Goal: Task Accomplishment & Management: Use online tool/utility

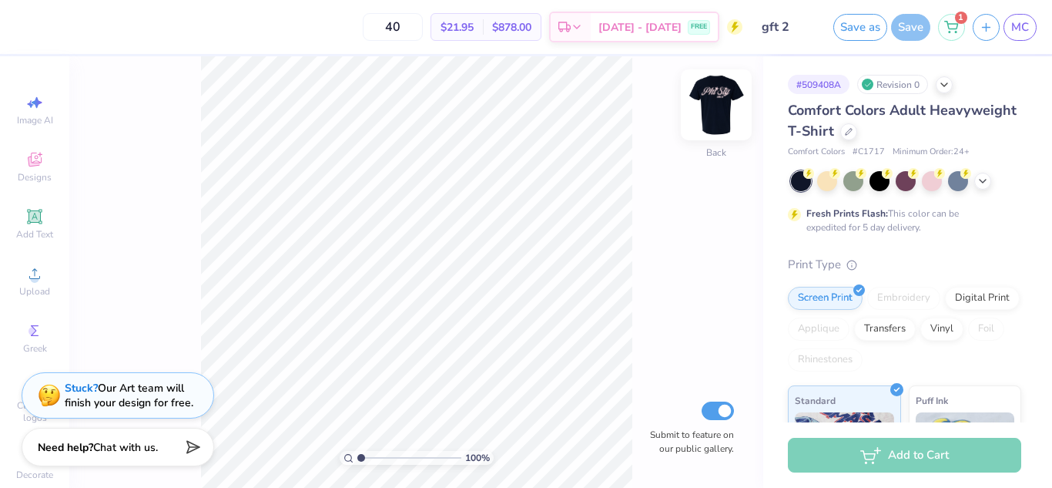
click at [706, 114] on img at bounding box center [717, 105] width 62 height 62
click at [853, 127] on icon at bounding box center [849, 130] width 8 height 8
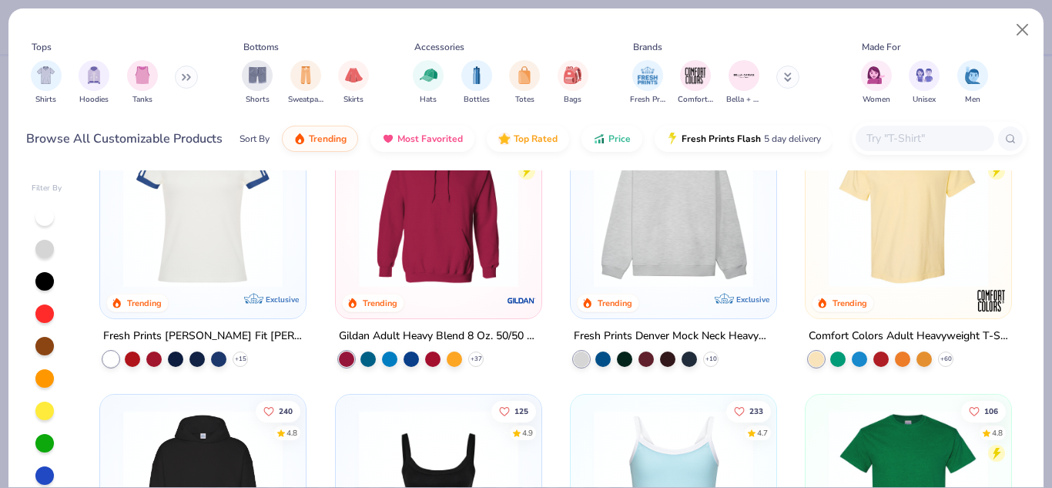
scroll to position [67, 0]
click at [237, 357] on polyline at bounding box center [240, 358] width 6 height 3
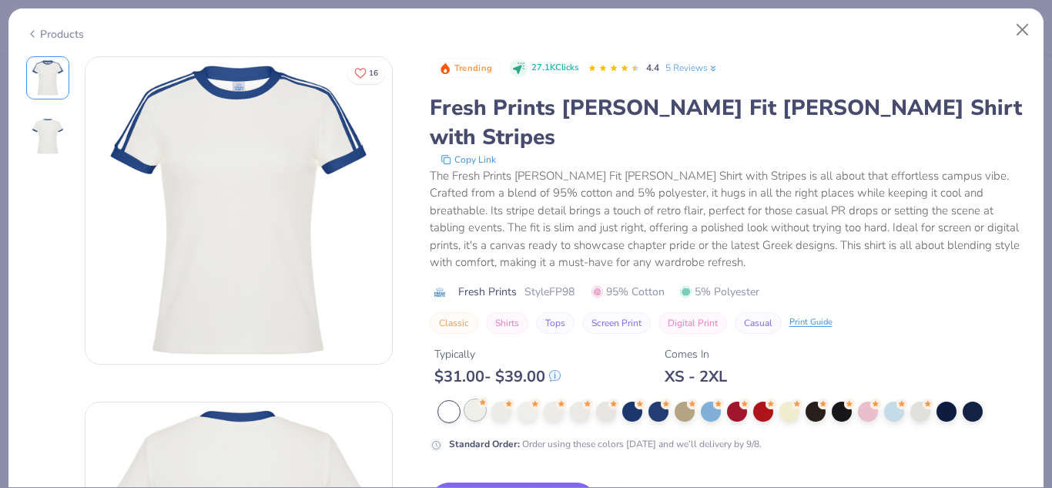
click at [478, 400] on div at bounding box center [475, 410] width 20 height 20
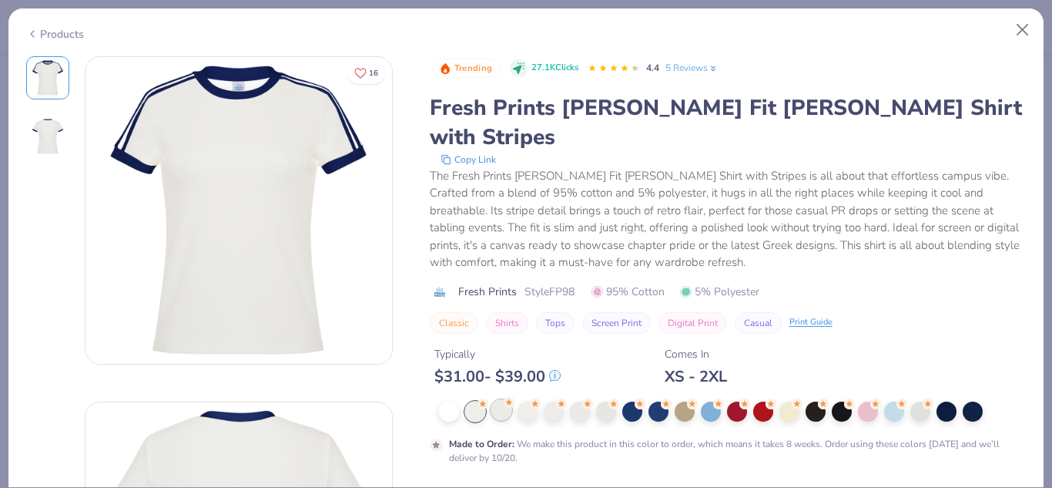
click at [499, 400] on div at bounding box center [501, 410] width 20 height 20
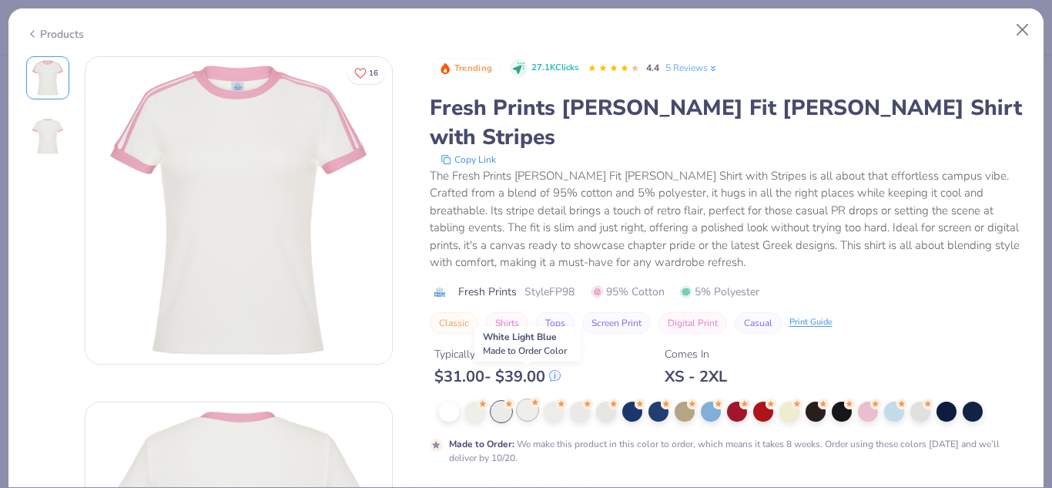
click at [531, 400] on div at bounding box center [528, 410] width 20 height 20
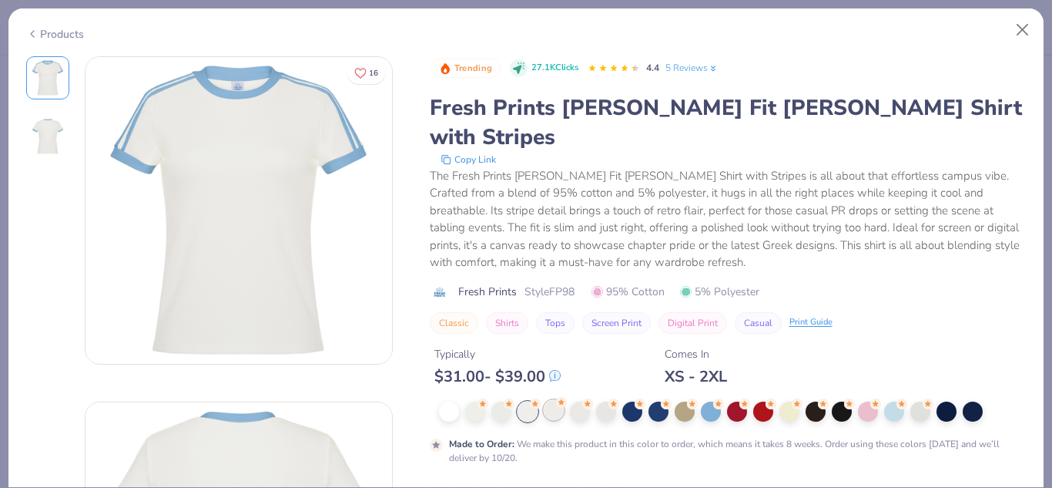
click at [558, 400] on div at bounding box center [554, 410] width 20 height 20
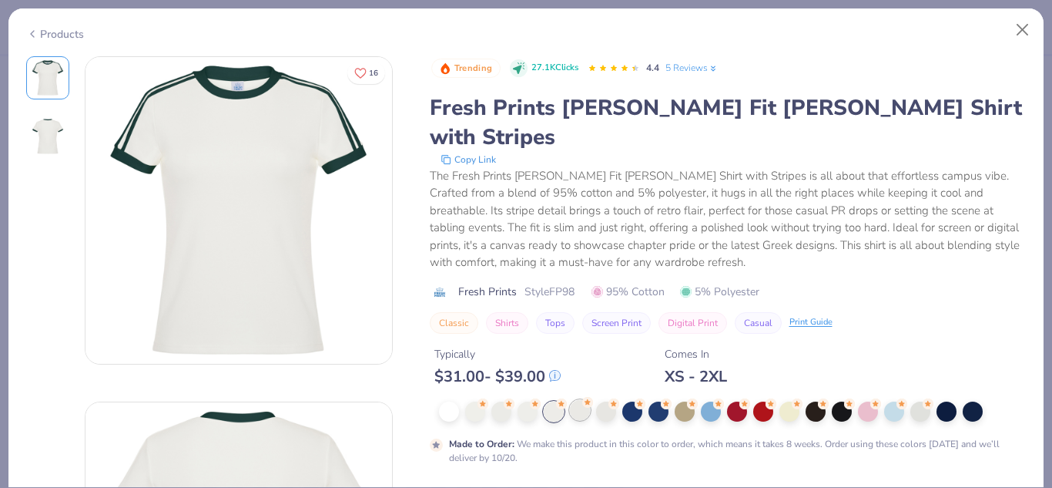
click at [585, 400] on div at bounding box center [580, 410] width 20 height 20
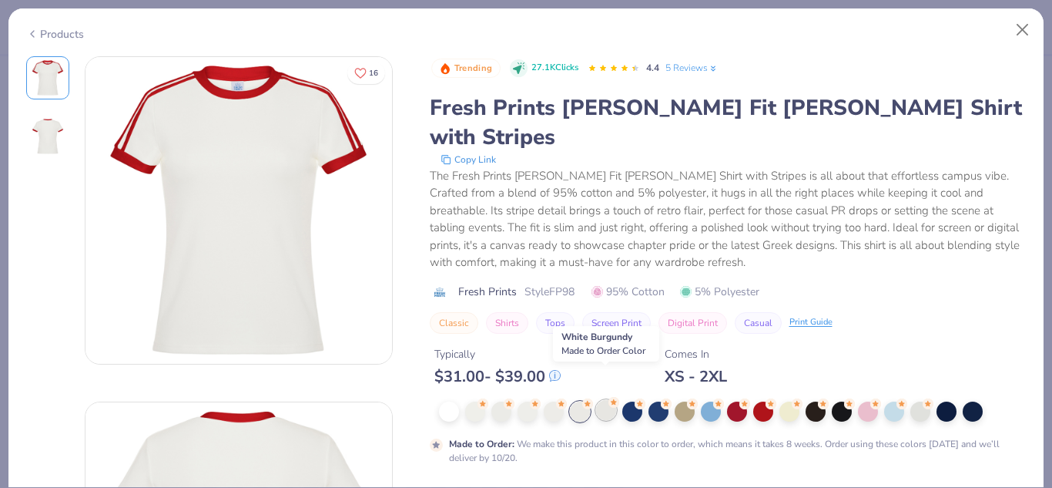
click at [604, 400] on div at bounding box center [606, 410] width 20 height 20
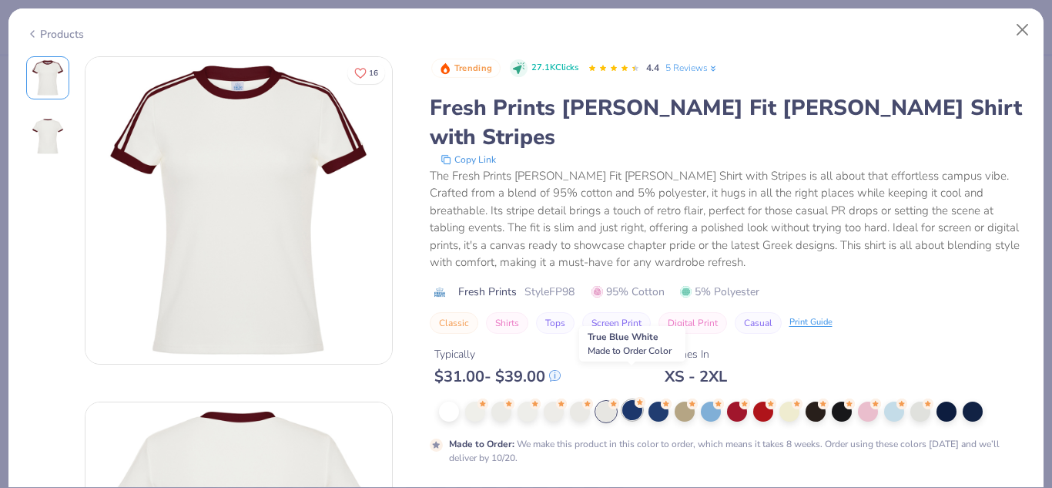
click at [633, 400] on div at bounding box center [632, 410] width 20 height 20
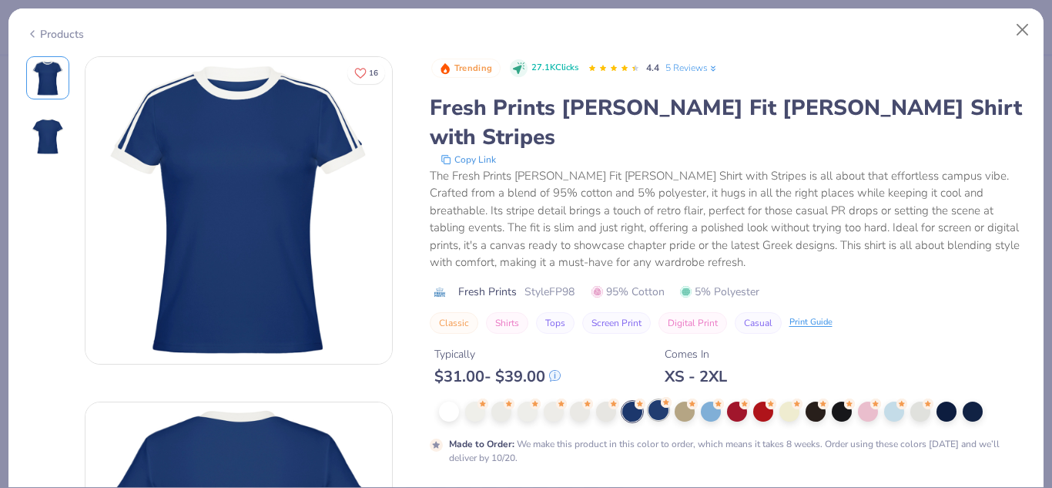
click at [661, 400] on div at bounding box center [659, 410] width 20 height 20
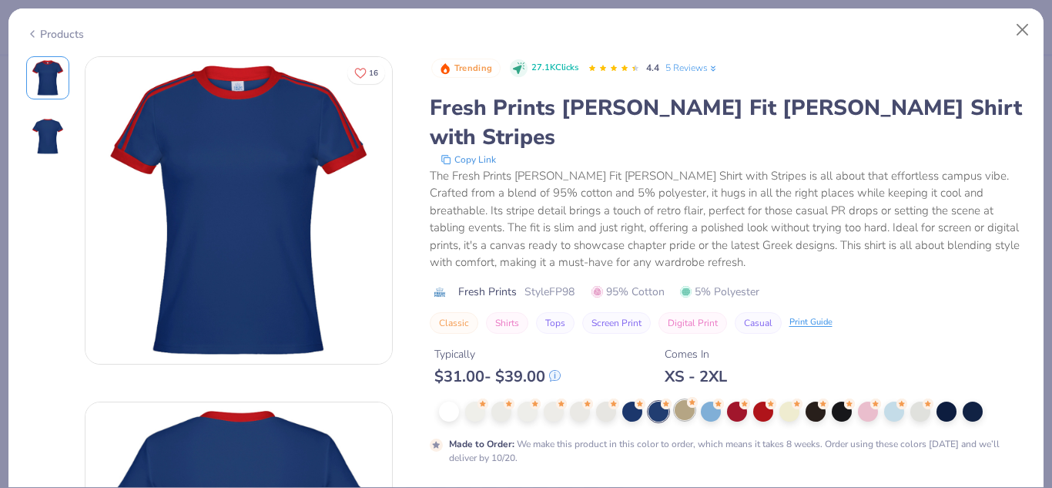
click at [488, 398] on circle at bounding box center [483, 403] width 11 height 11
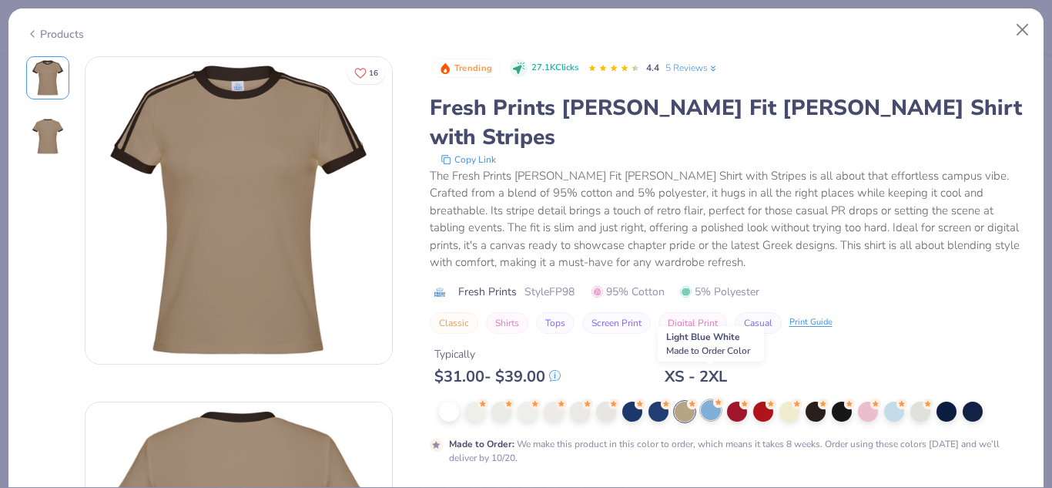
click at [709, 400] on div at bounding box center [711, 410] width 20 height 20
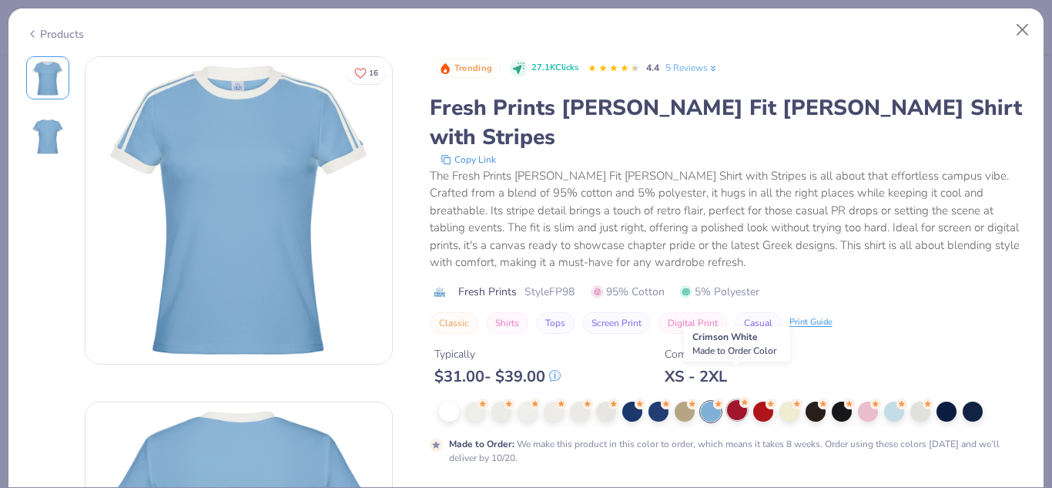
click at [731, 400] on div at bounding box center [737, 410] width 20 height 20
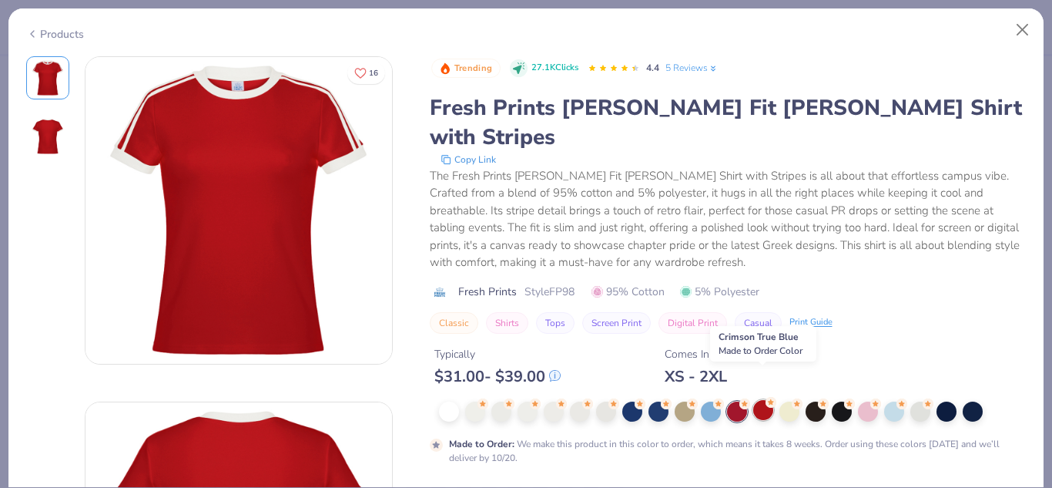
click at [485, 400] on icon at bounding box center [482, 402] width 6 height 5
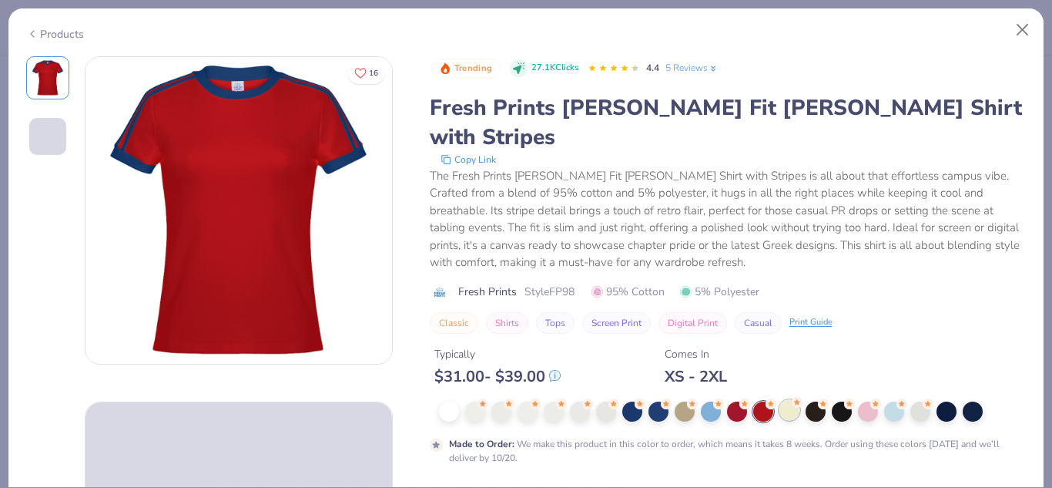
click at [796, 400] on div at bounding box center [789, 410] width 20 height 20
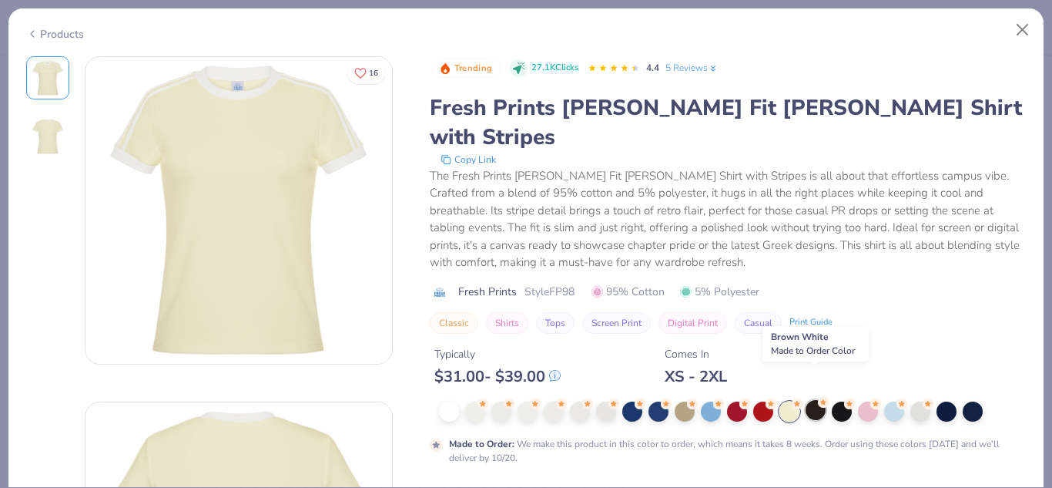
click at [823, 400] on div at bounding box center [816, 410] width 20 height 20
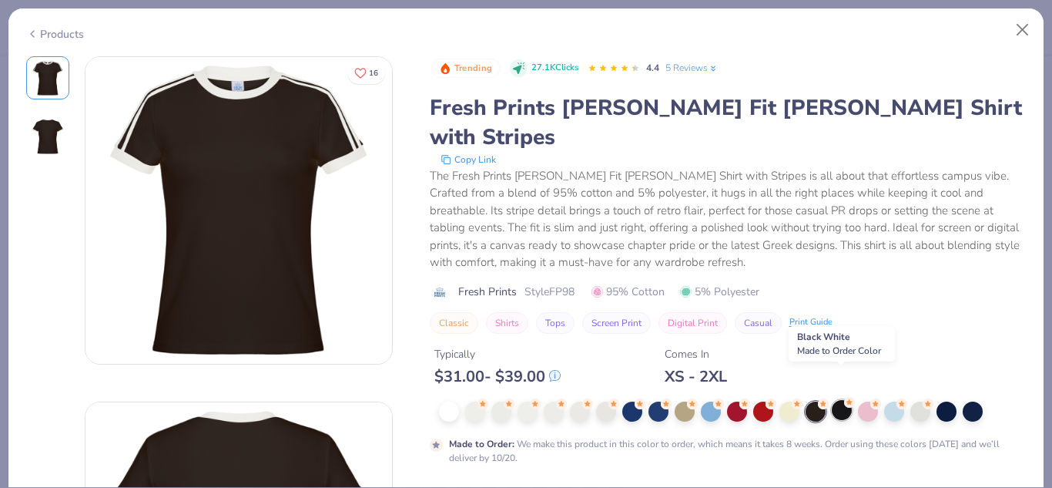
click at [488, 398] on circle at bounding box center [483, 403] width 11 height 11
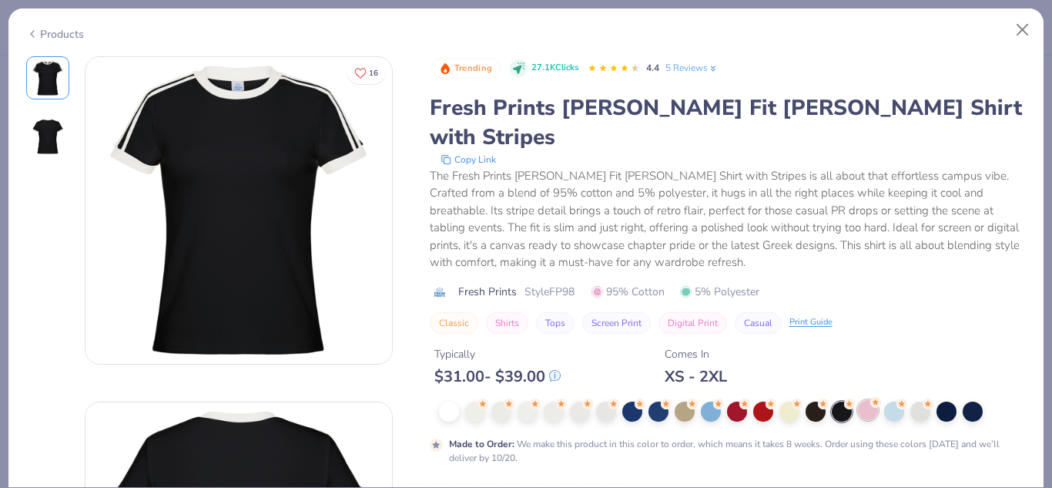
click at [877, 400] on div at bounding box center [868, 410] width 20 height 20
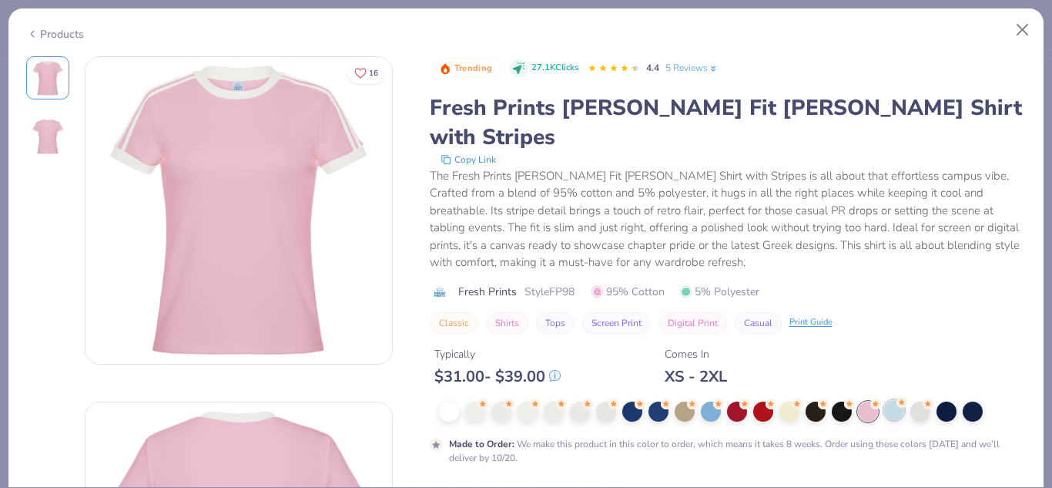
click at [884, 400] on div at bounding box center [894, 410] width 20 height 20
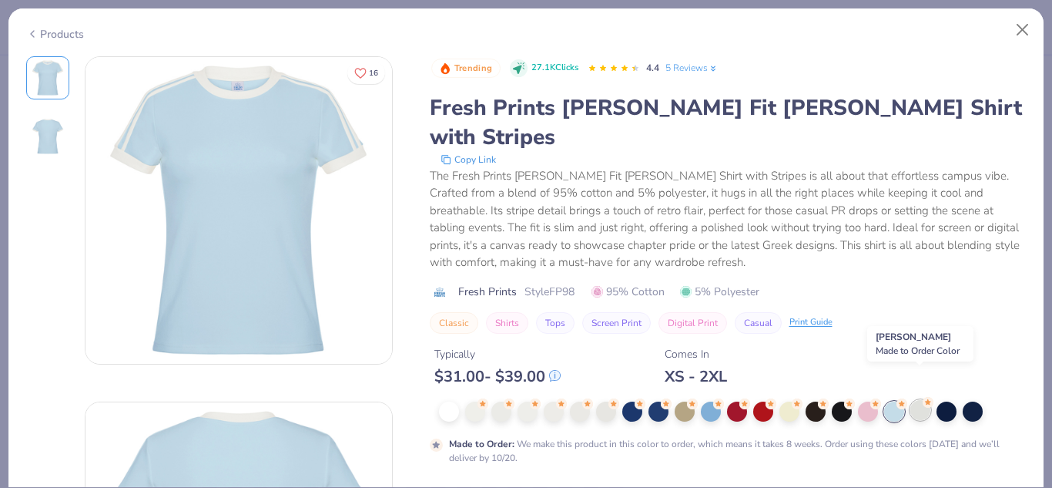
click at [917, 400] on div at bounding box center [920, 410] width 20 height 20
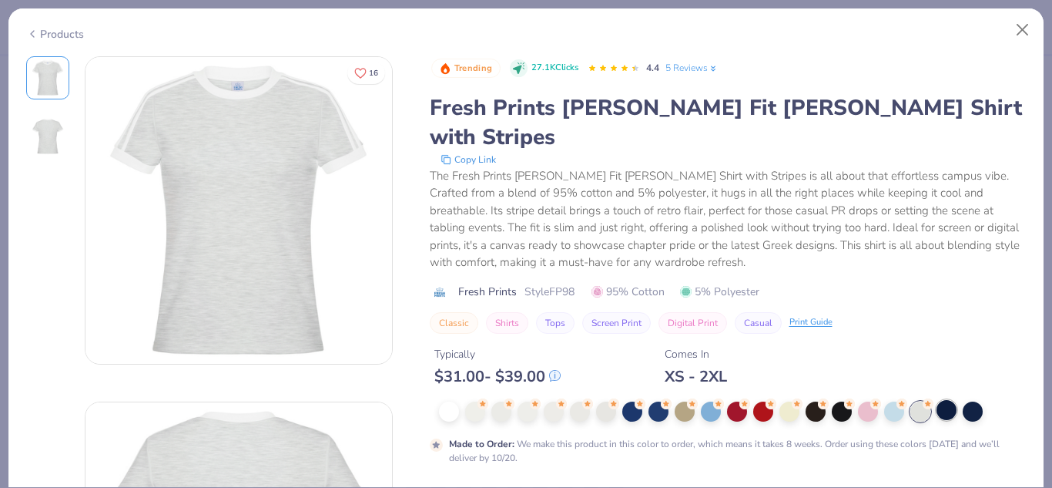
click at [945, 400] on div at bounding box center [947, 410] width 20 height 20
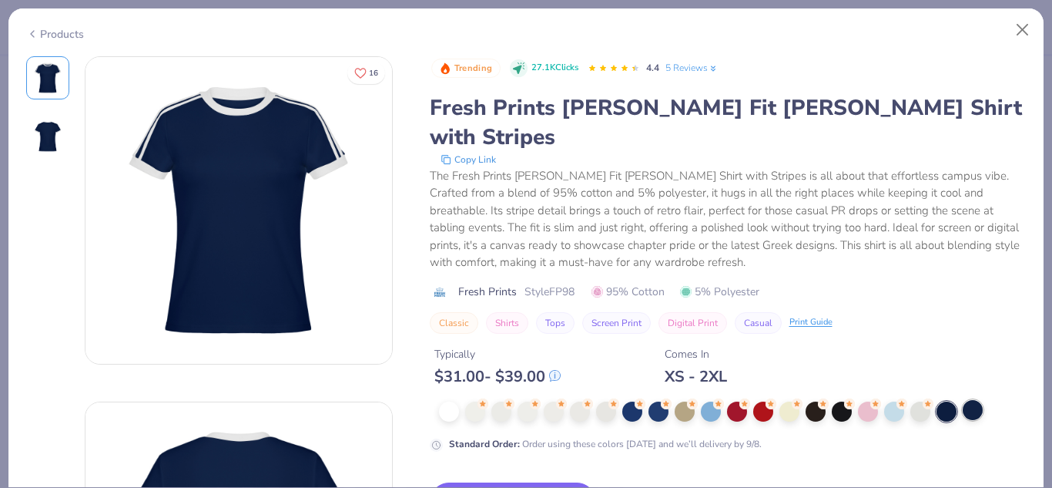
click at [967, 400] on div at bounding box center [973, 410] width 20 height 20
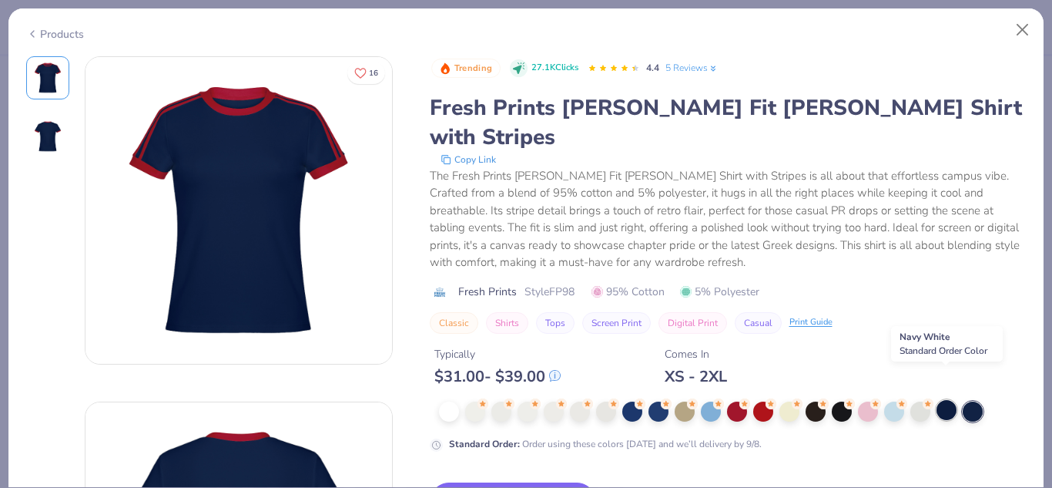
click at [950, 400] on div at bounding box center [947, 410] width 20 height 20
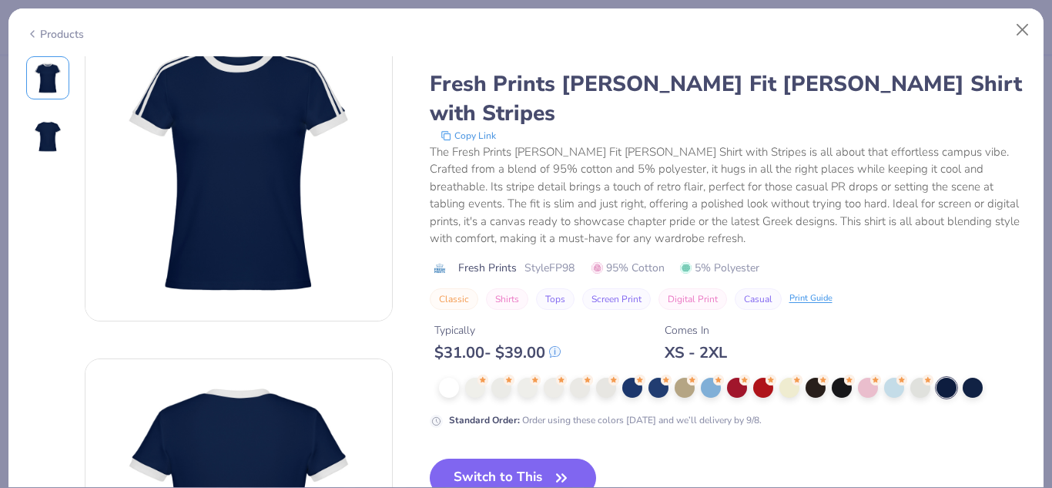
scroll to position [44, 0]
click at [515, 462] on button "Switch to This" at bounding box center [513, 477] width 167 height 39
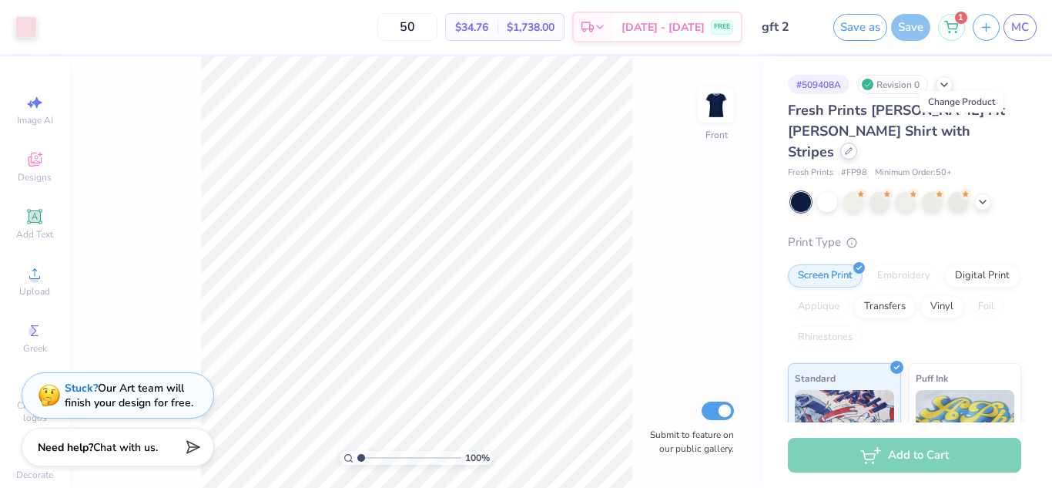
click at [857, 142] on div at bounding box center [848, 150] width 17 height 17
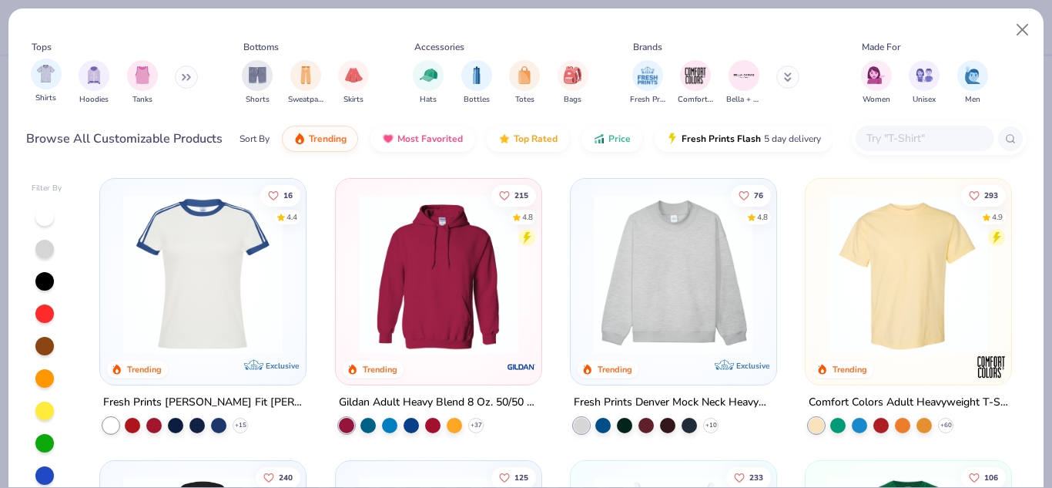
click at [55, 89] on div "Shirts" at bounding box center [46, 81] width 31 height 45
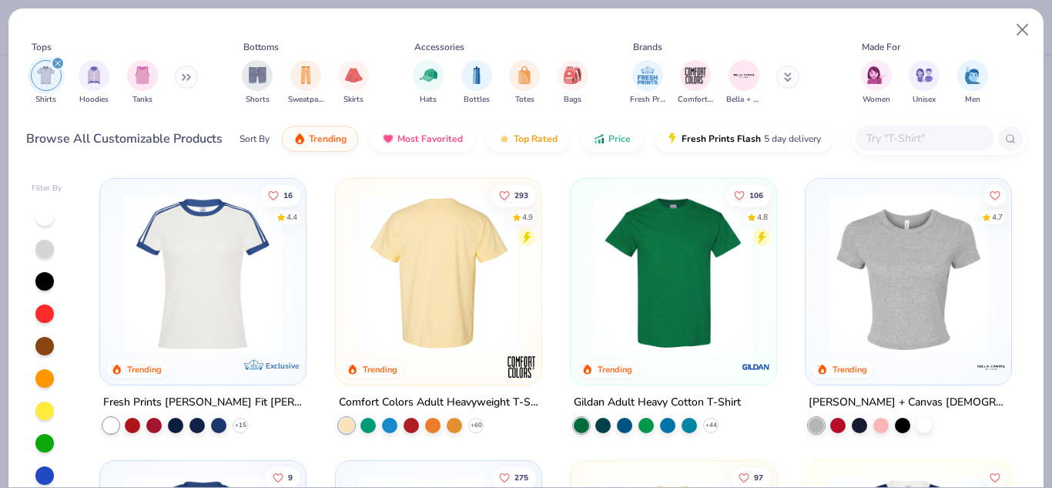
click at [659, 280] on img at bounding box center [673, 273] width 175 height 159
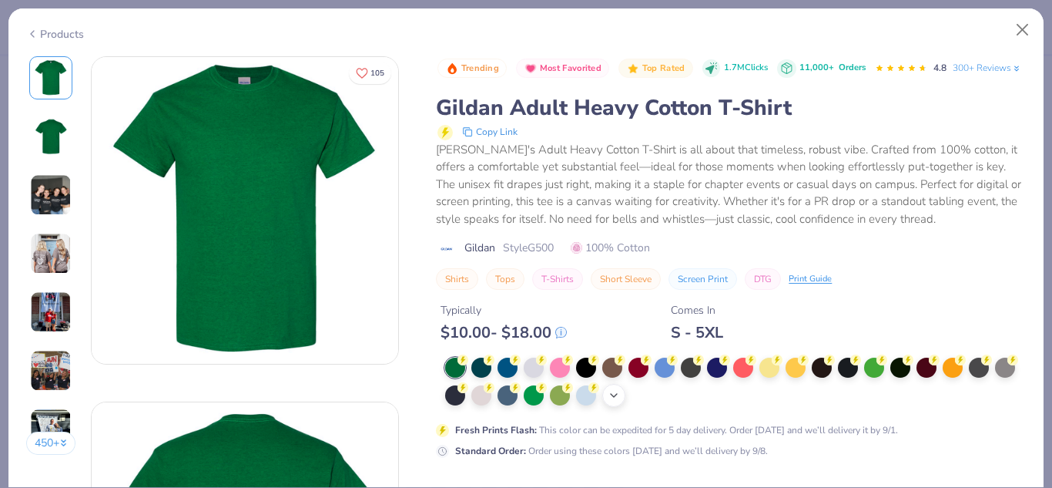
click at [625, 407] on div "+ 22" at bounding box center [613, 395] width 23 height 23
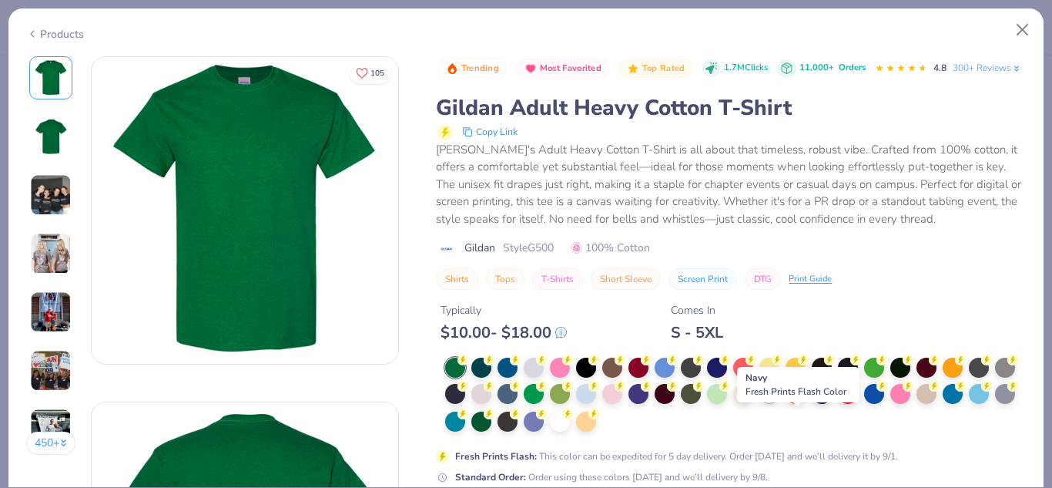
click at [779, 402] on div at bounding box center [769, 392] width 20 height 20
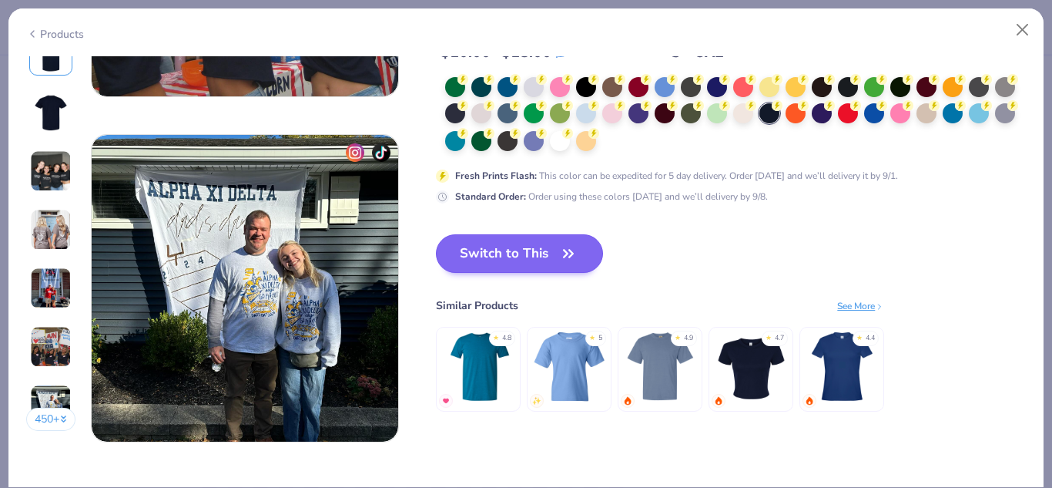
scroll to position [1969, 0]
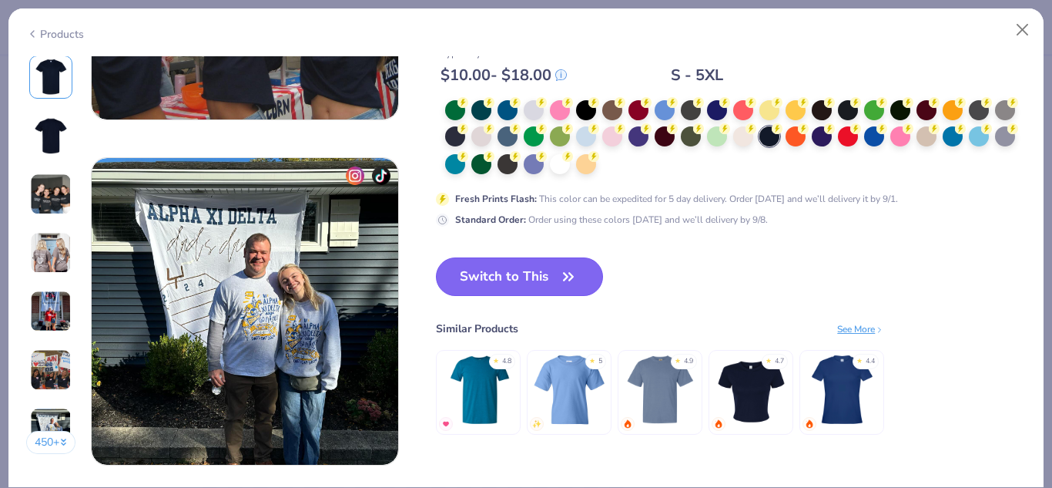
click at [515, 263] on button "Switch to This" at bounding box center [519, 276] width 167 height 39
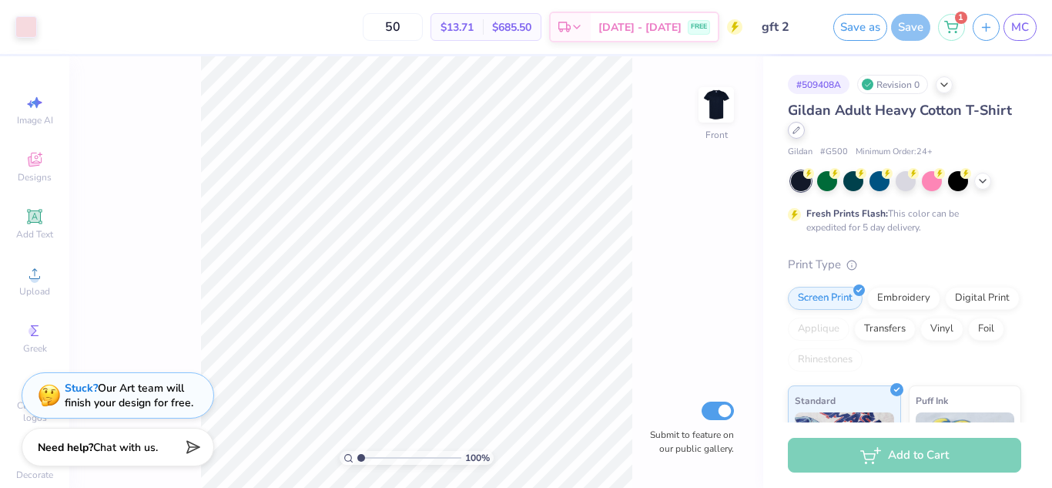
click at [800, 131] on icon at bounding box center [796, 130] width 6 height 6
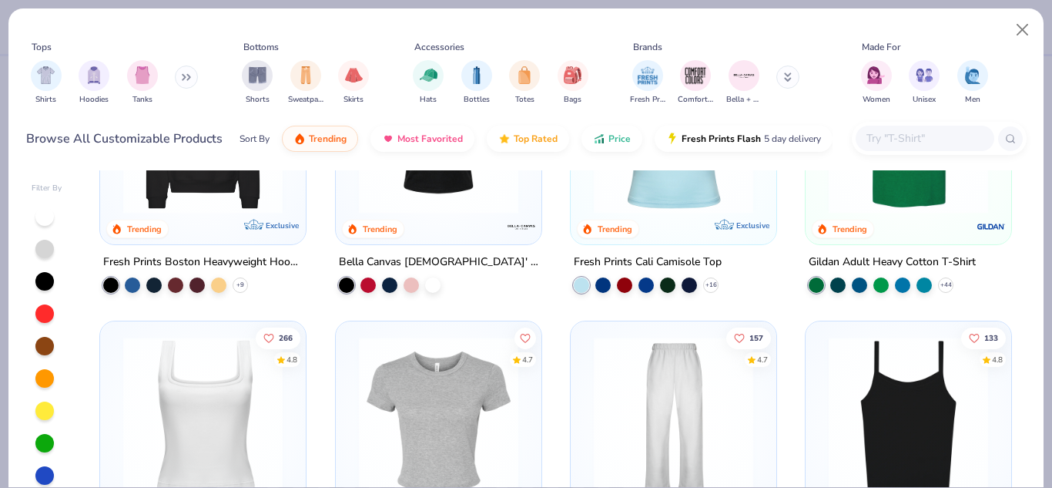
scroll to position [424, 0]
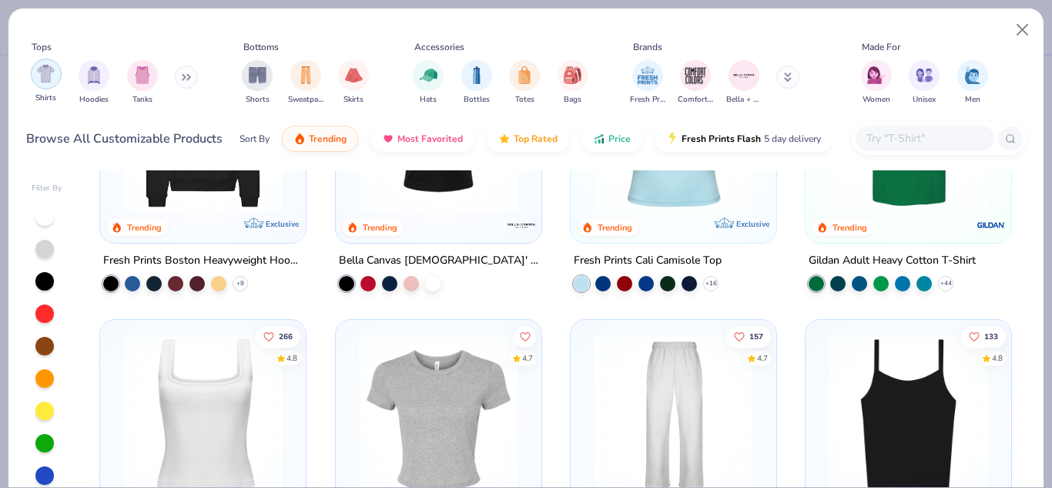
click at [50, 73] on img "filter for Shirts" at bounding box center [46, 74] width 18 height 18
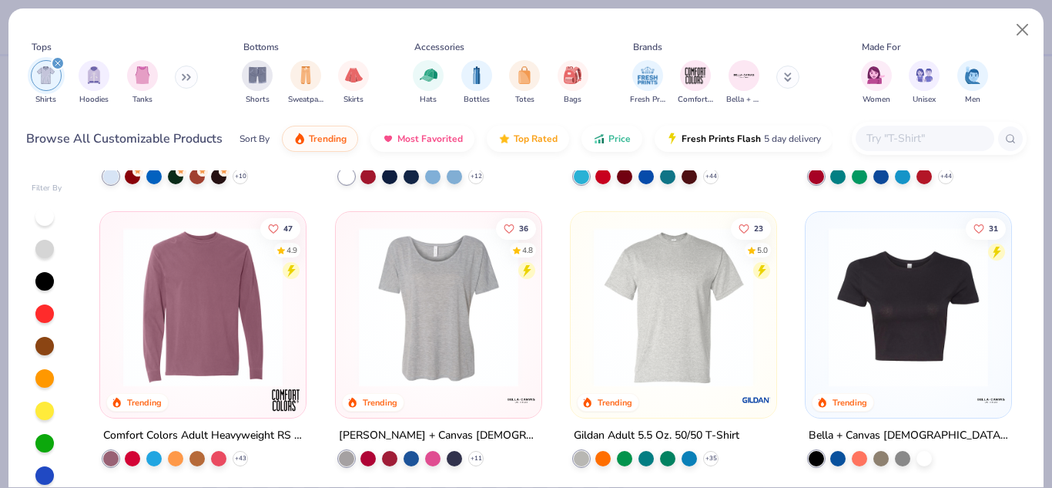
scroll to position [813, 0]
click at [659, 311] on img at bounding box center [673, 307] width 175 height 159
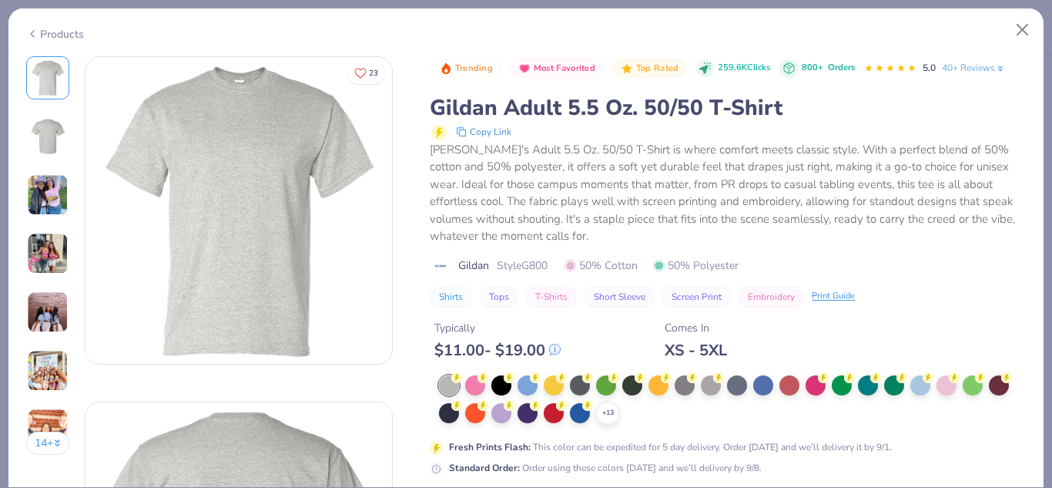
click at [28, 178] on img at bounding box center [48, 195] width 42 height 42
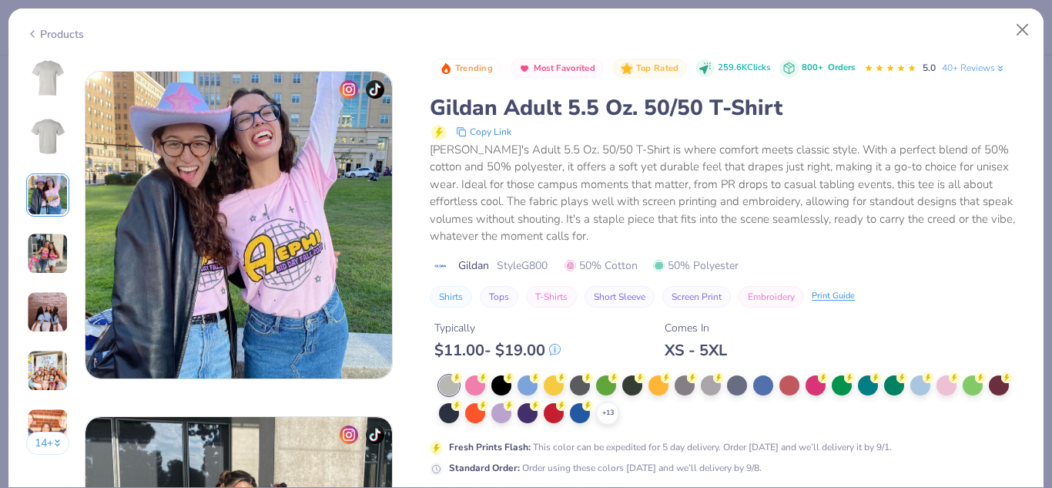
scroll to position [690, 0]
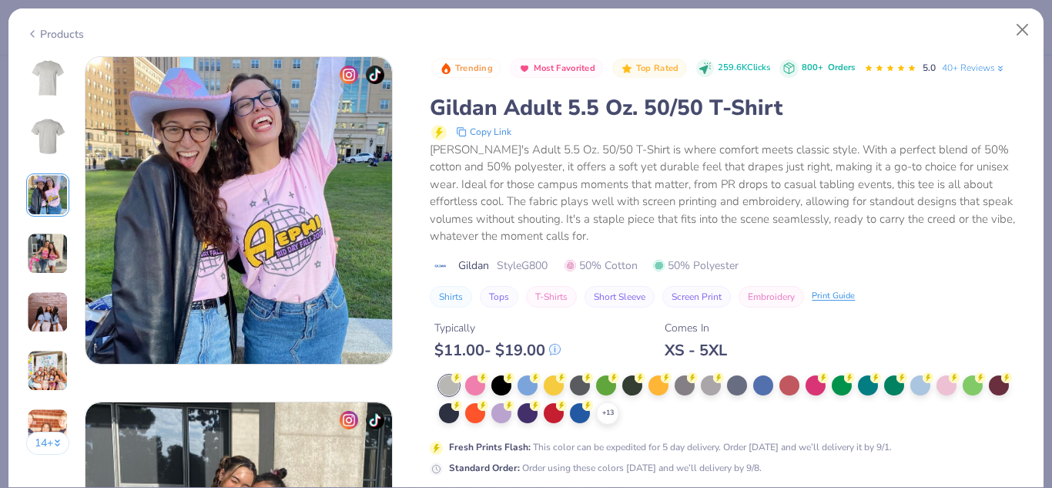
click at [49, 132] on img at bounding box center [47, 136] width 37 height 37
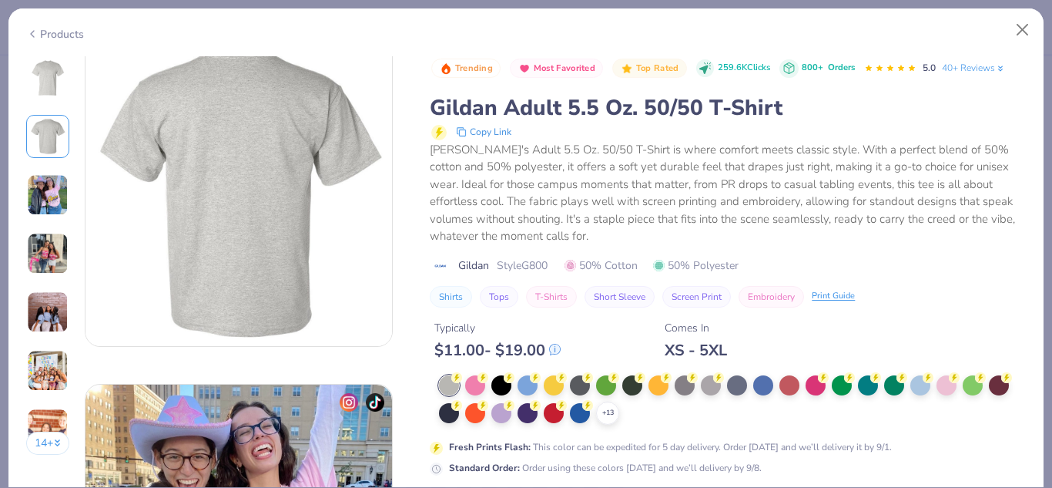
scroll to position [345, 0]
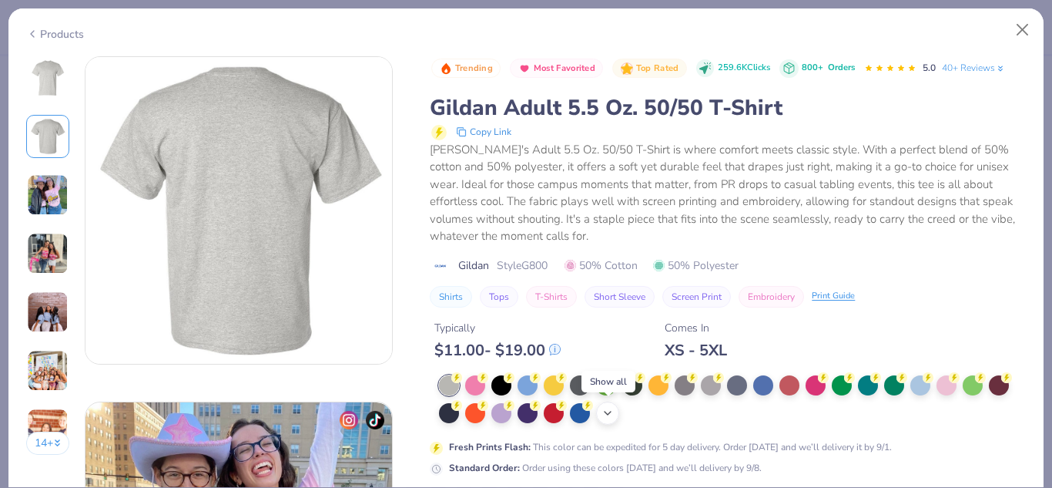
click at [615, 412] on div "+ 13" at bounding box center [607, 412] width 23 height 23
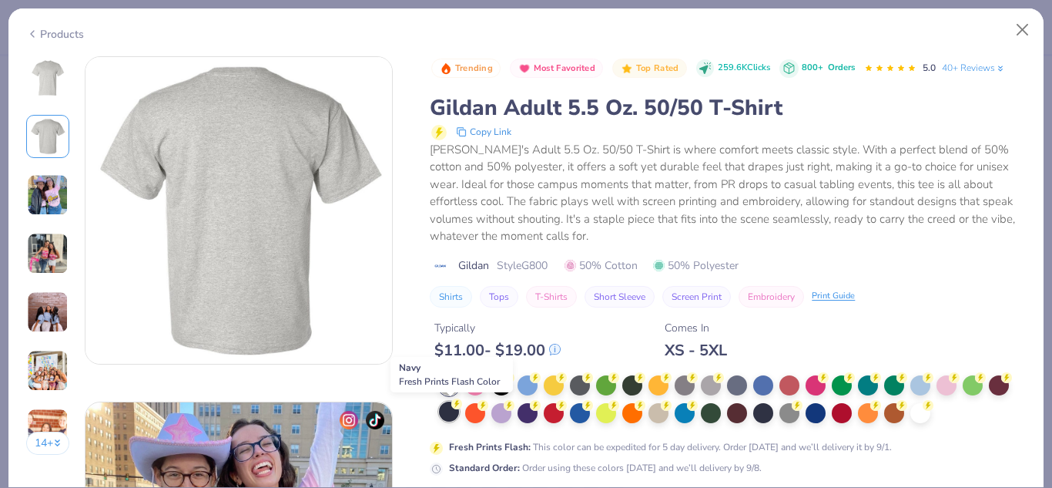
click at [451, 410] on div at bounding box center [449, 411] width 20 height 20
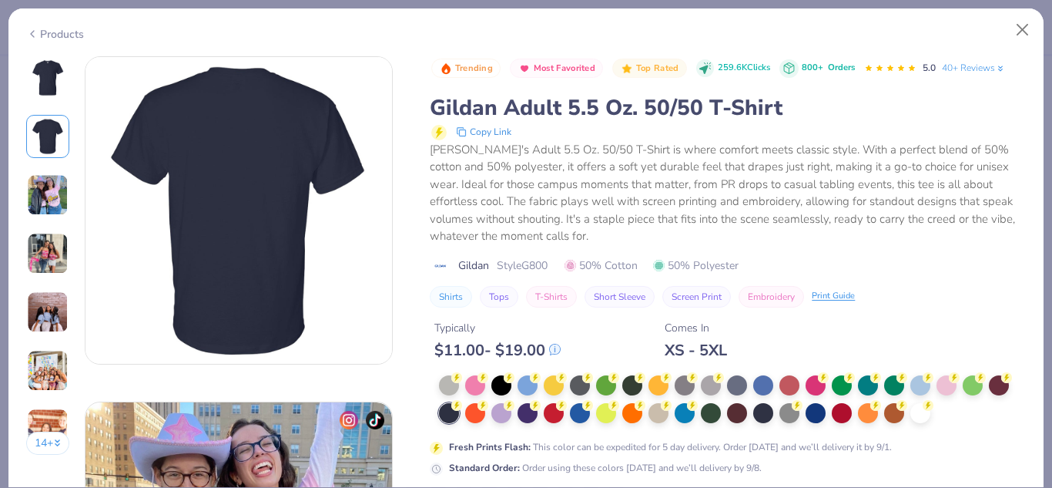
click at [44, 84] on img at bounding box center [47, 77] width 37 height 37
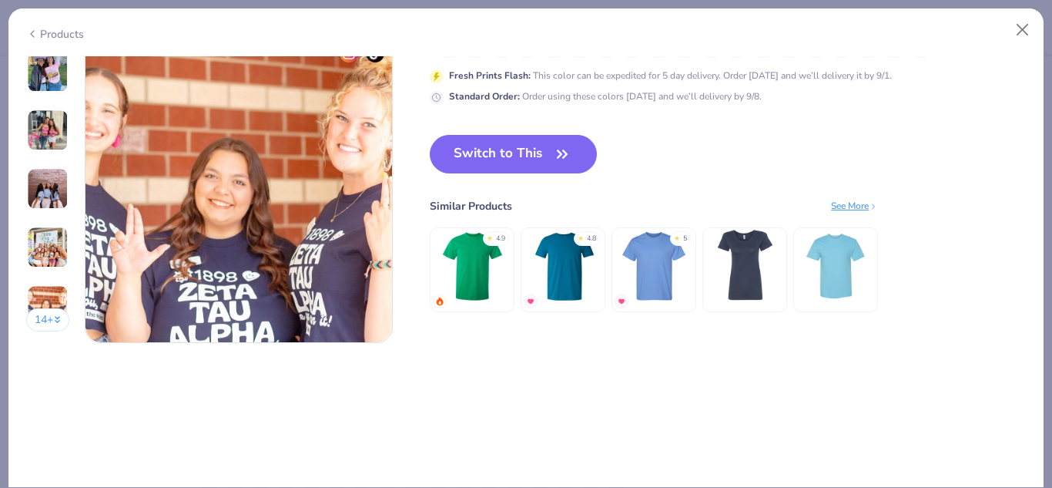
scroll to position [2091, 0]
click at [840, 209] on div "See More" at bounding box center [854, 206] width 47 height 14
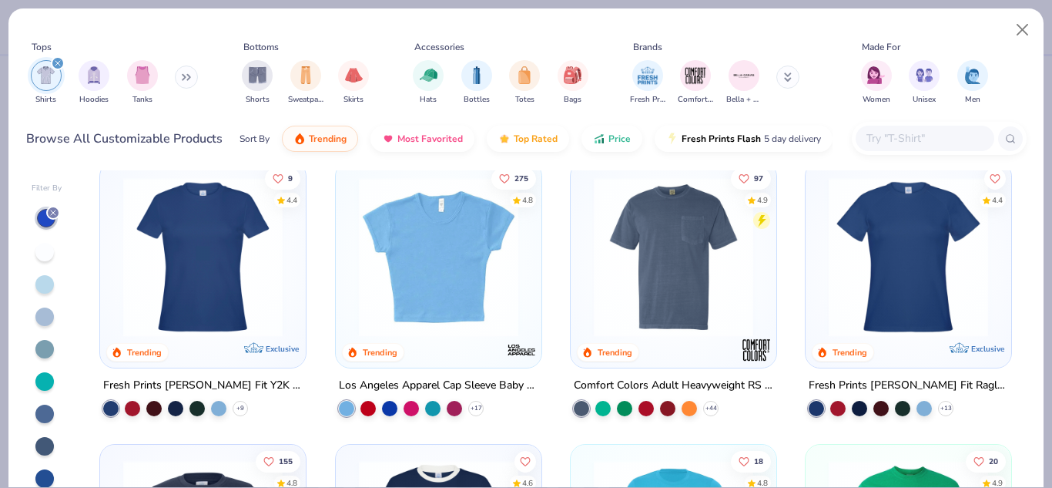
scroll to position [300, 0]
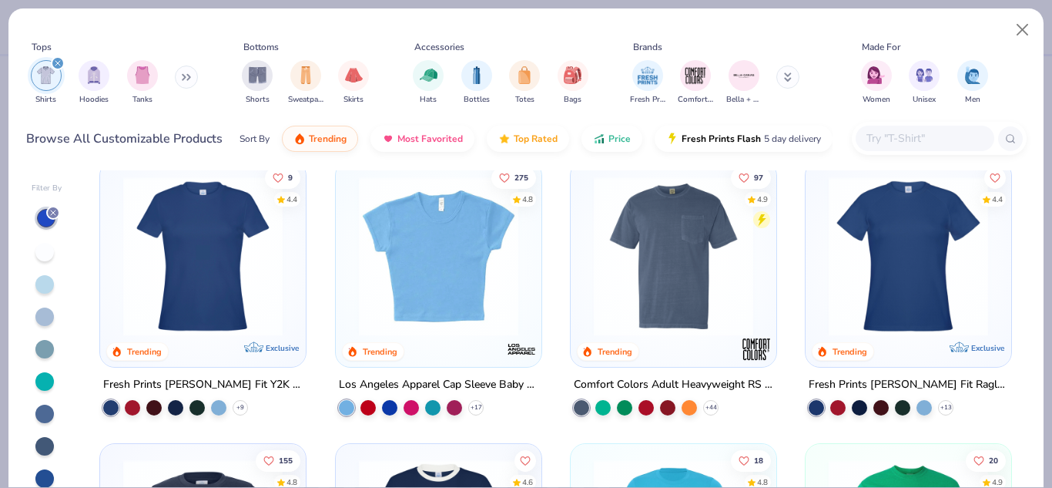
click at [677, 307] on img at bounding box center [673, 255] width 175 height 159
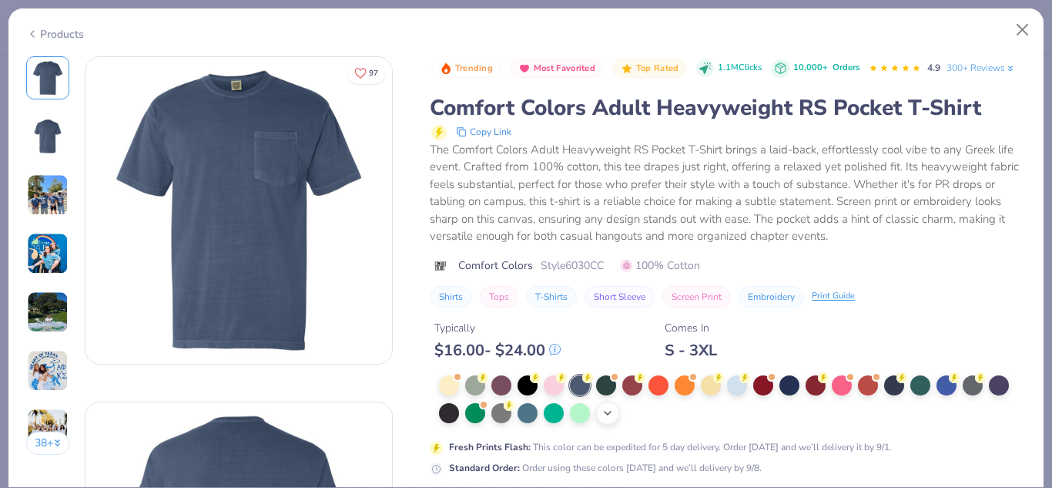
click at [611, 419] on icon at bounding box center [608, 413] width 12 height 12
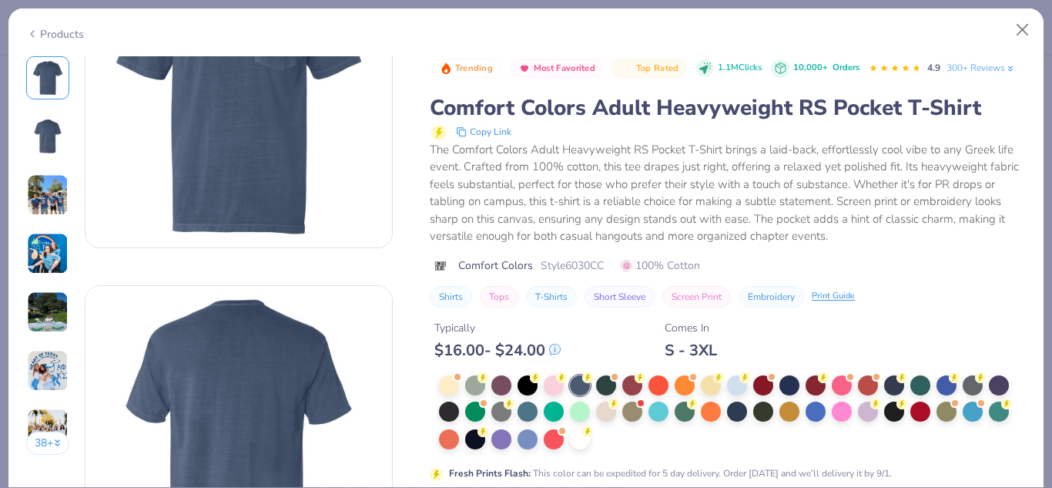
scroll to position [137, 0]
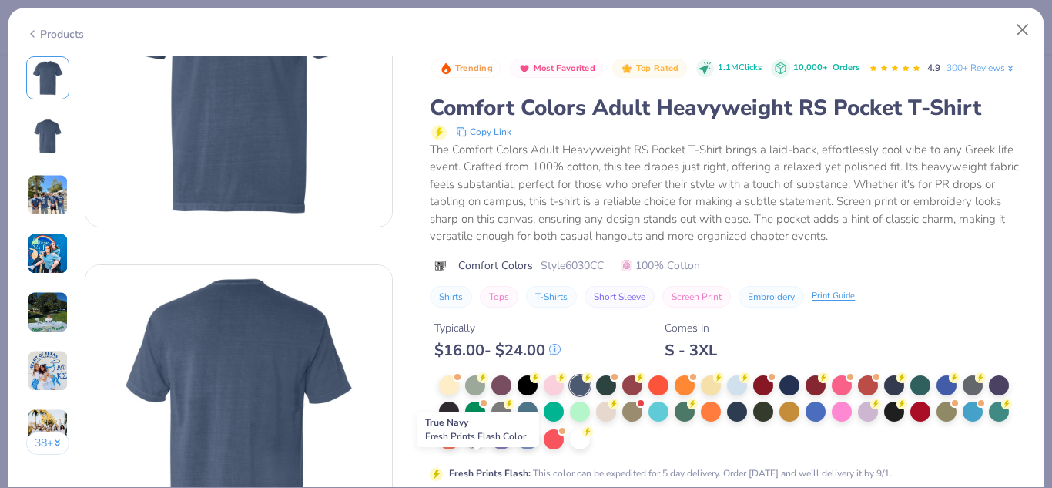
click at [478, 435] on icon at bounding box center [483, 429] width 11 height 11
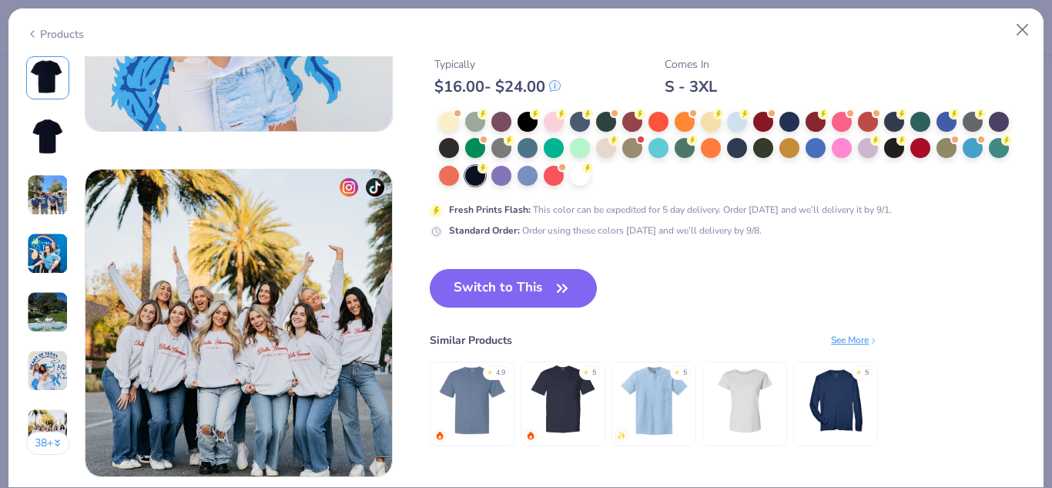
scroll to position [1959, 0]
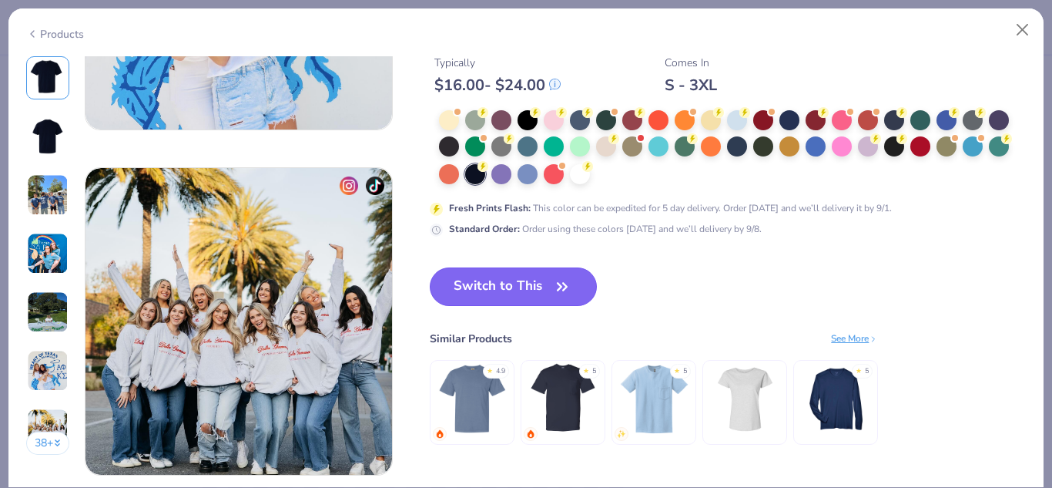
click at [520, 281] on button "Switch to This" at bounding box center [513, 286] width 167 height 39
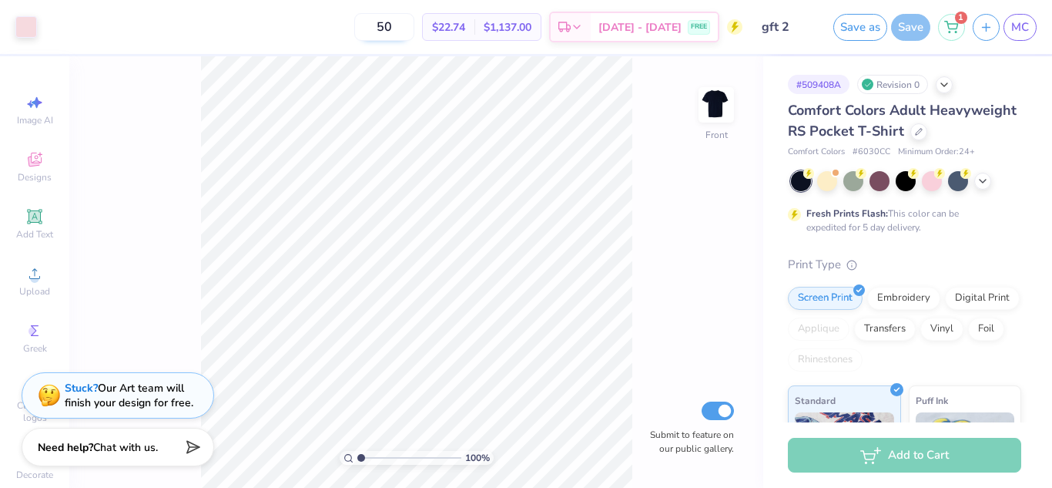
click at [414, 25] on input "50" at bounding box center [384, 27] width 60 height 28
type input "5"
click at [805, 142] on div "Comfort Colors Adult Heavyweight RS Pocket T-Shirt" at bounding box center [904, 121] width 233 height 42
click at [910, 139] on div at bounding box center [918, 130] width 17 height 17
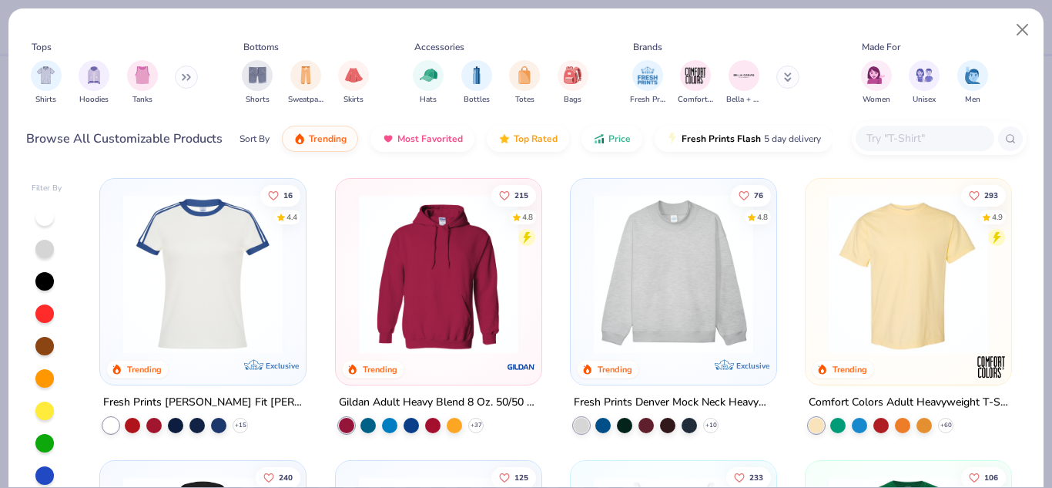
click at [29, 77] on div "Shirts Hoodies Tanks" at bounding box center [114, 82] width 177 height 57
click at [36, 79] on div "filter for Shirts" at bounding box center [46, 74] width 31 height 31
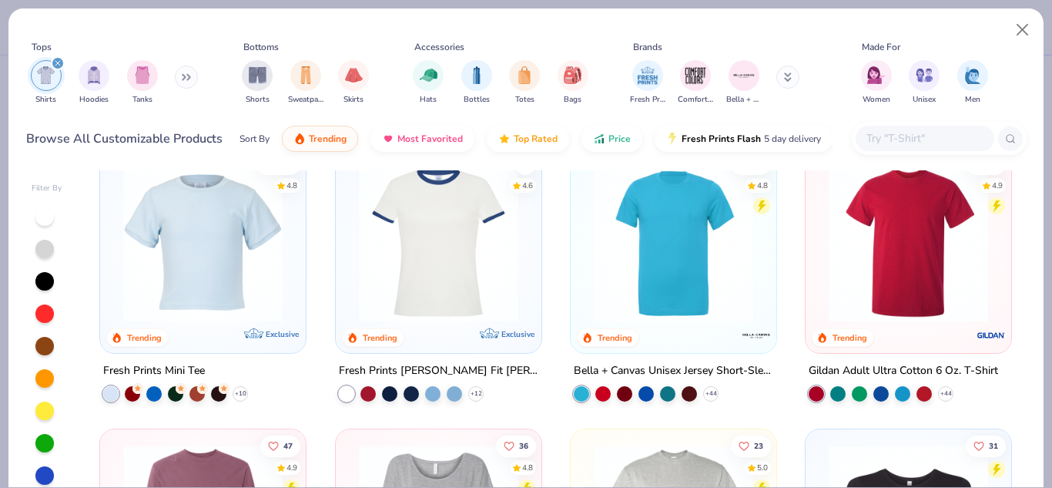
scroll to position [598, 0]
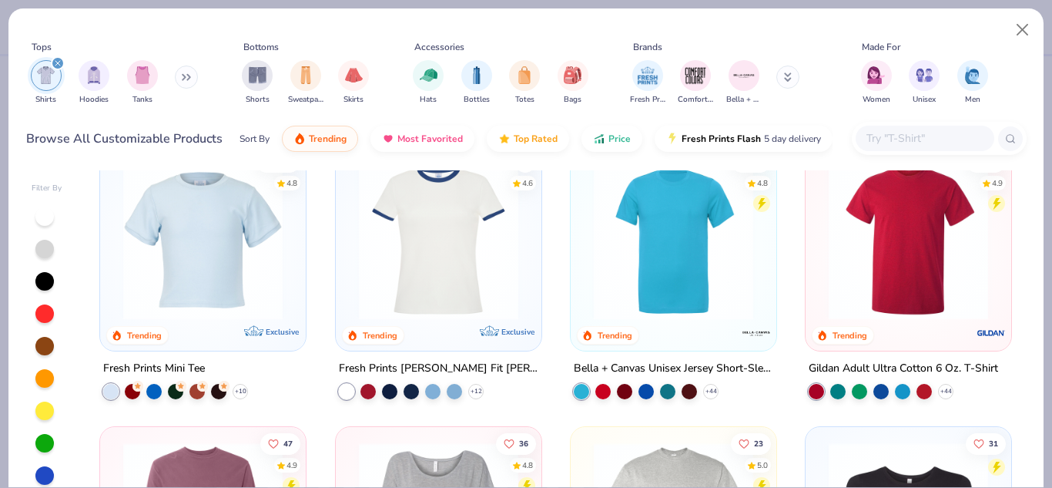
click at [928, 256] on img at bounding box center [908, 238] width 175 height 159
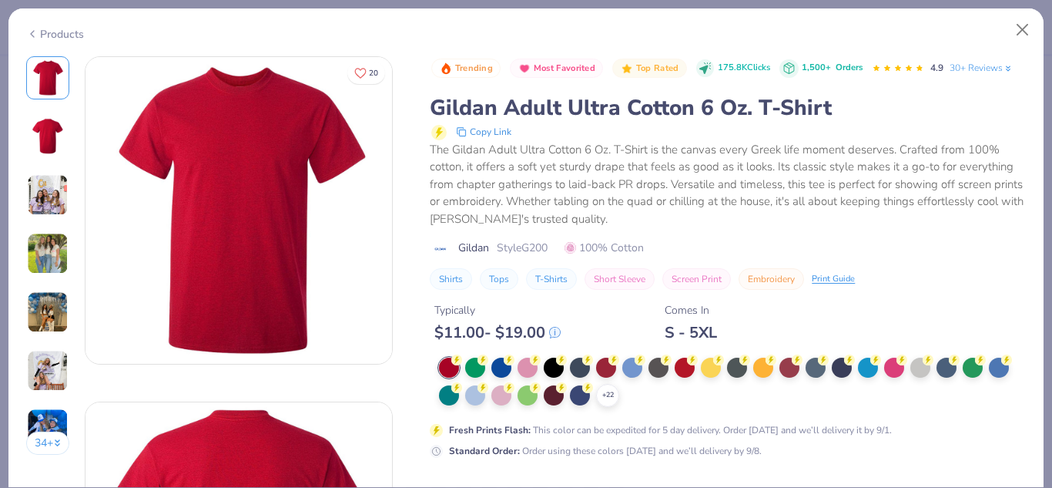
click at [37, 152] on img at bounding box center [47, 136] width 37 height 37
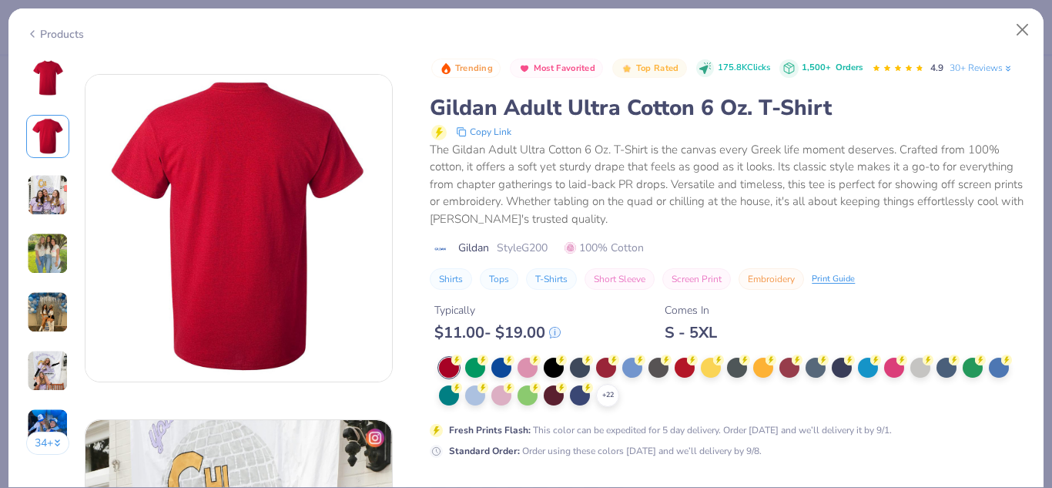
scroll to position [345, 0]
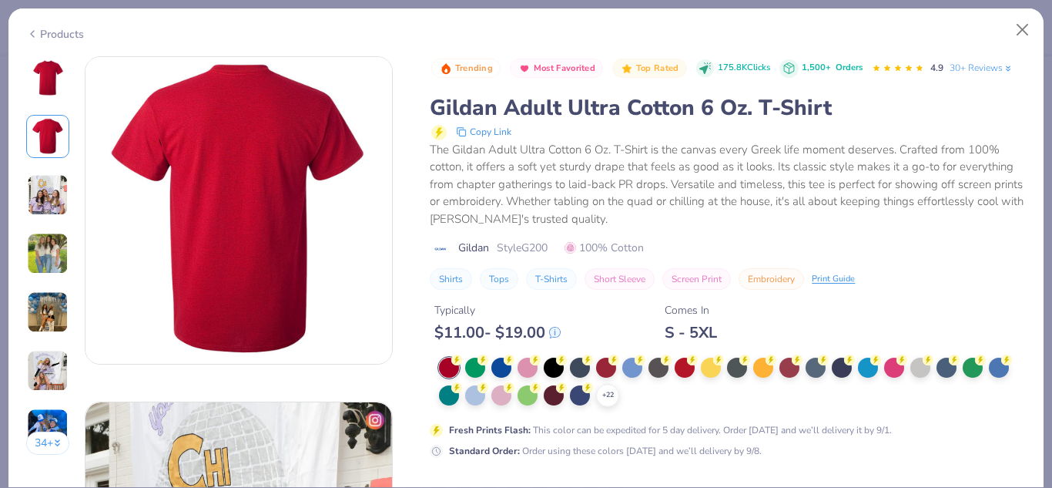
click at [49, 249] on img at bounding box center [48, 254] width 42 height 42
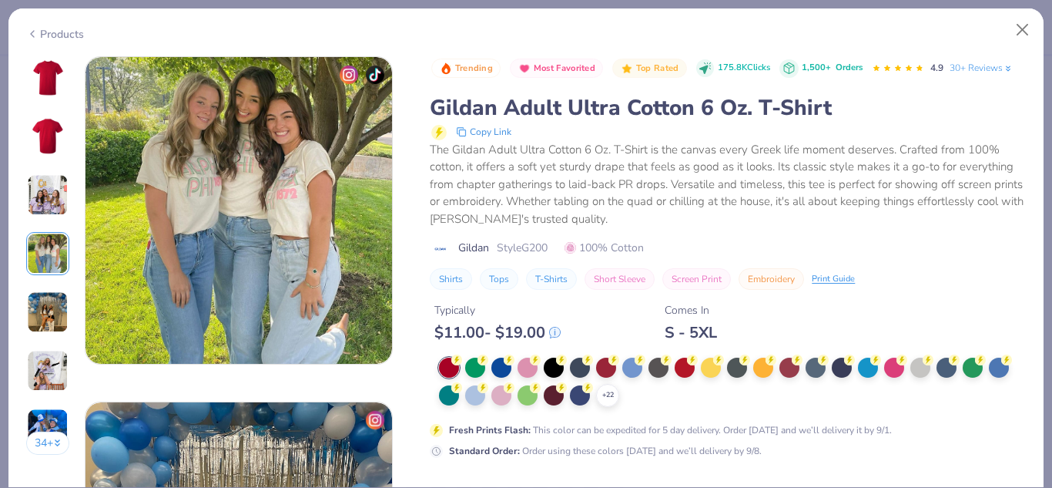
click at [39, 196] on img at bounding box center [48, 195] width 42 height 42
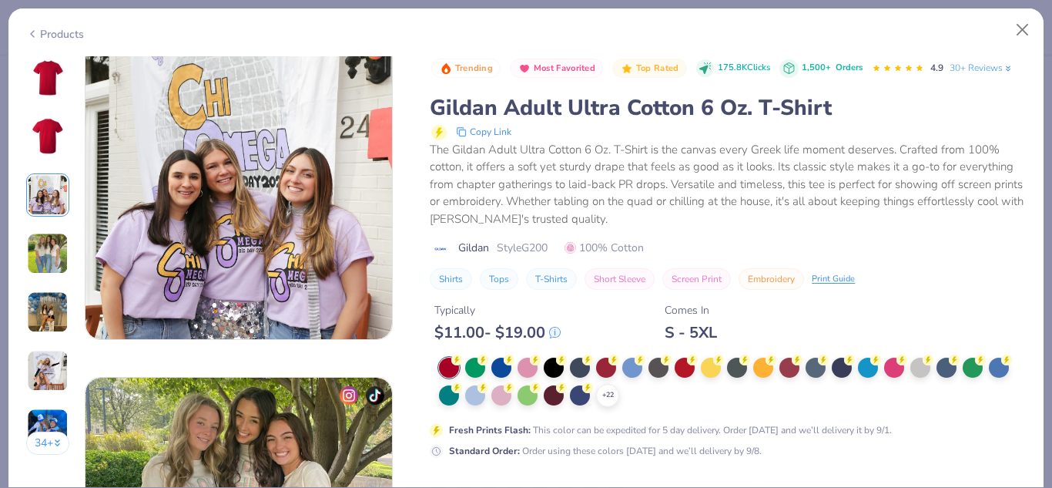
scroll to position [690, 0]
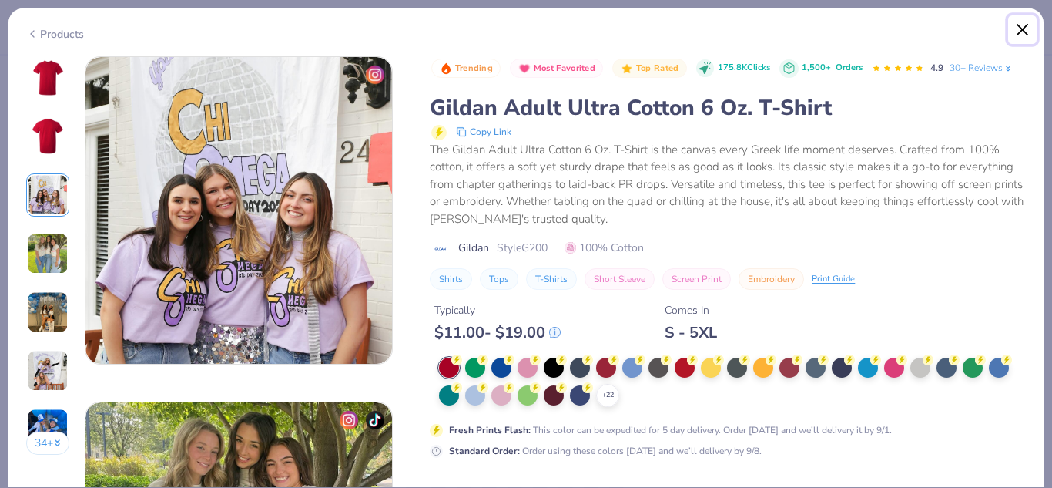
click at [1031, 32] on button "Close" at bounding box center [1022, 29] width 29 height 29
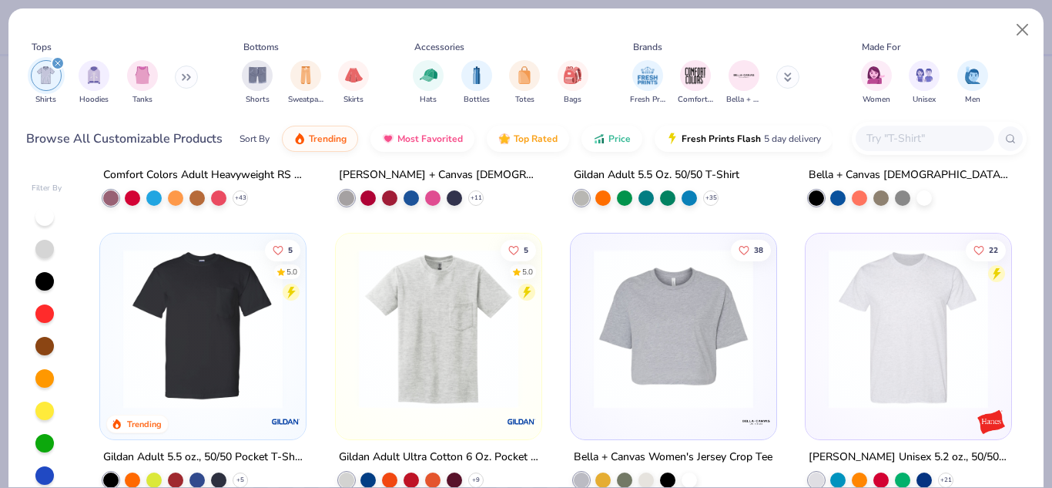
scroll to position [1127, 0]
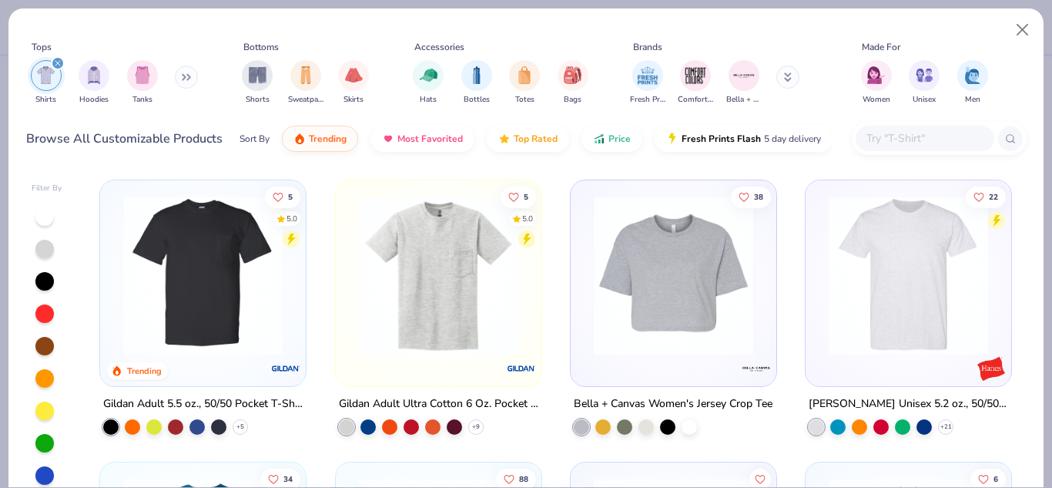
click at [226, 273] on img at bounding box center [203, 275] width 175 height 159
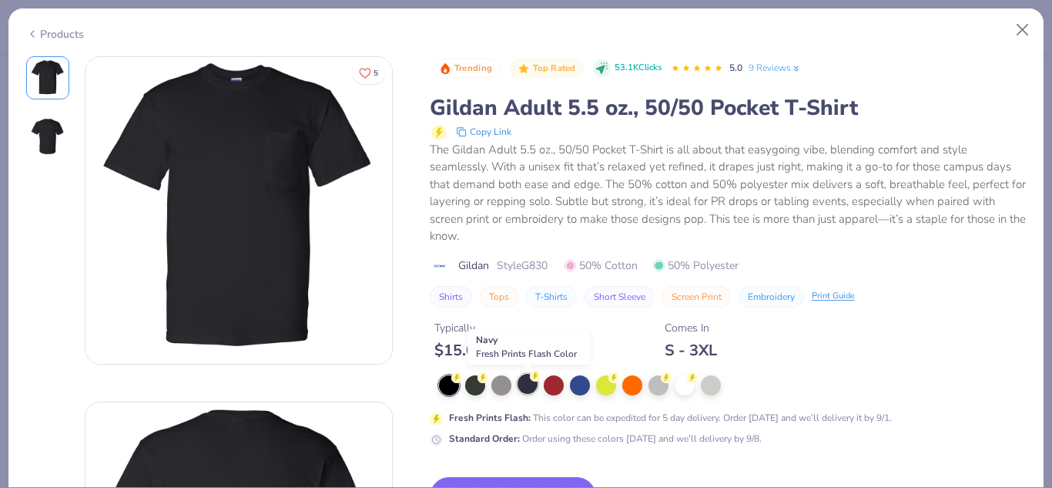
click at [529, 386] on div at bounding box center [528, 384] width 20 height 20
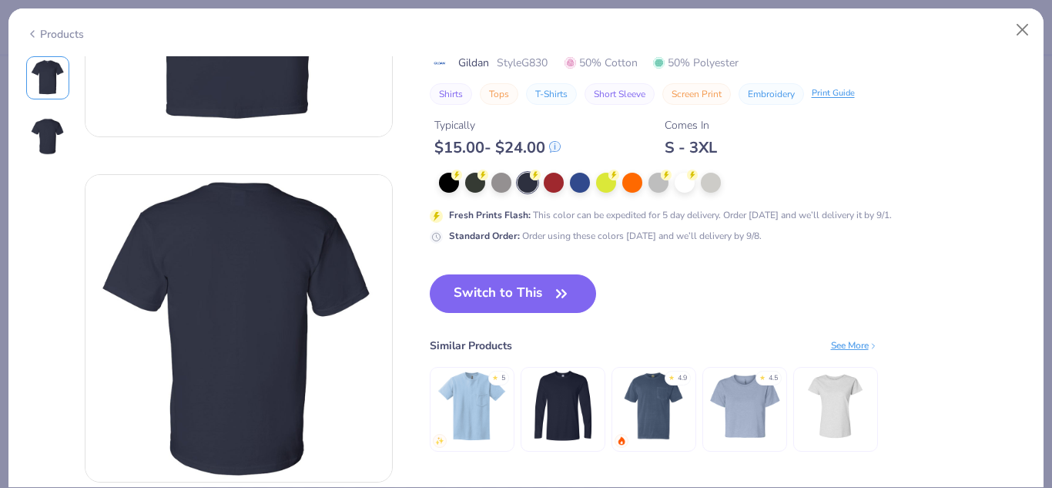
scroll to position [228, 0]
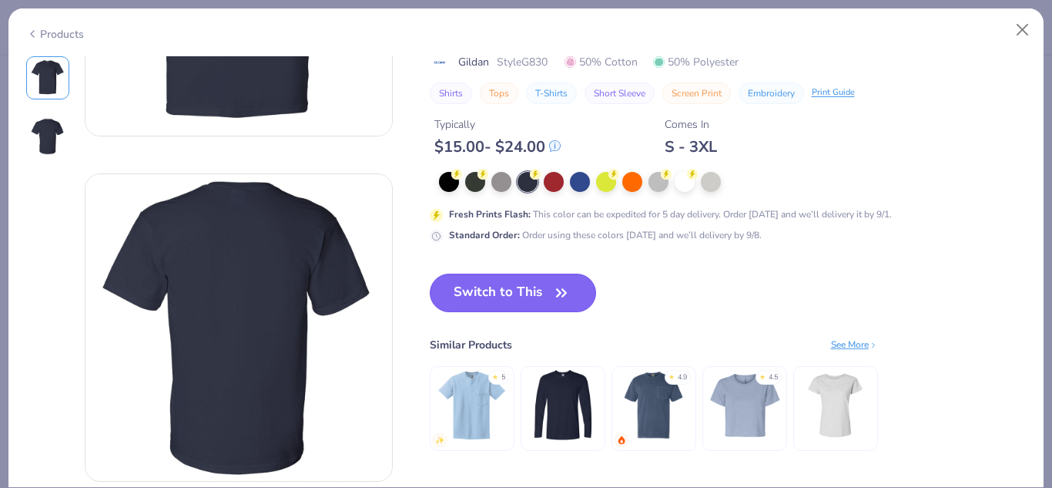
click at [528, 284] on button "Switch to This" at bounding box center [513, 292] width 167 height 39
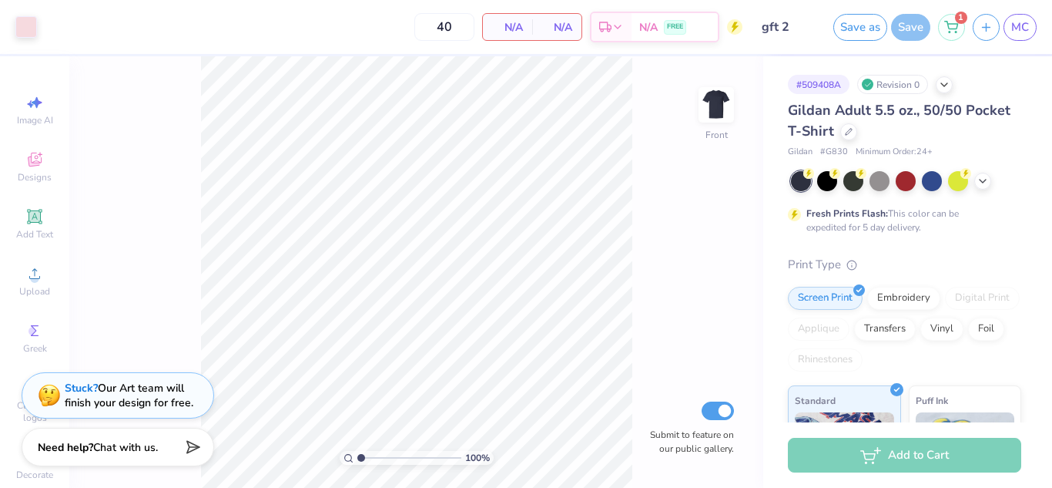
click at [451, 12] on div "40 N/A Per Item N/A Total Est. Delivery N/A FREE" at bounding box center [394, 27] width 698 height 54
click at [454, 21] on input "40" at bounding box center [444, 27] width 60 height 28
click at [456, 26] on input "40" at bounding box center [444, 27] width 60 height 28
type input "4"
type input "5"
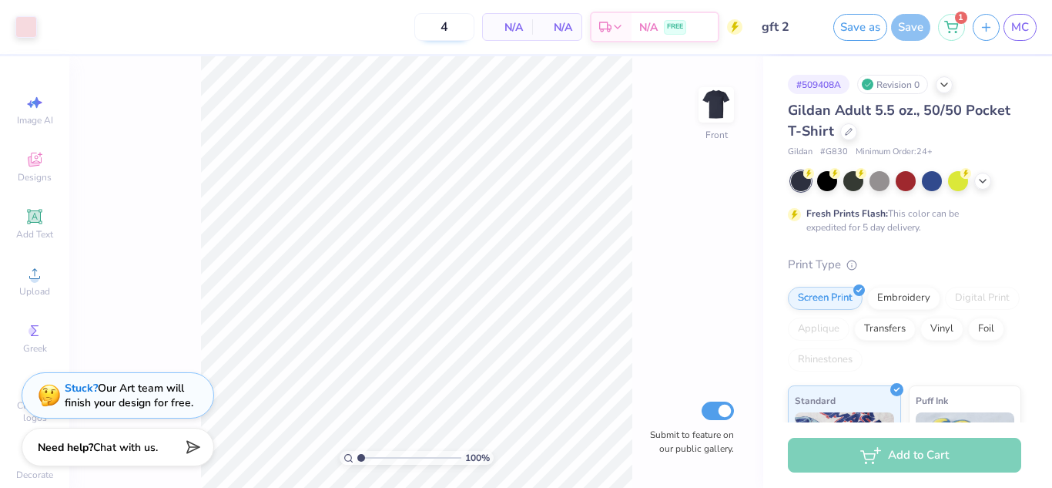
type input "40"
click at [851, 130] on icon at bounding box center [849, 130] width 8 height 8
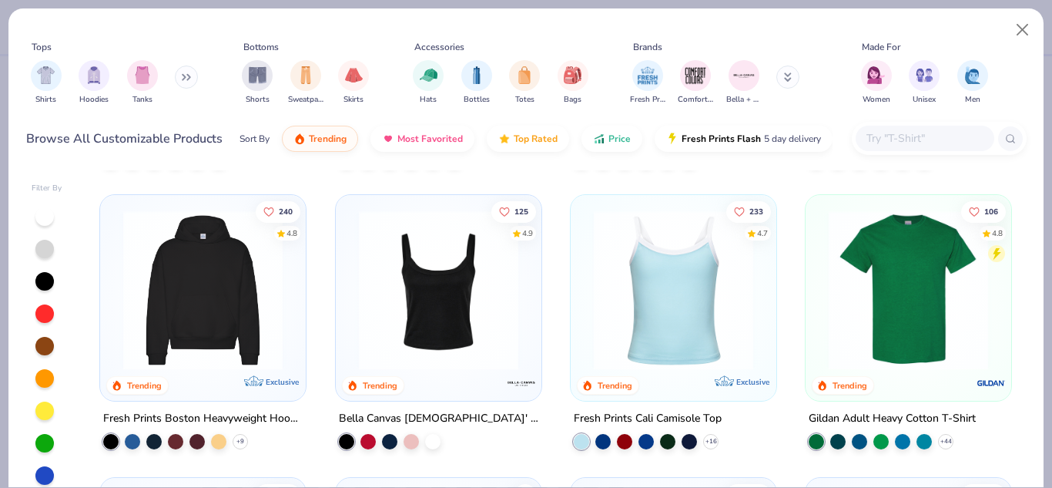
scroll to position [292, 0]
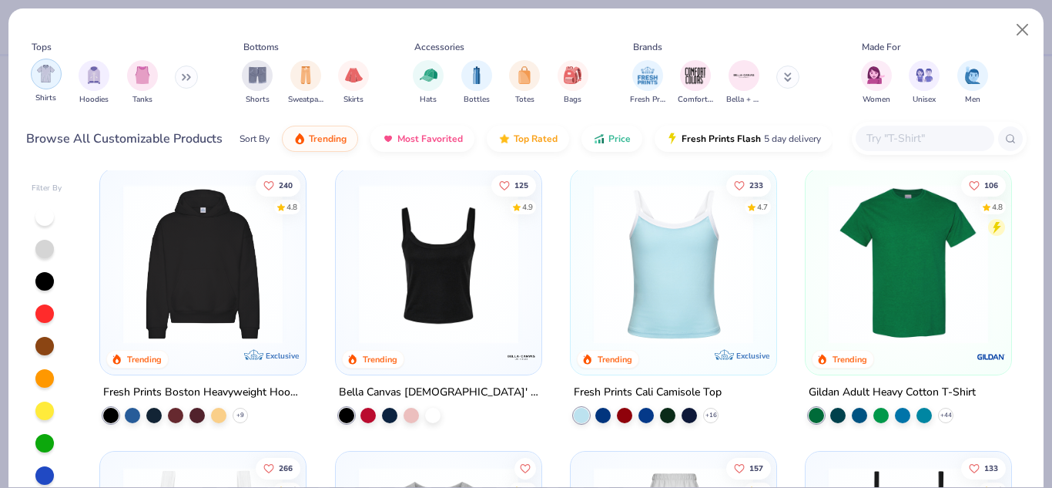
click at [46, 78] on img "filter for Shirts" at bounding box center [46, 74] width 18 height 18
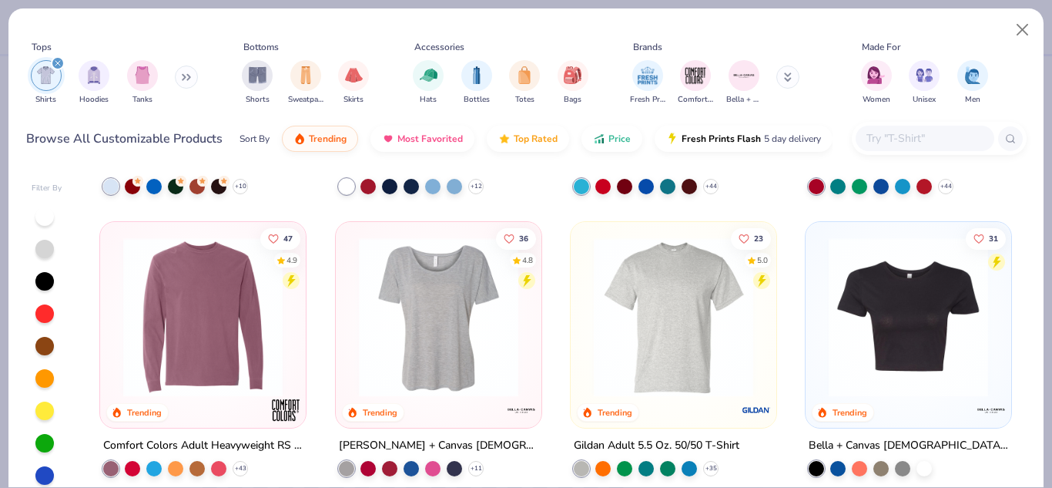
scroll to position [801, 0]
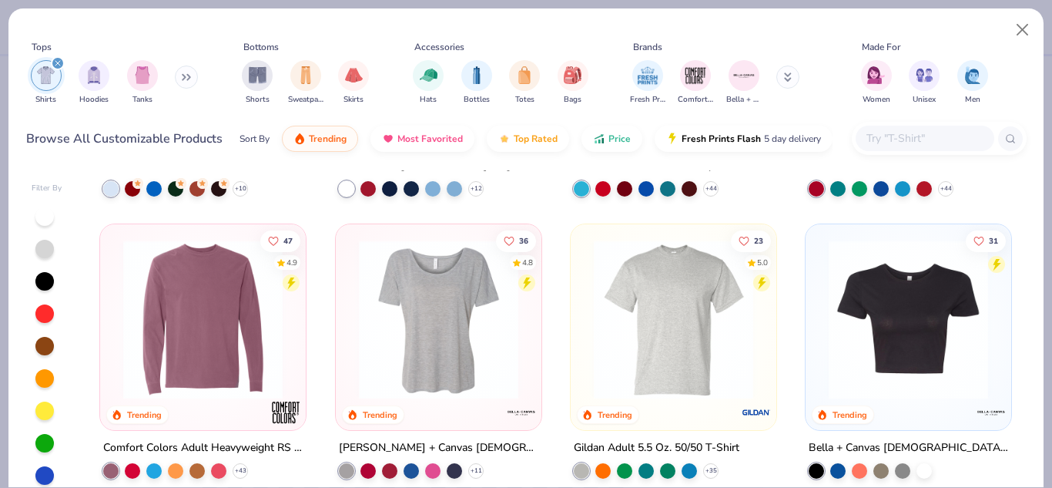
click at [680, 326] on img at bounding box center [673, 319] width 175 height 159
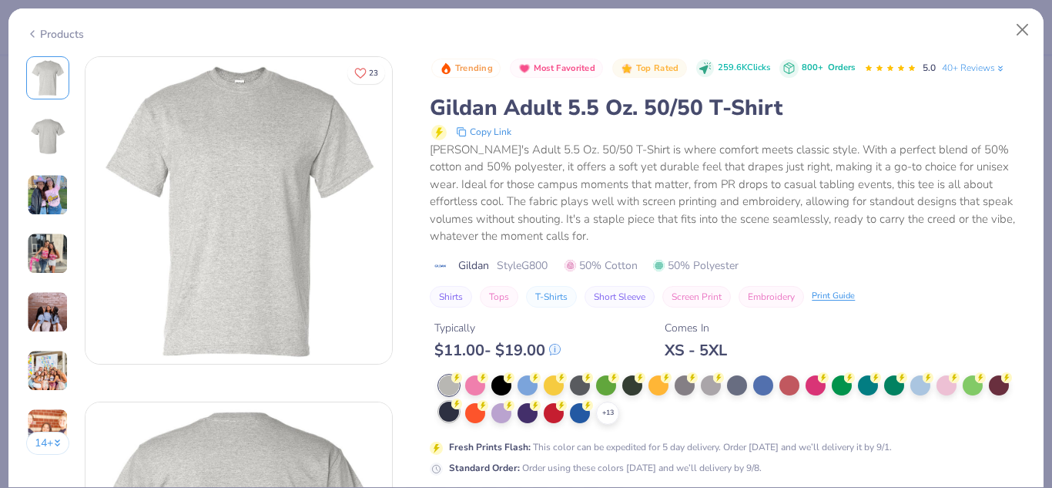
click at [451, 418] on div at bounding box center [449, 411] width 20 height 20
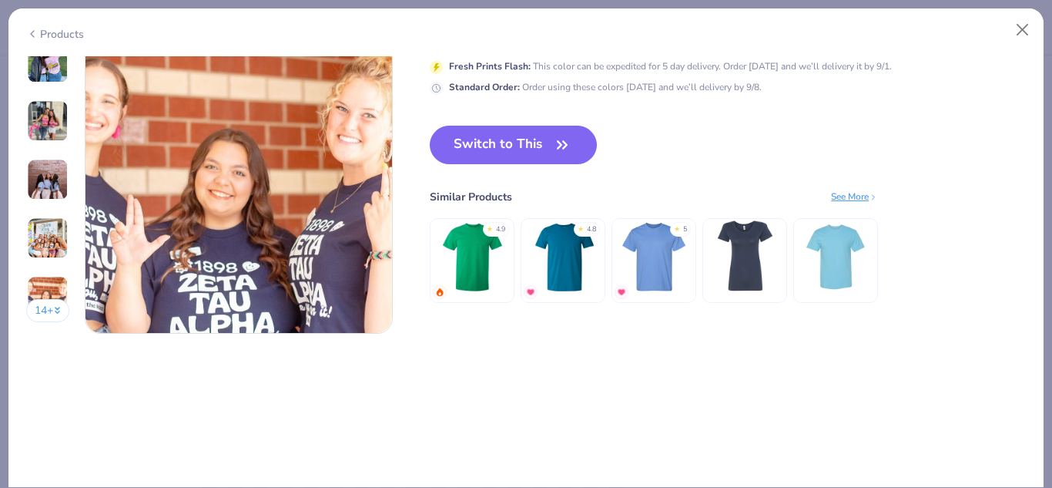
scroll to position [2087, 0]
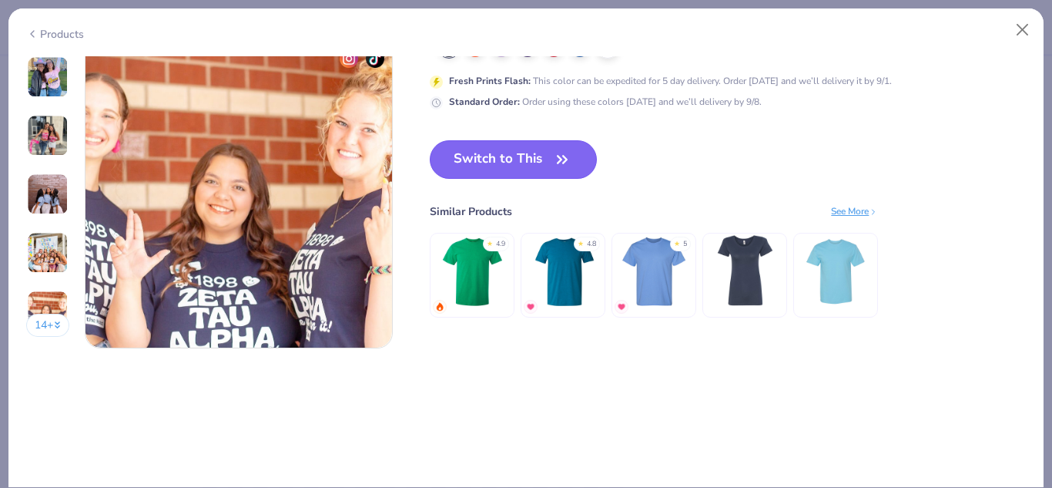
click at [545, 157] on button "Switch to This" at bounding box center [513, 159] width 167 height 39
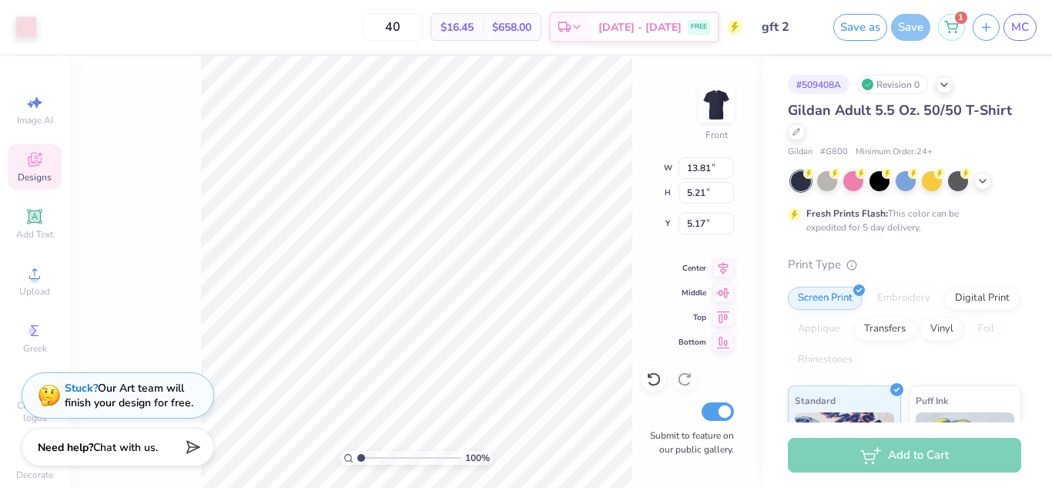
type input "13.81"
type input "5.21"
type input "6.26"
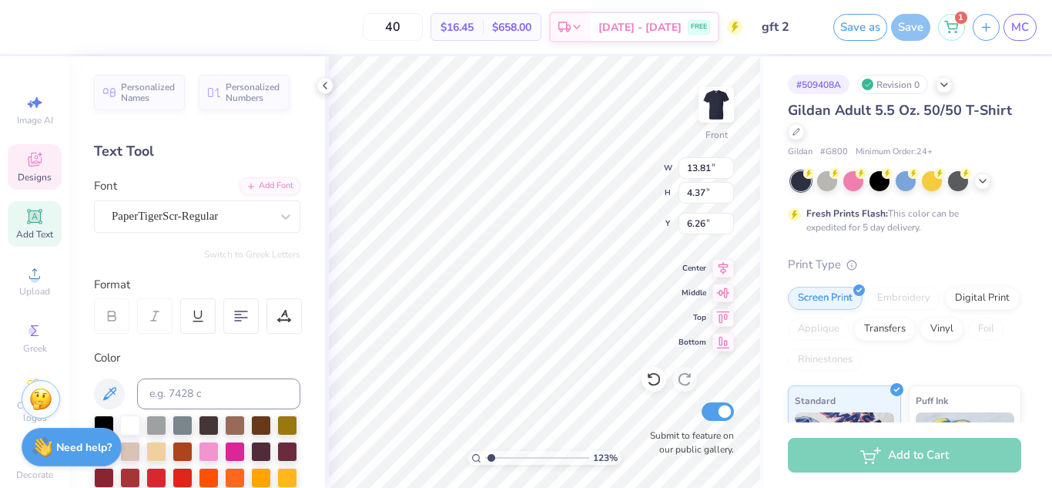
scroll to position [13, 2]
type input "1.23237459869787"
type input "11.57"
type input "1.23237459869787"
type input "1.36"
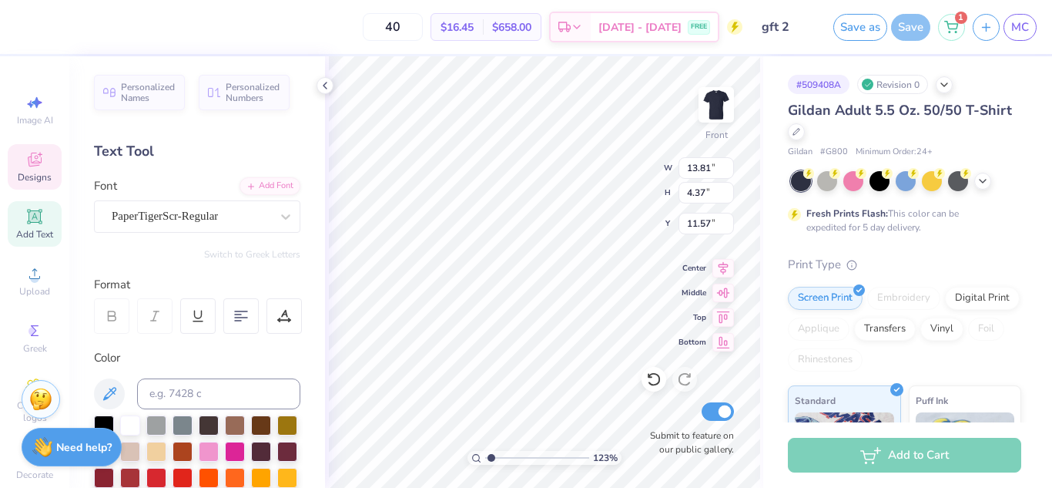
type input "1.38"
type input "4.87"
type input "1.23237459869787"
type input "6.54"
type input "1.23237459869787"
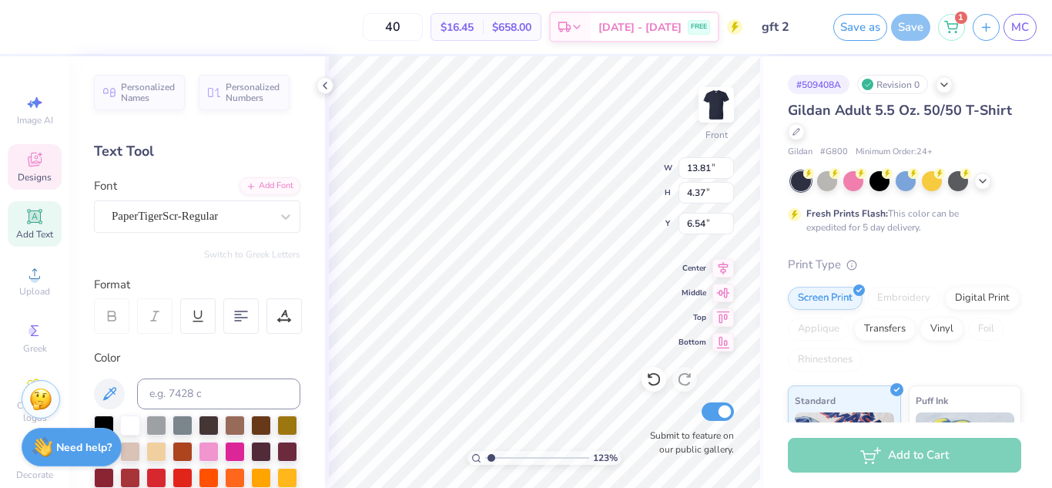
type input "1.57"
type input "1.60"
type input "6.26"
type input "1.23237459869787"
type input "6.54"
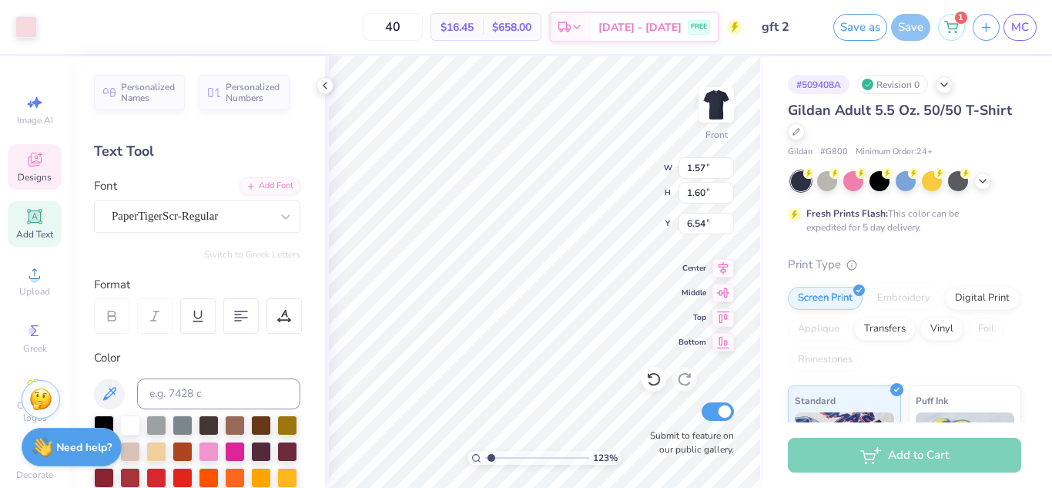
type input "1.23237459869787"
type input "13.81"
type input "4.37"
type input "1.23237459869787"
type input "9.38"
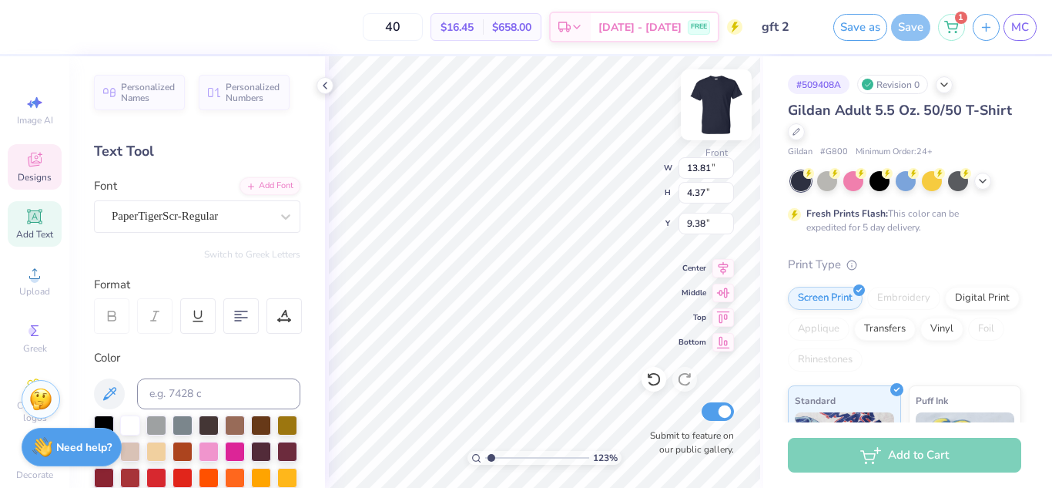
type input "1.23237459869787"
type input "1.36"
type input "1.38"
type input "4.87"
type input "1.23237459869787"
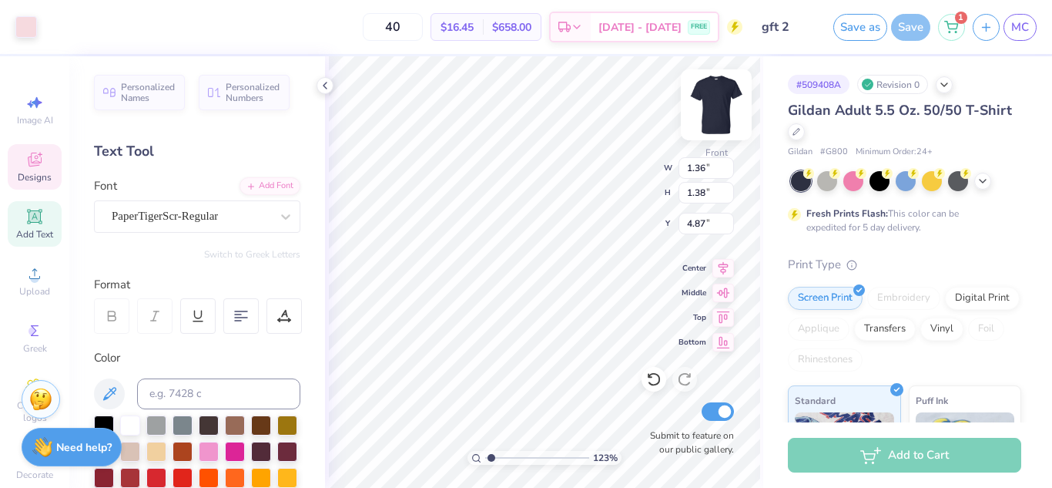
type input "16.10"
type input "1.23237459869787"
type input "13.81"
type input "4.37"
type input "9.38"
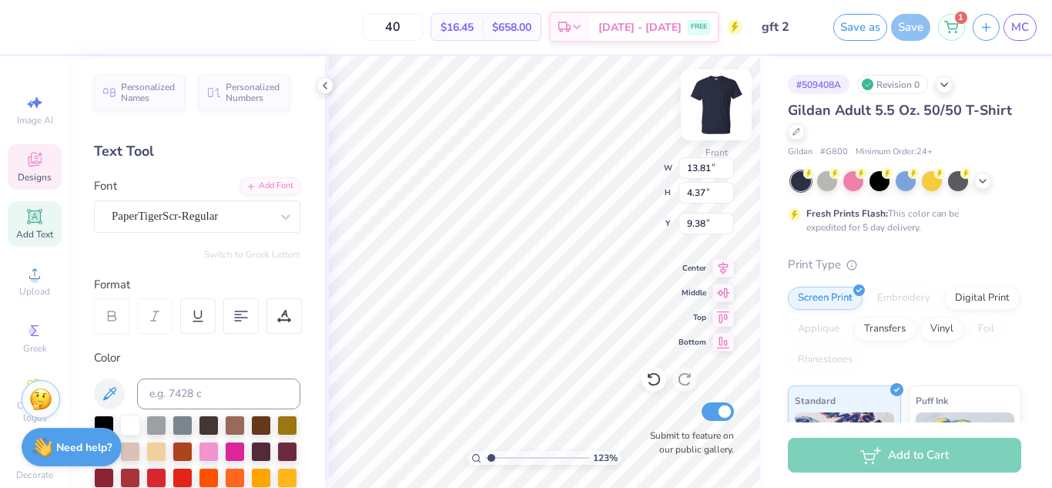
type input "1.23237459869787"
type input "5.95"
type input "1.16048572979512"
type input "1.57"
type input "1.60"
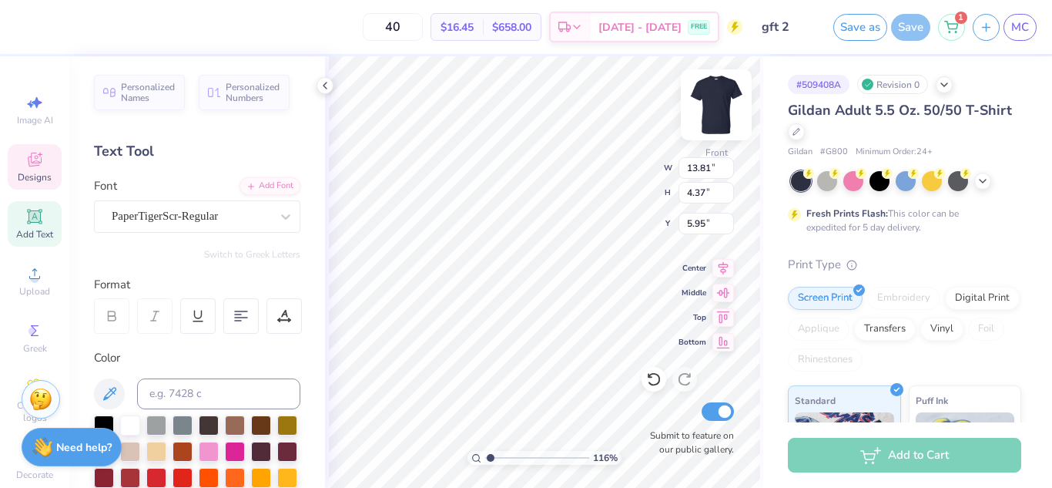
type input "6.54"
type input "1.16048572979512"
type input "12.41"
type input "1.16048572979512"
type input "5.99"
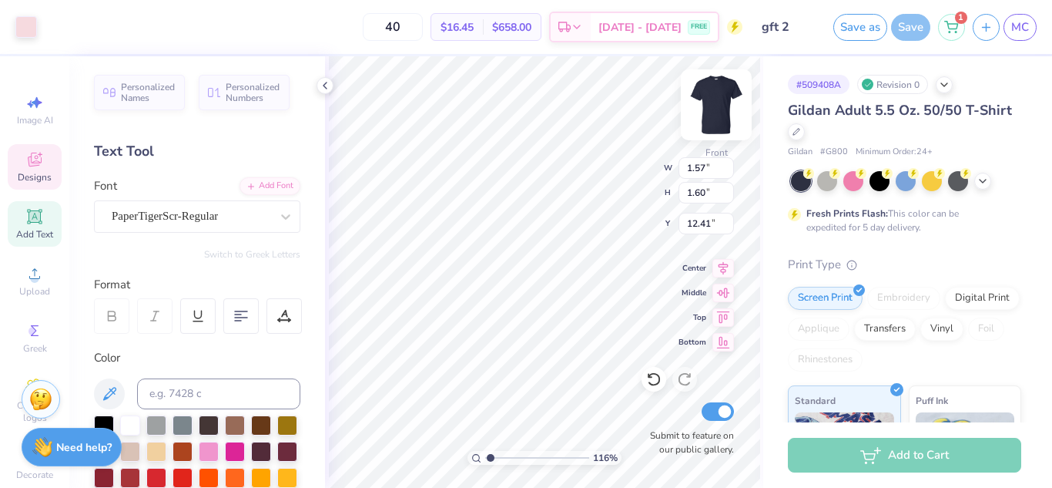
type input "1.16048572979512"
type input "5.99"
type input "1.16048572979512"
type input "1.36"
type input "1.38"
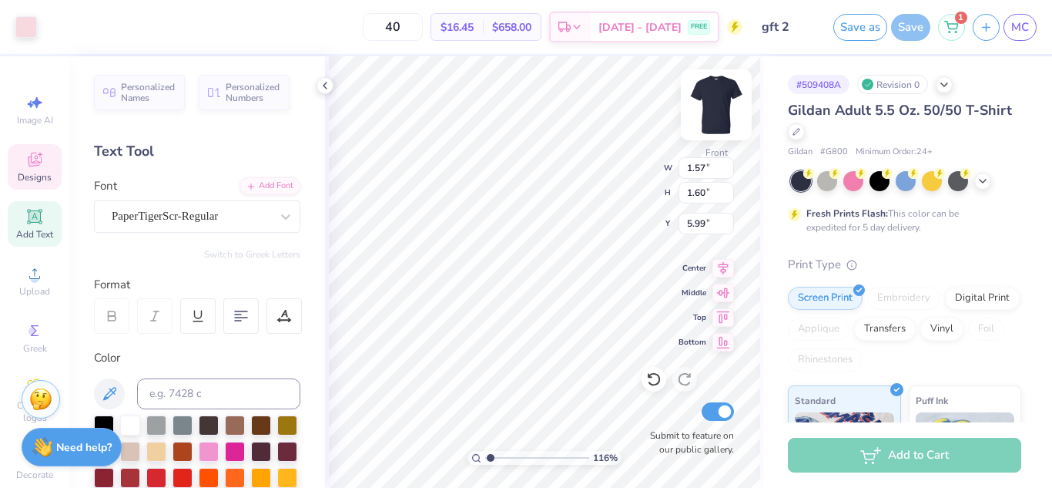
type input "16.10"
click at [726, 104] on img at bounding box center [717, 105] width 62 height 62
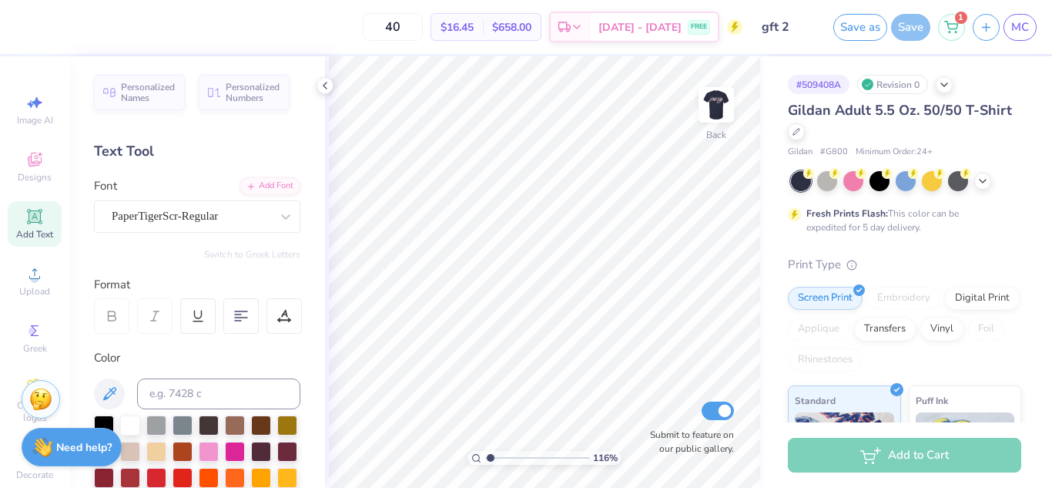
click at [726, 104] on img at bounding box center [716, 104] width 31 height 31
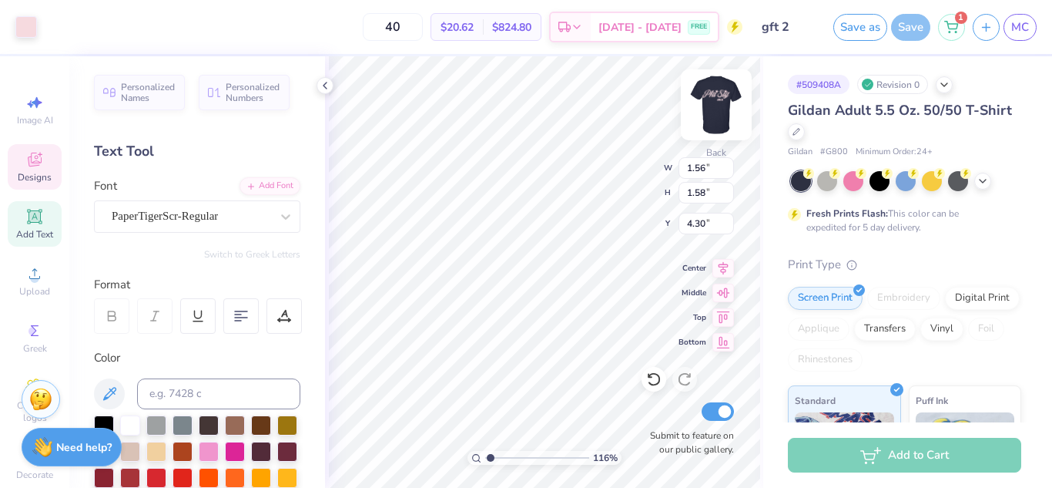
type input "1.16048572979512"
type input "2.81"
type input "2.86"
type input "4.38"
type input "1.16048572979512"
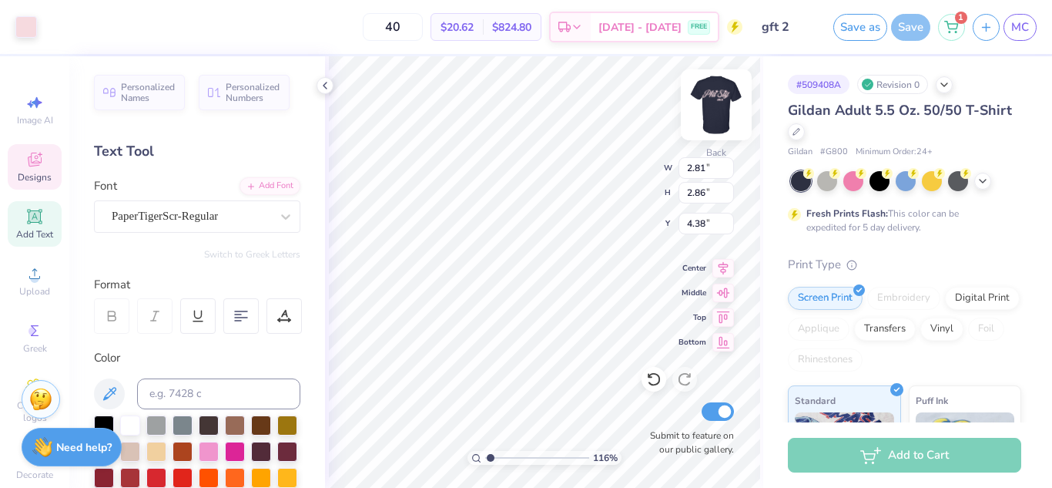
type input "3.77"
type input "1.16048572979512"
type input "3.38"
type input "3.44"
type input "3.81"
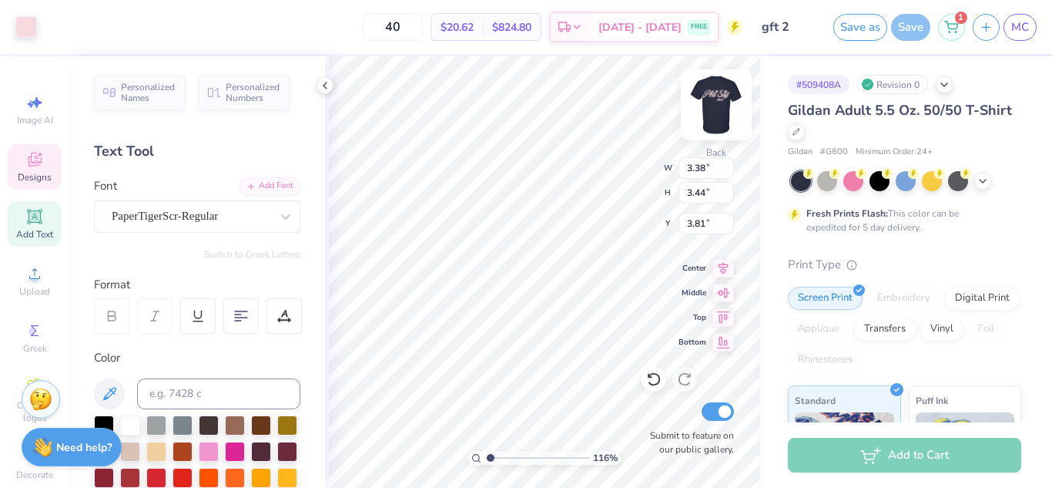
type input "1.16048572979512"
type input "3.53"
click at [719, 103] on img at bounding box center [717, 105] width 62 height 62
click at [720, 104] on img at bounding box center [717, 105] width 62 height 62
type input "1.16048572979512"
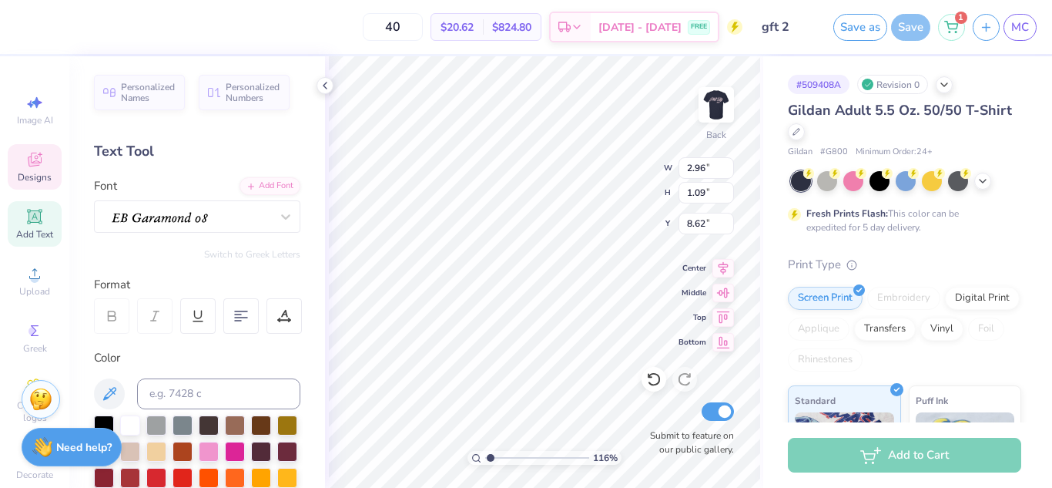
type input "2.00"
type input "0.74"
type input "8.58"
type input "1.16048572979512"
type input "5.24"
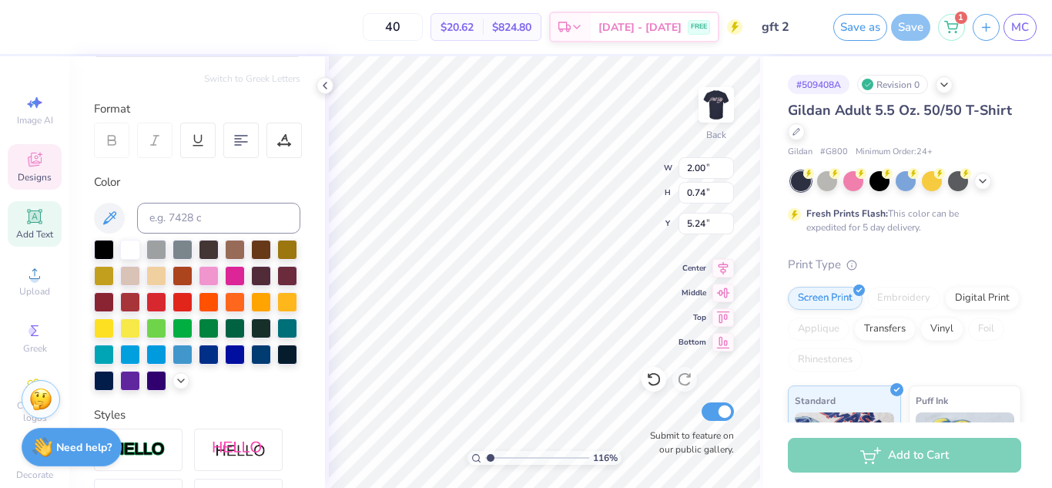
scroll to position [178, 0]
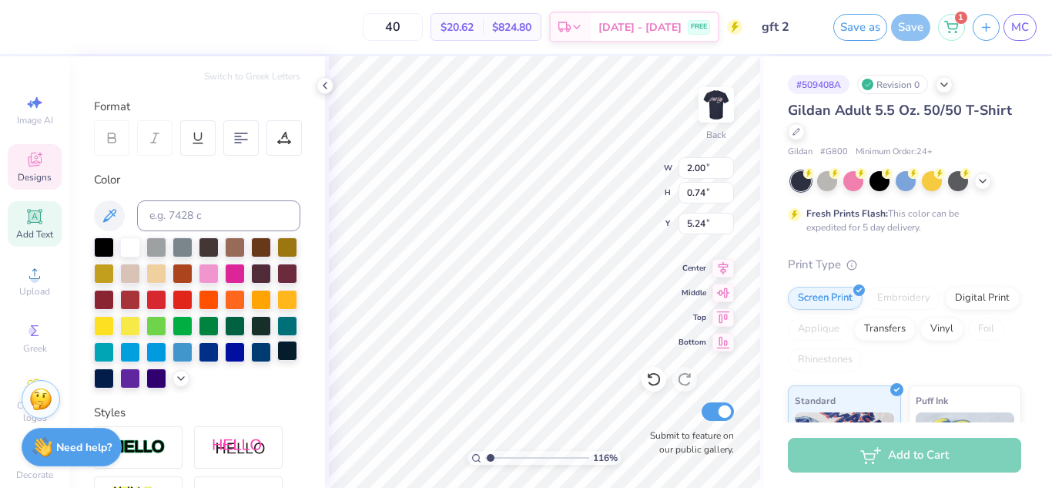
click at [277, 360] on div at bounding box center [287, 350] width 20 height 20
type input "1.44385875788455"
type input "4.87"
type input "1.44385875788455"
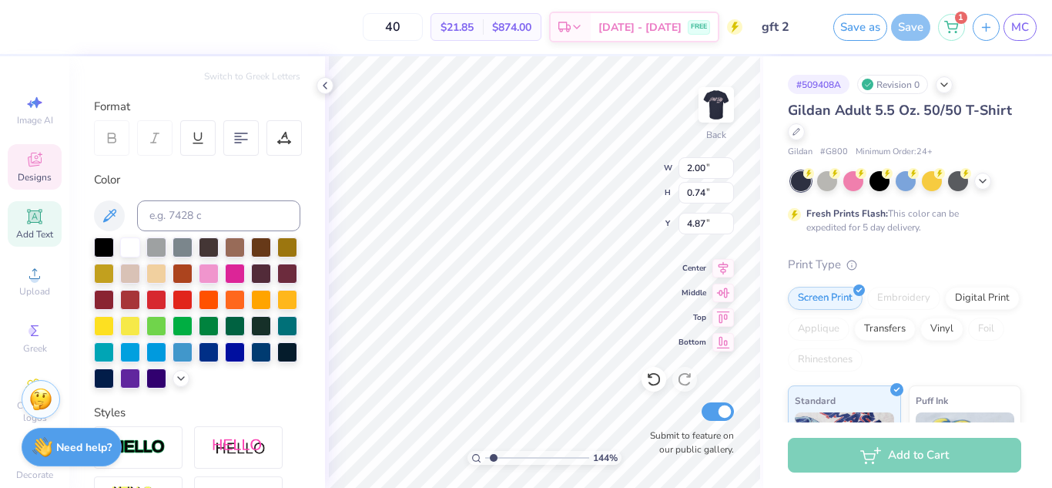
type input "3.38"
type input "3.44"
type input "3.53"
type input "1.44385875788455"
type input "2.00"
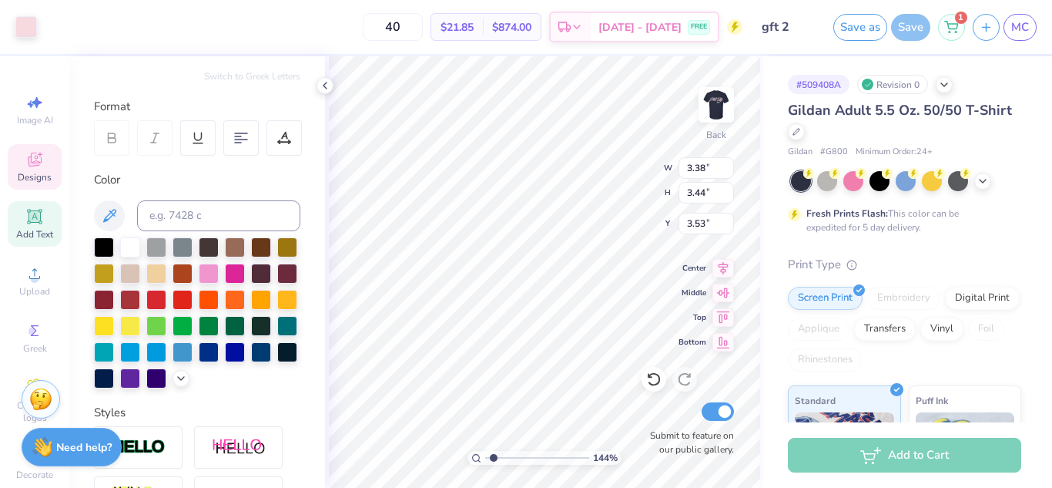
type input "0.74"
type input "4.87"
type input "1.44385875788455"
type input "1.58"
type input "0.58"
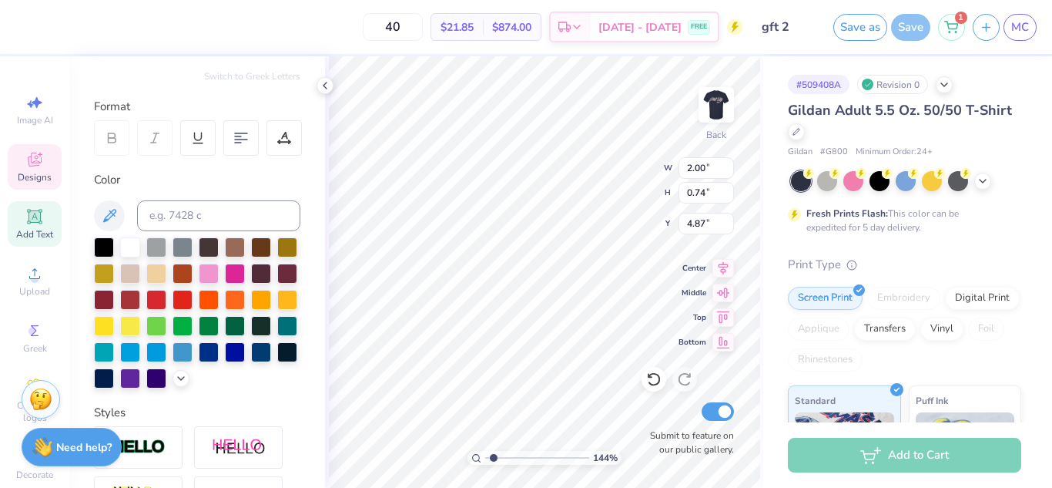
type input "4.86"
type input "1.44385875788455"
type input "4.95"
type input "2.45795054988897"
type input "1.42"
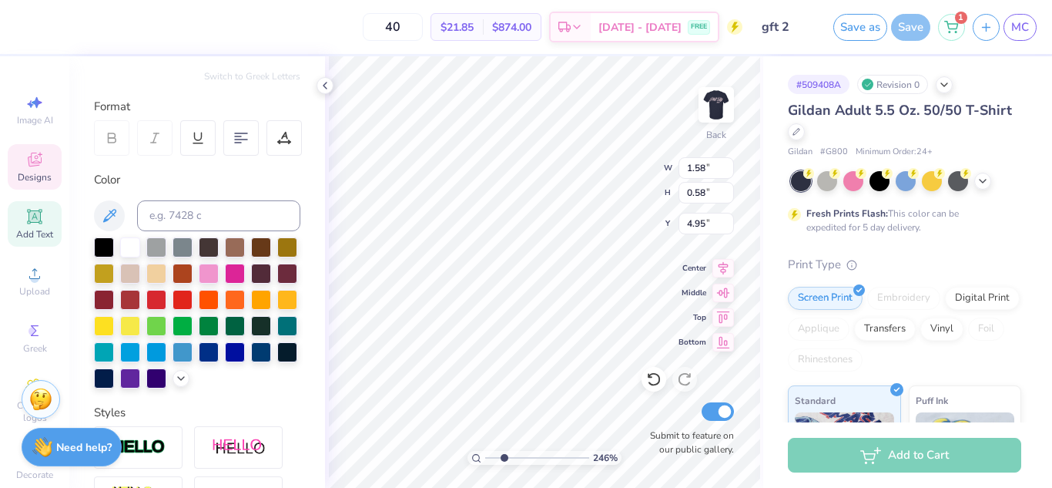
type input "0.53"
type input "2.45795054988897"
type input "4.98"
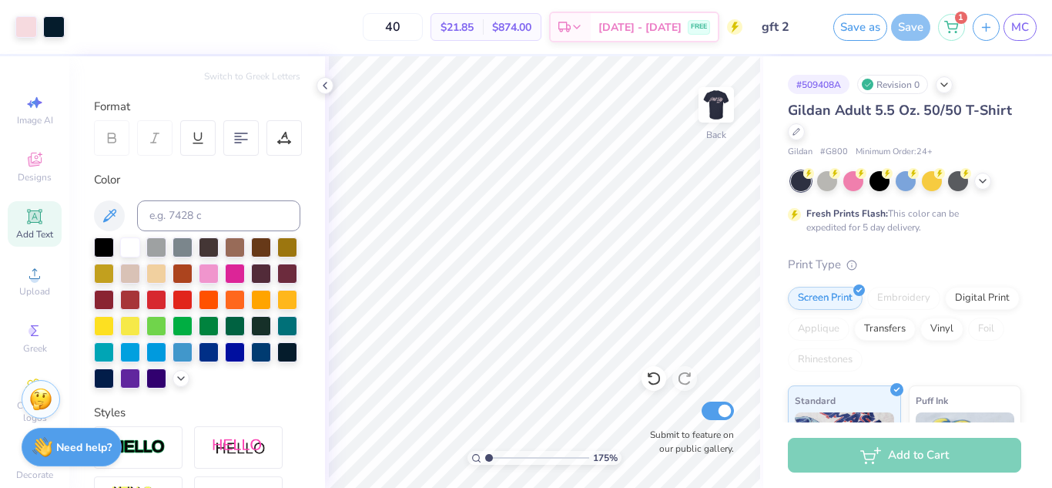
click at [488, 458] on input "range" at bounding box center [537, 458] width 104 height 14
click at [716, 101] on img at bounding box center [717, 105] width 62 height 62
click at [712, 101] on img at bounding box center [717, 105] width 62 height 62
click at [712, 101] on img at bounding box center [716, 104] width 31 height 31
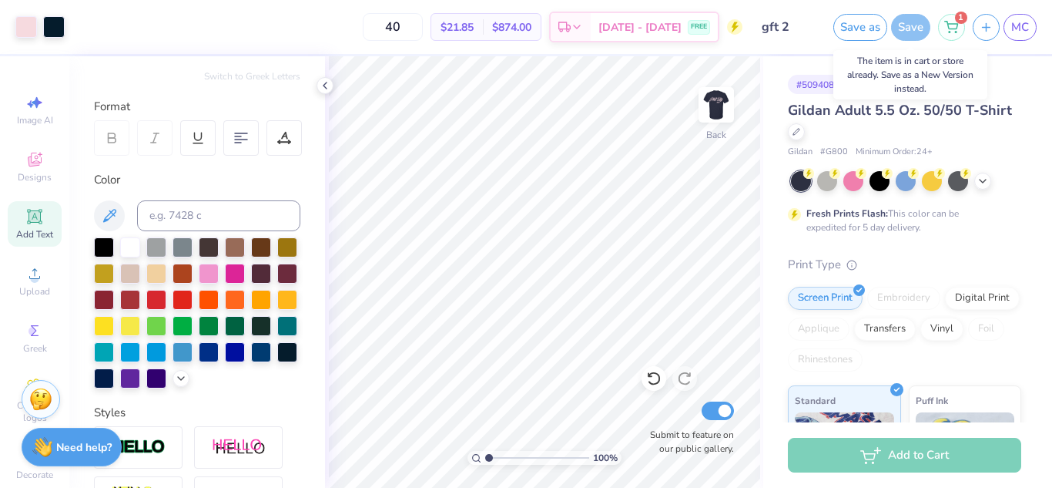
click at [901, 24] on div "Save" at bounding box center [910, 27] width 39 height 27
click at [870, 29] on button "Save as" at bounding box center [860, 25] width 54 height 27
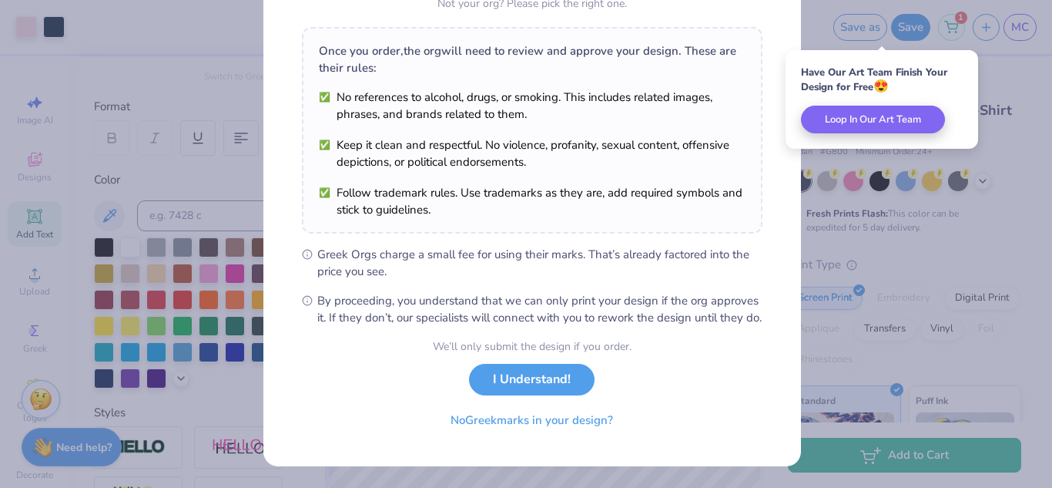
scroll to position [234, 0]
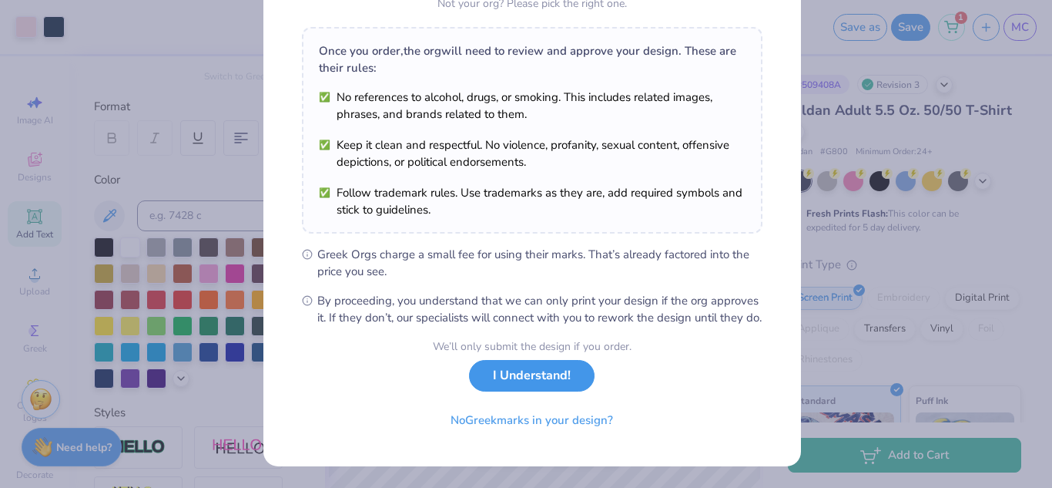
click at [540, 380] on button "I Understand!" at bounding box center [532, 376] width 126 height 32
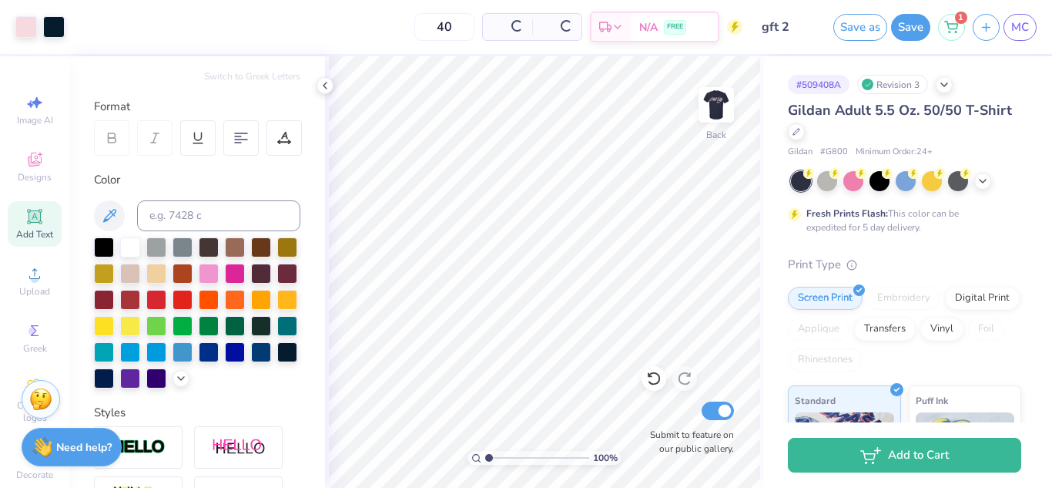
scroll to position [8, 0]
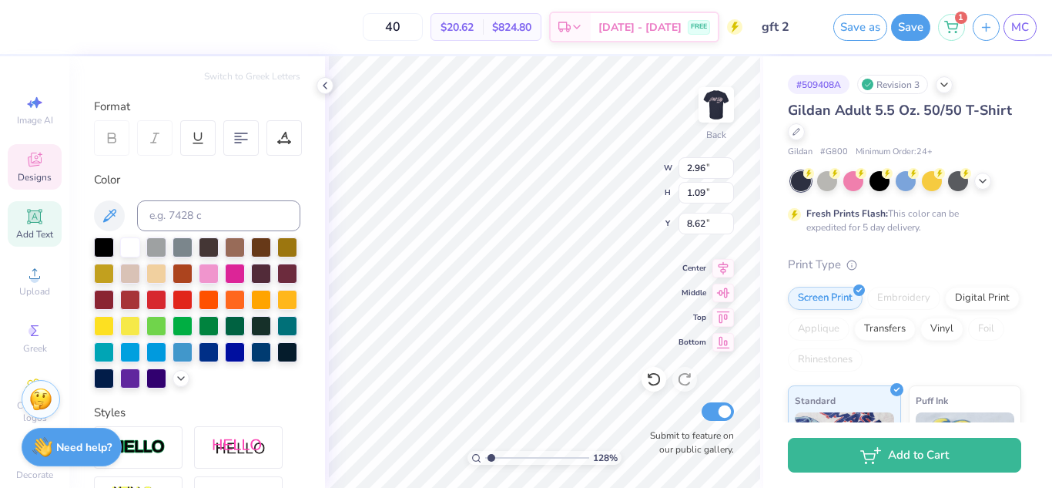
type input "1.27602908076692"
type input "3.07"
type input "1.13"
type input "8.63"
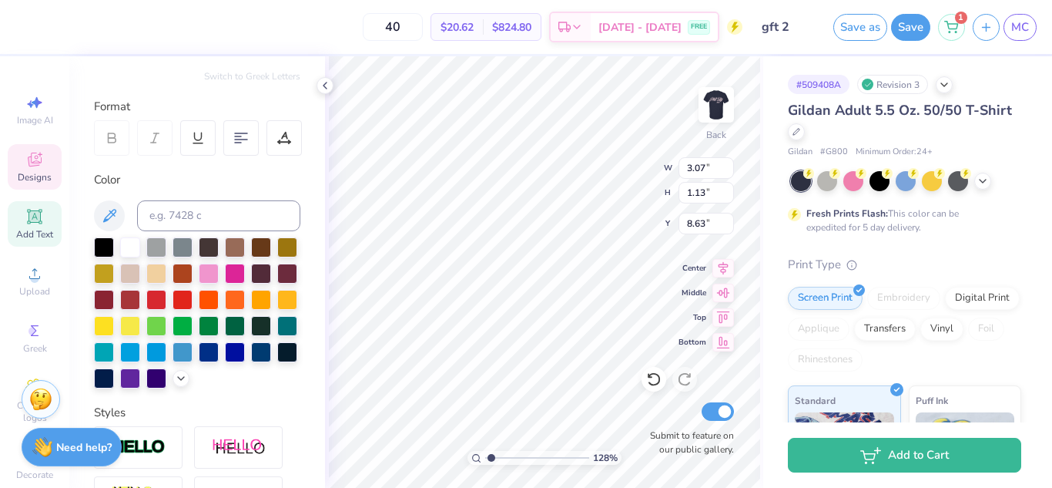
type input "1.27602908076692"
type textarea "191"
type input "1.27602908076692"
type textarea "19"
type input "1.27602908076692"
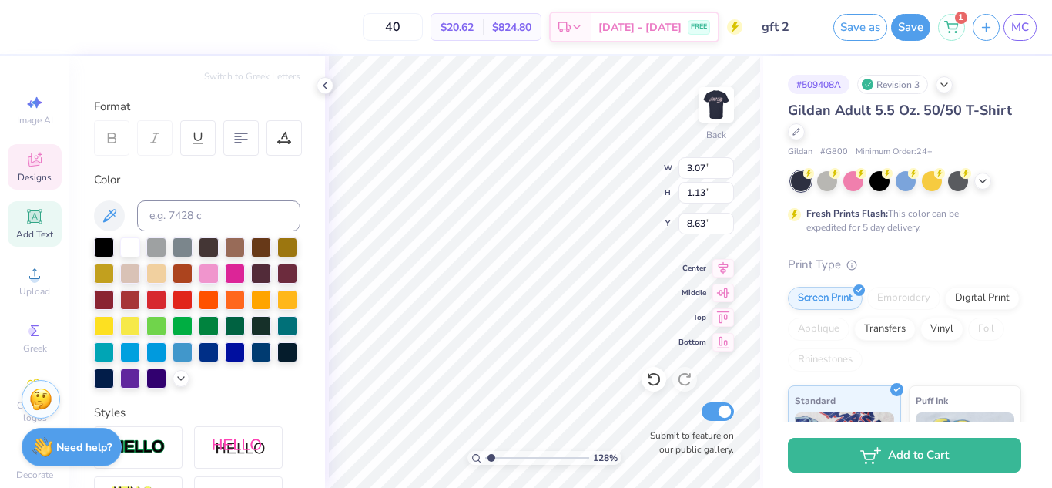
type textarea "1"
type input "1.27602908076692"
type textarea "p"
type input "1.27602908076692"
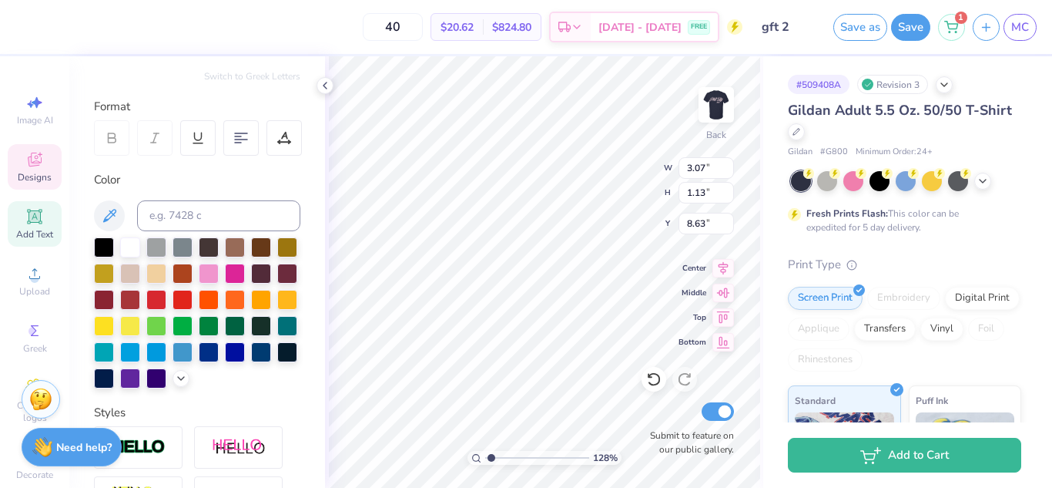
type textarea "ph"
type input "1.27602908076692"
type textarea "phi"
type input "1.27602908076692"
type textarea "ph"
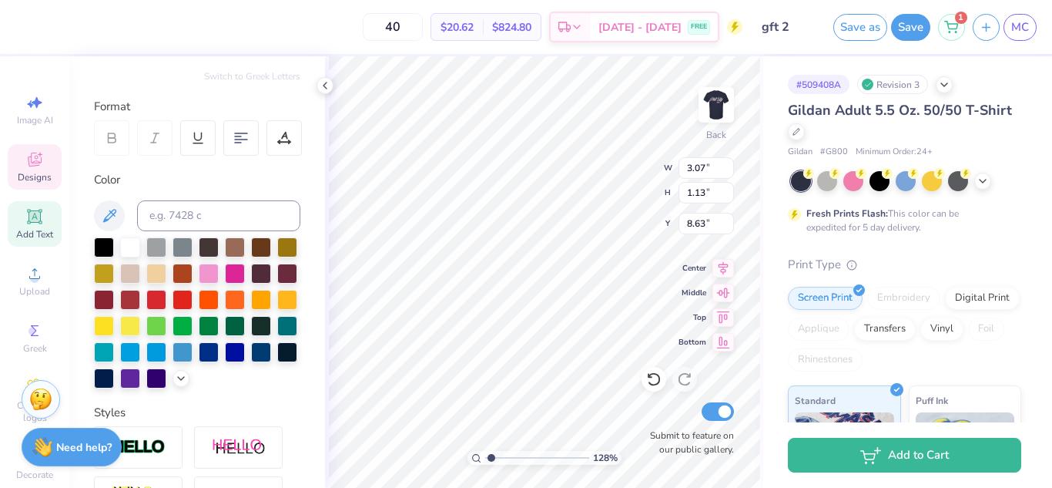
type input "1.27602908076692"
type textarea "p"
type input "1.27602908076692"
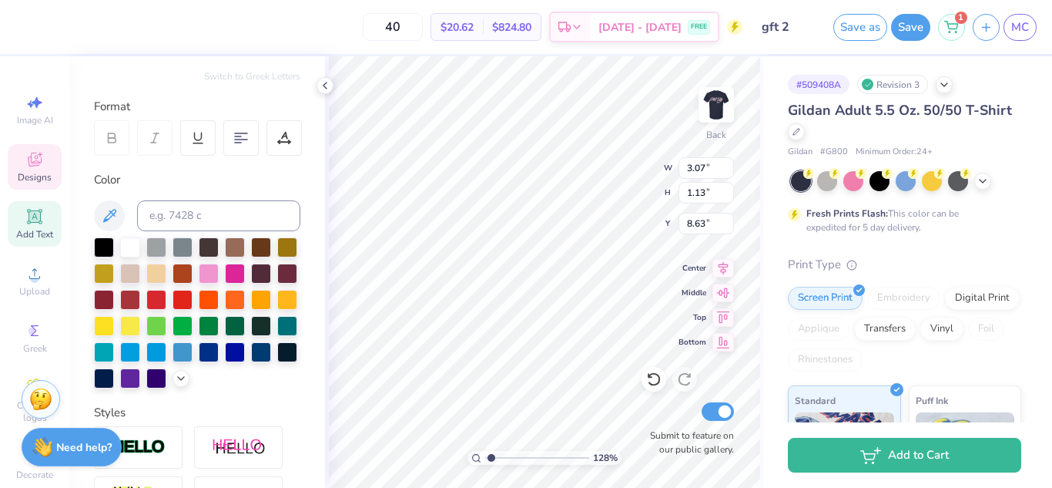
type textarea "1"
type input "1.27602908076692"
type textarea "19"
type input "1.27602908076692"
type textarea "191"
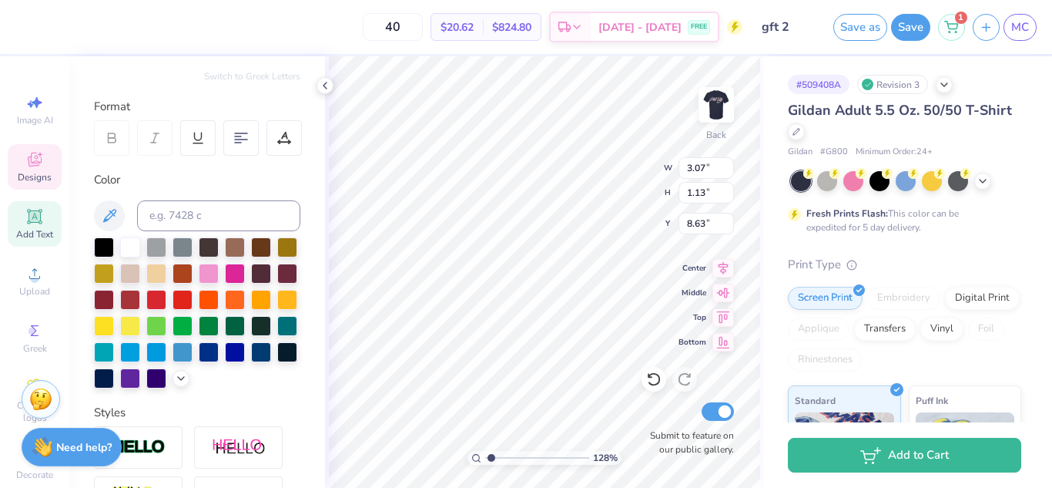
type input "1.27602908076692"
type textarea "1913"
type input "1.27602908076692"
type input "3.01"
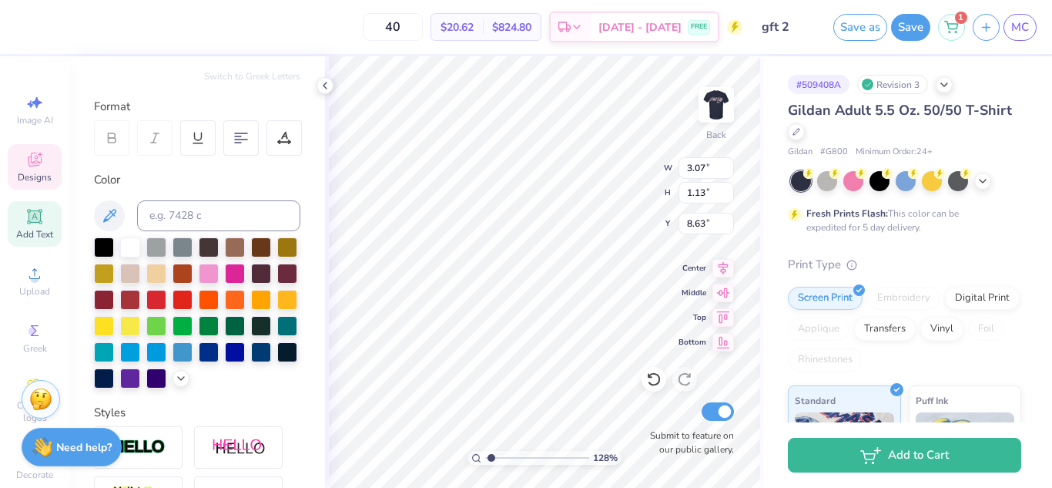
type input "1.11"
type input "1.27602908076692"
type input "4.55"
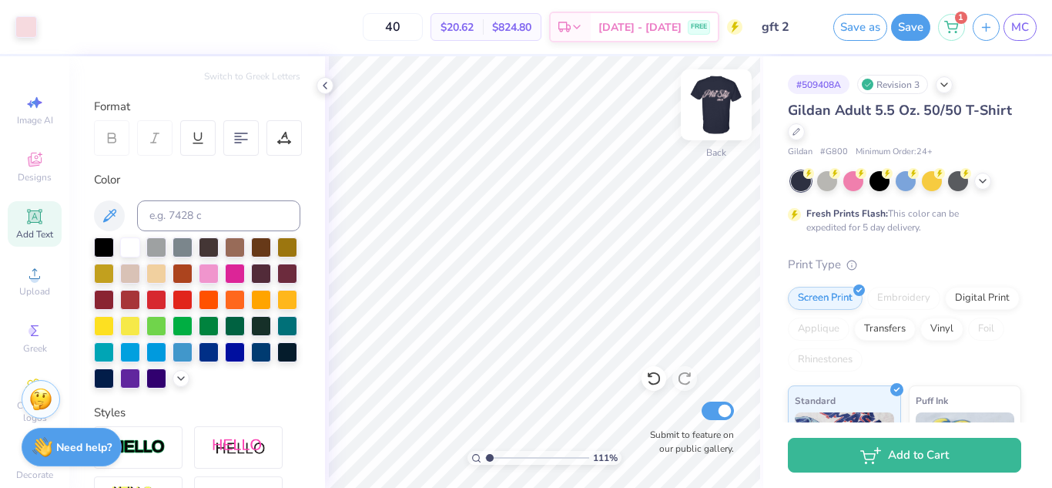
click at [716, 116] on img at bounding box center [717, 105] width 62 height 62
click at [716, 114] on img at bounding box center [717, 105] width 62 height 62
click at [713, 114] on img at bounding box center [717, 105] width 62 height 62
type input "1.11205703001821"
click at [423, 30] on input "40" at bounding box center [393, 27] width 60 height 28
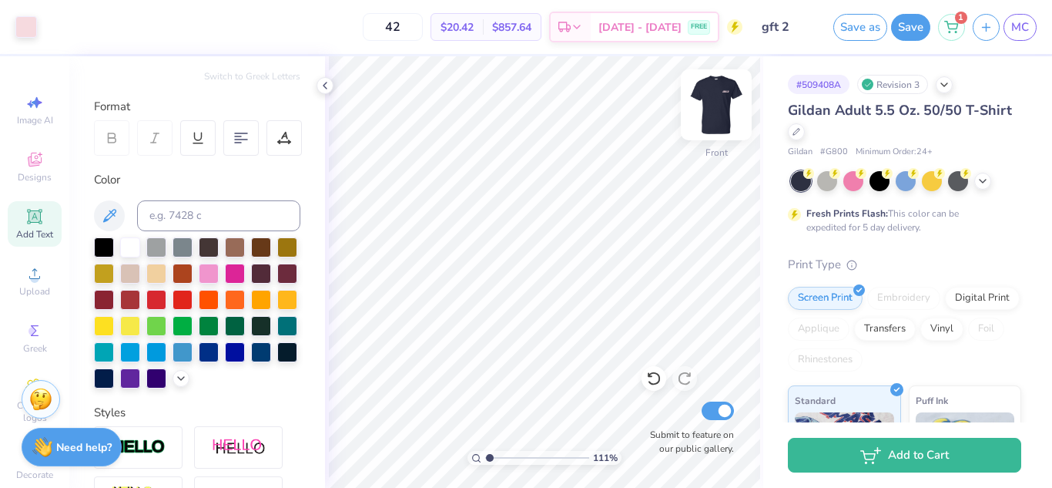
type input "42"
click at [724, 112] on img at bounding box center [717, 105] width 62 height 62
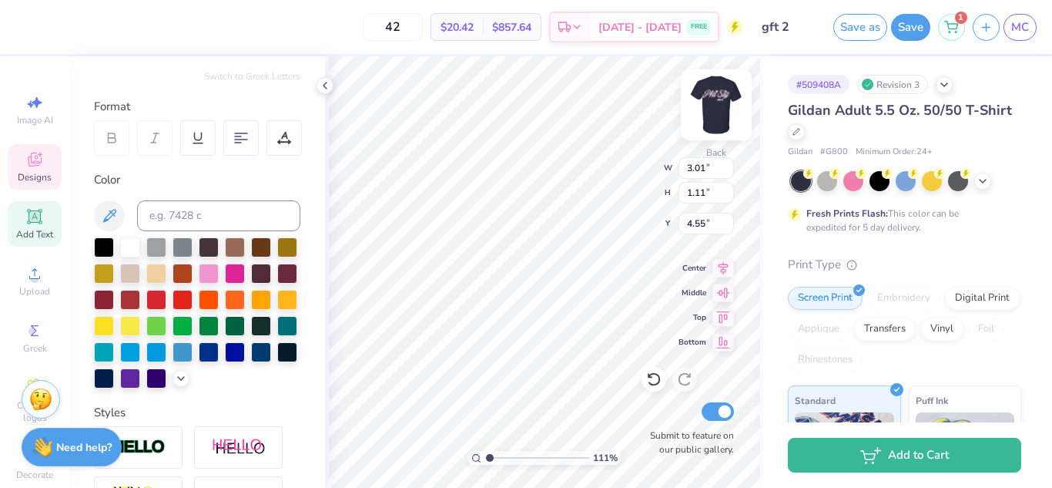
type input "1.11205703001821"
type input "3.65"
type input "1.35"
type input "4.25"
type input "1.11205703001821"
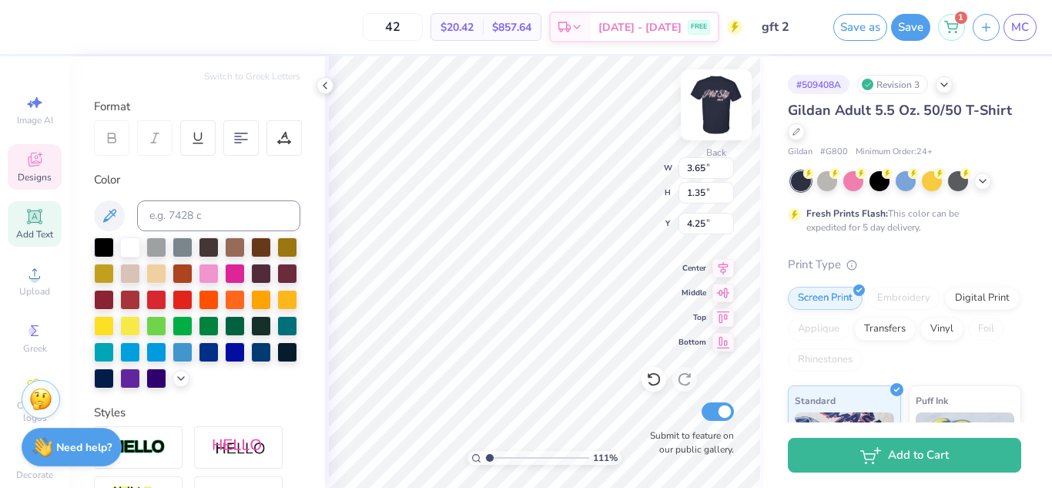
type input "4.54"
type input "1"
click at [702, 107] on img at bounding box center [717, 105] width 62 height 62
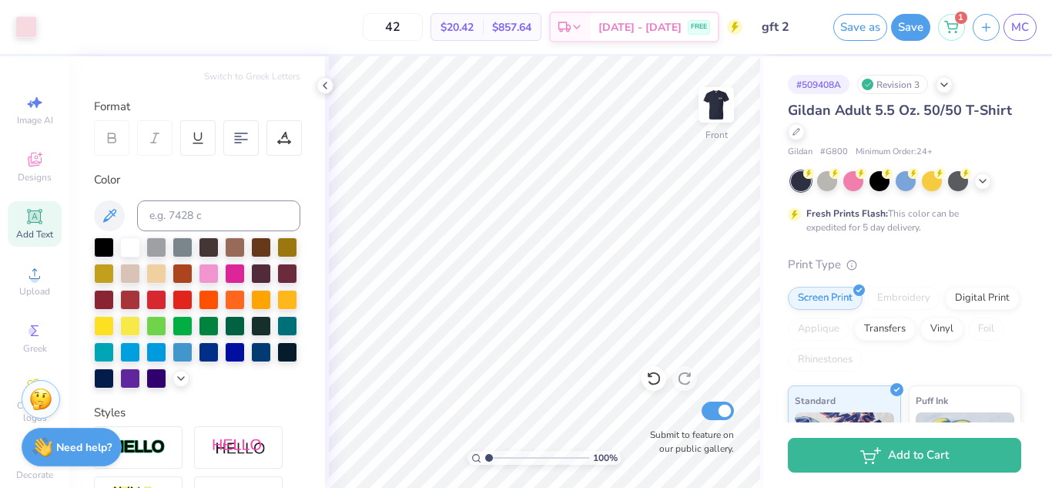
click at [702, 107] on img at bounding box center [716, 104] width 31 height 31
click at [726, 110] on img at bounding box center [717, 105] width 62 height 62
click at [726, 110] on img at bounding box center [716, 104] width 31 height 31
click at [872, 28] on button "Save as" at bounding box center [860, 25] width 54 height 27
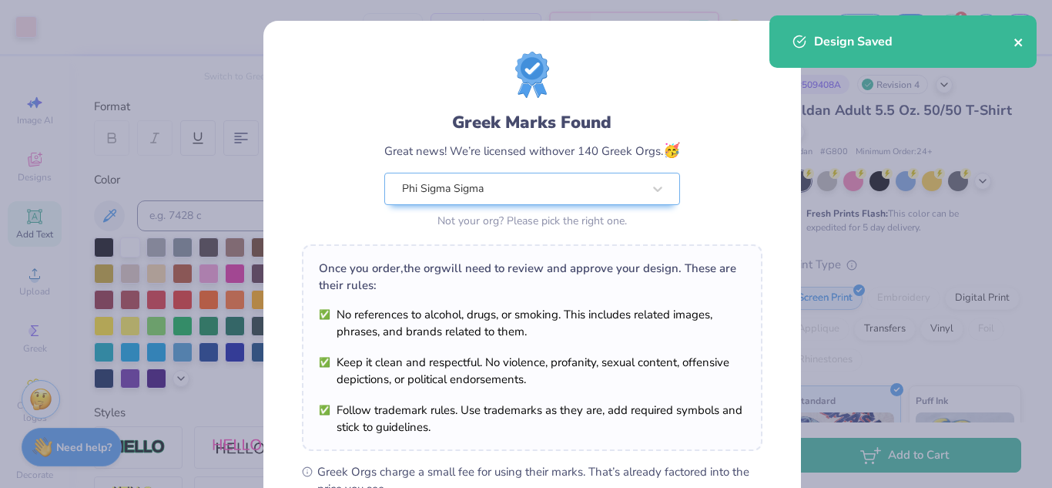
click at [1015, 44] on icon "close" at bounding box center [1019, 42] width 11 height 12
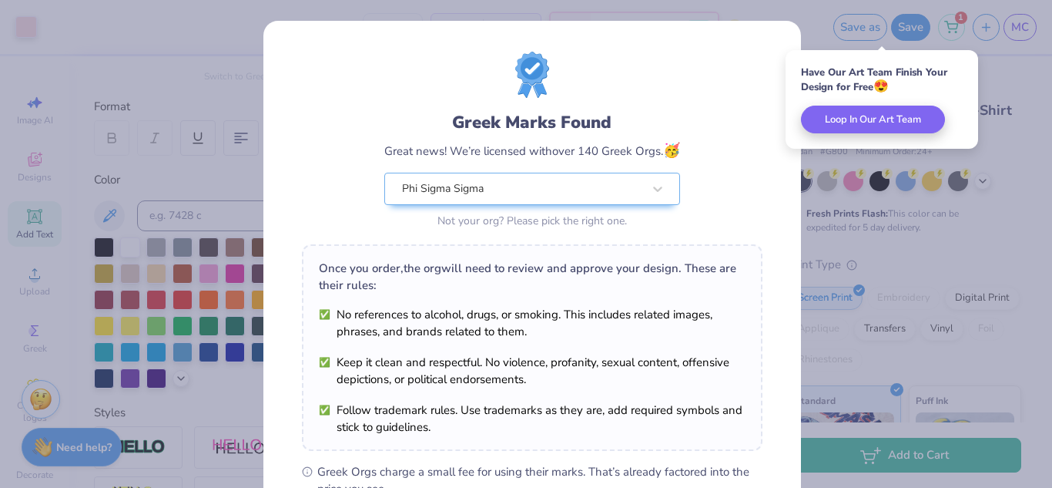
scroll to position [234, 0]
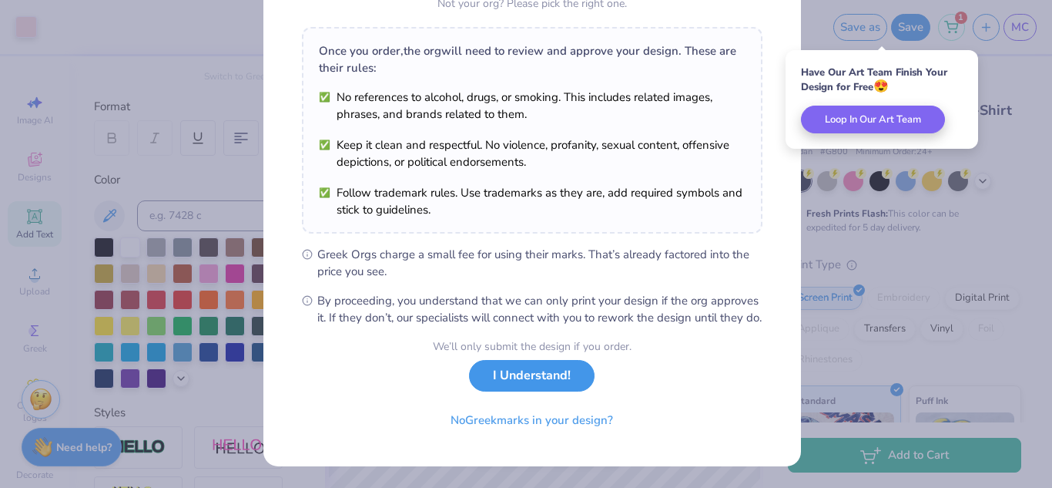
click at [484, 387] on button "I Understand!" at bounding box center [532, 376] width 126 height 32
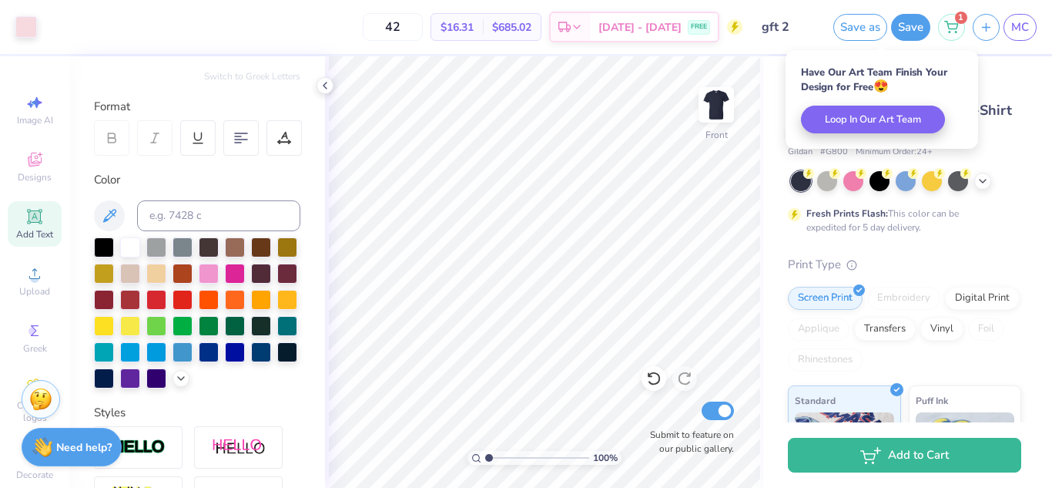
scroll to position [8, 0]
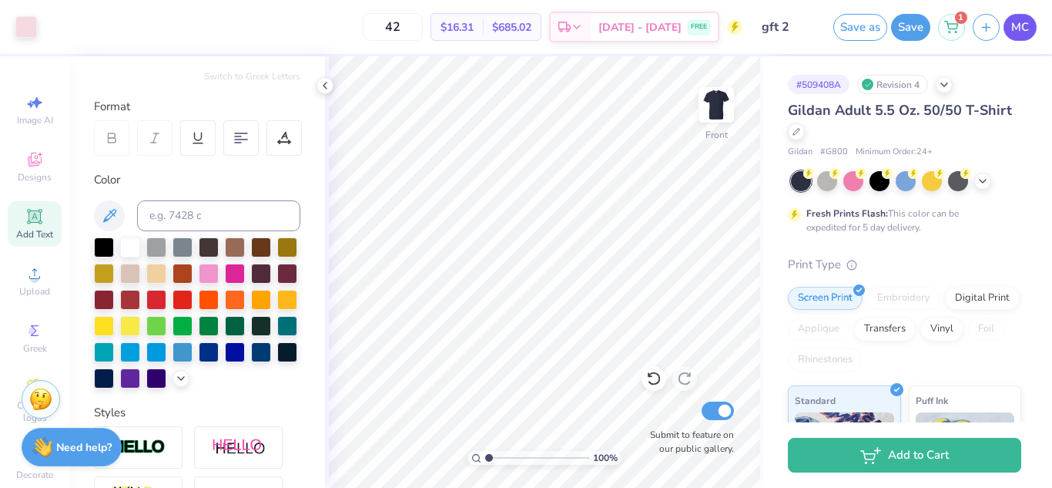
click at [1027, 21] on span "MC" at bounding box center [1020, 27] width 18 height 18
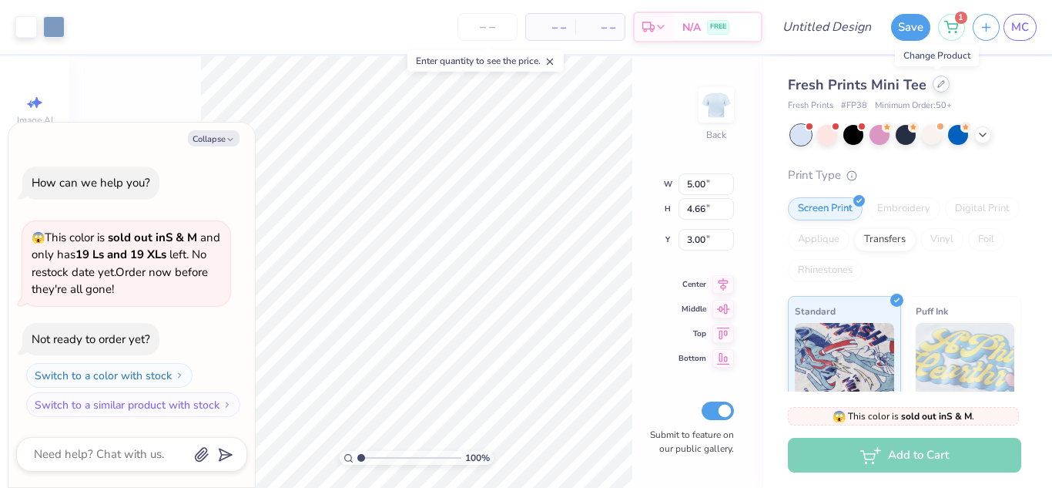
click at [940, 85] on icon at bounding box center [941, 84] width 8 height 8
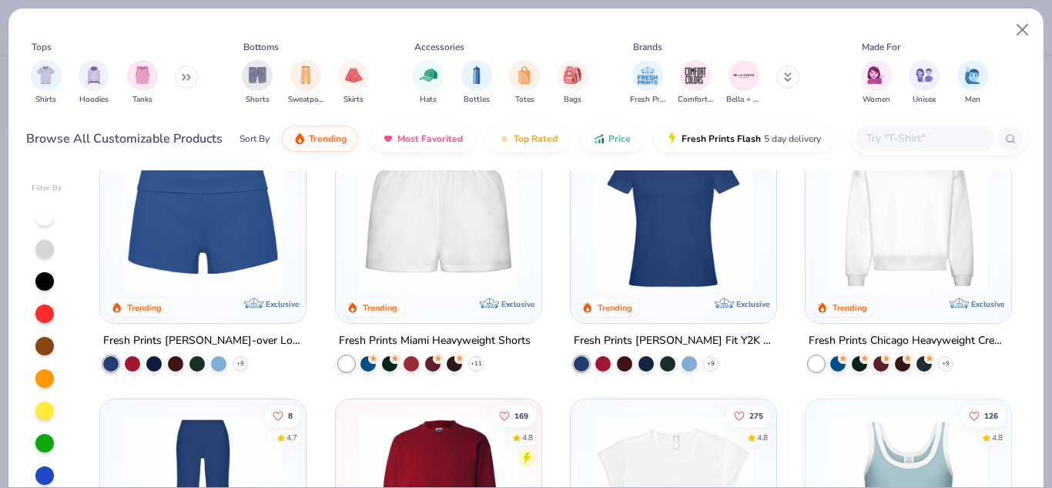
scroll to position [914, 0]
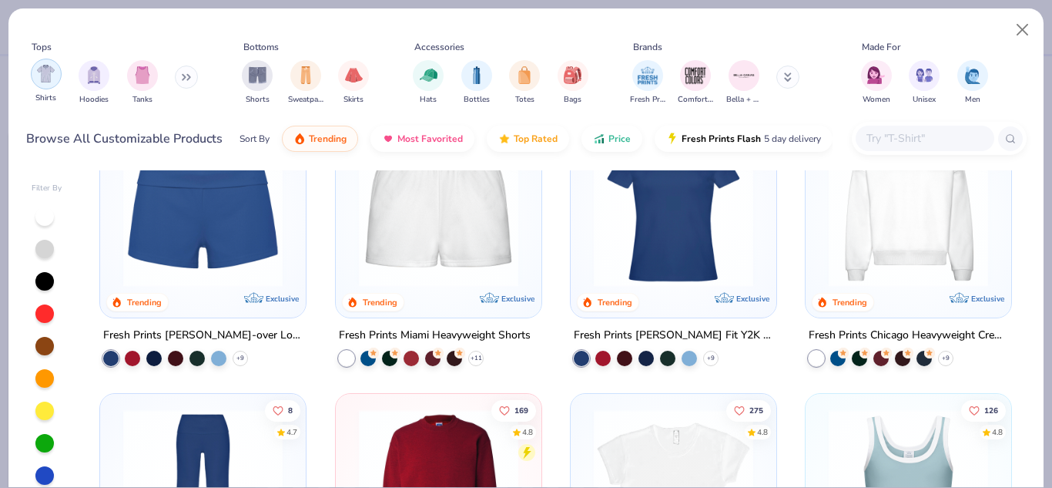
click at [31, 72] on div "filter for Shirts" at bounding box center [46, 74] width 31 height 31
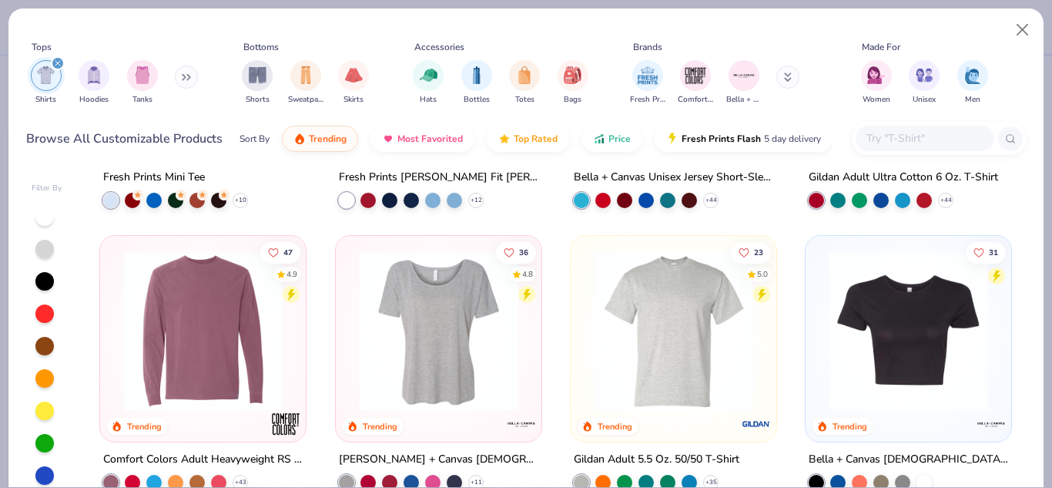
scroll to position [793, 0]
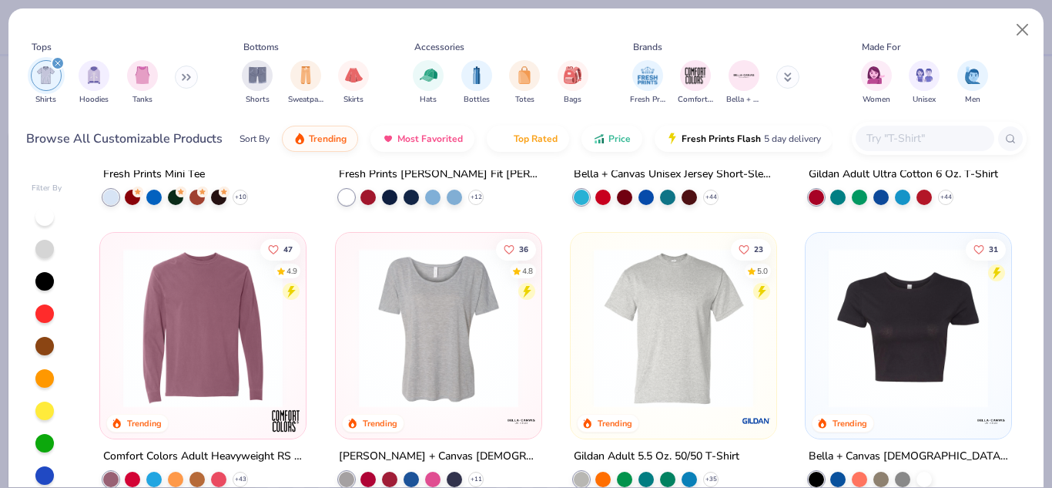
click at [653, 329] on img at bounding box center [673, 327] width 175 height 159
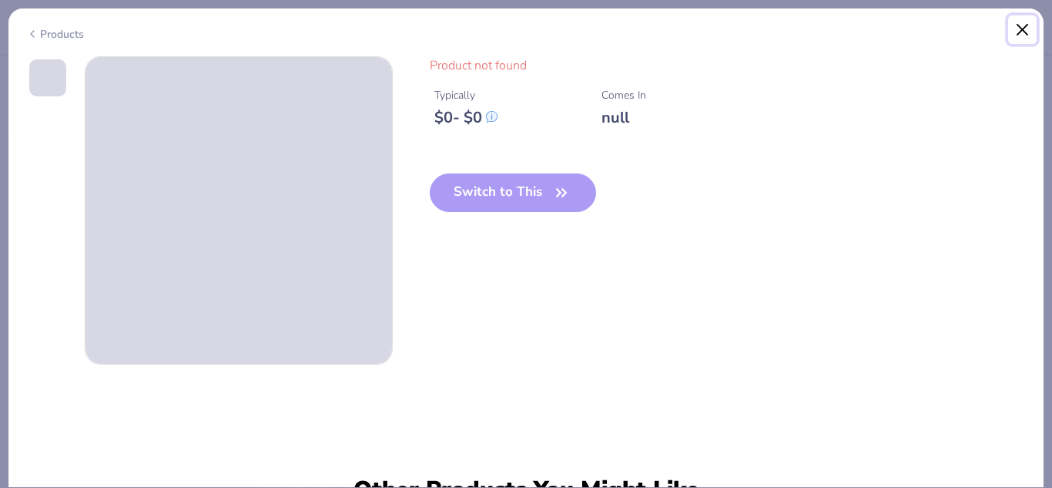
click at [1035, 35] on button "Close" at bounding box center [1022, 29] width 29 height 29
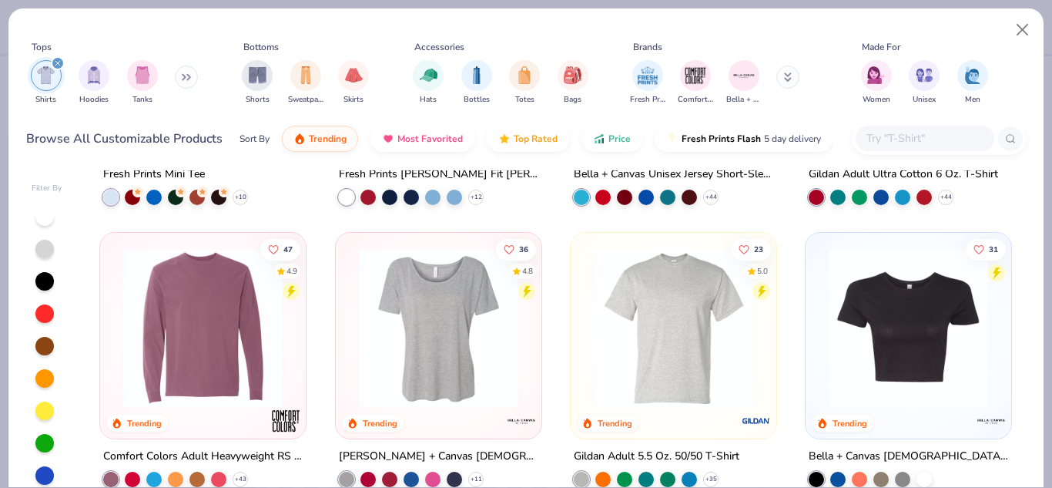
click at [672, 333] on img at bounding box center [673, 327] width 175 height 159
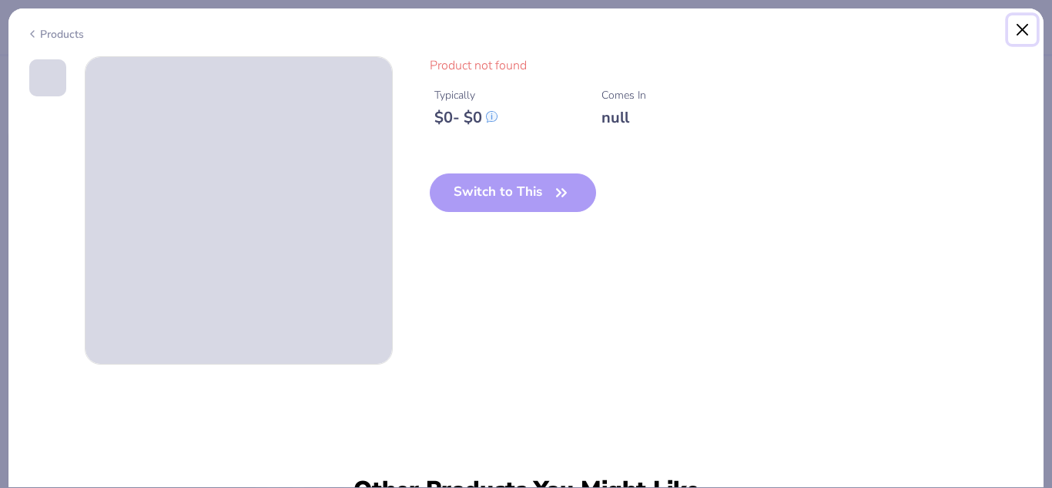
click at [1019, 25] on button "Close" at bounding box center [1022, 29] width 29 height 29
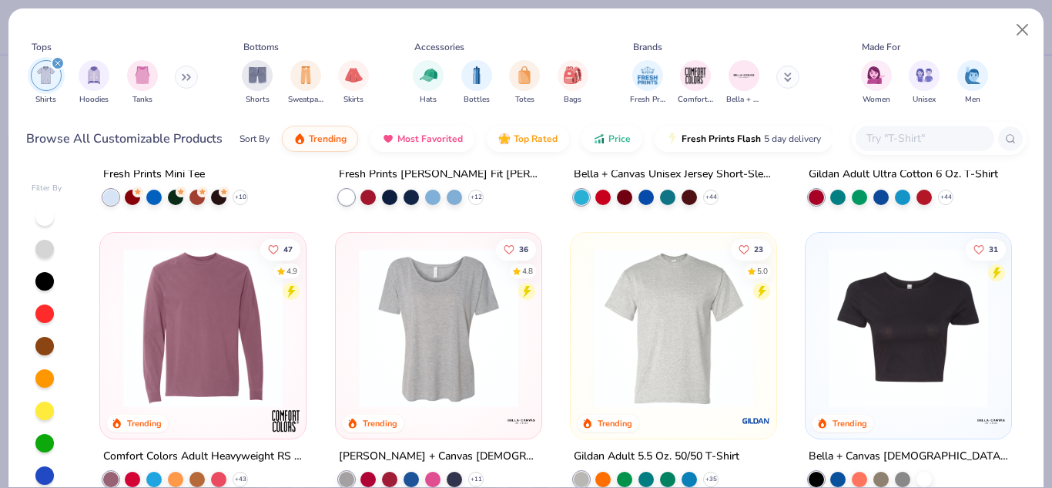
scroll to position [895, 0]
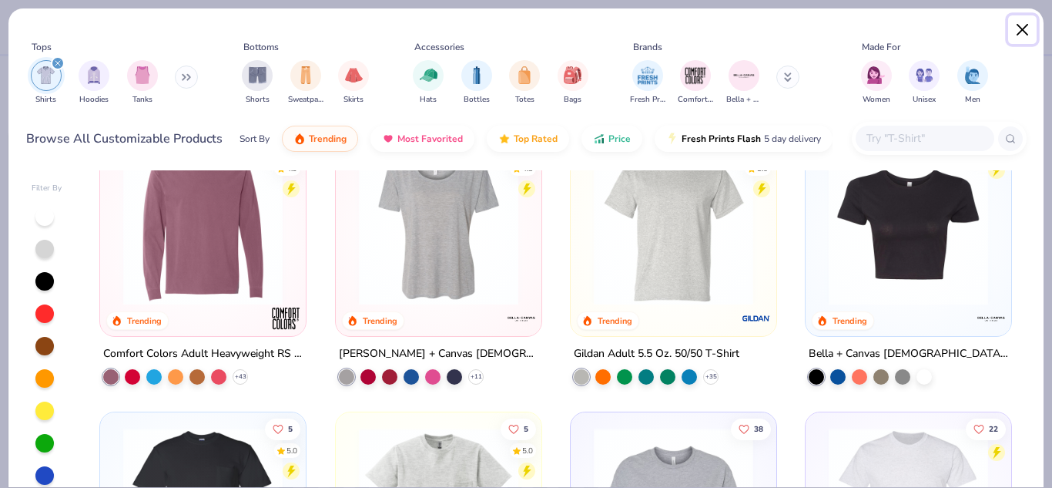
click at [1021, 24] on button "Close" at bounding box center [1022, 29] width 29 height 29
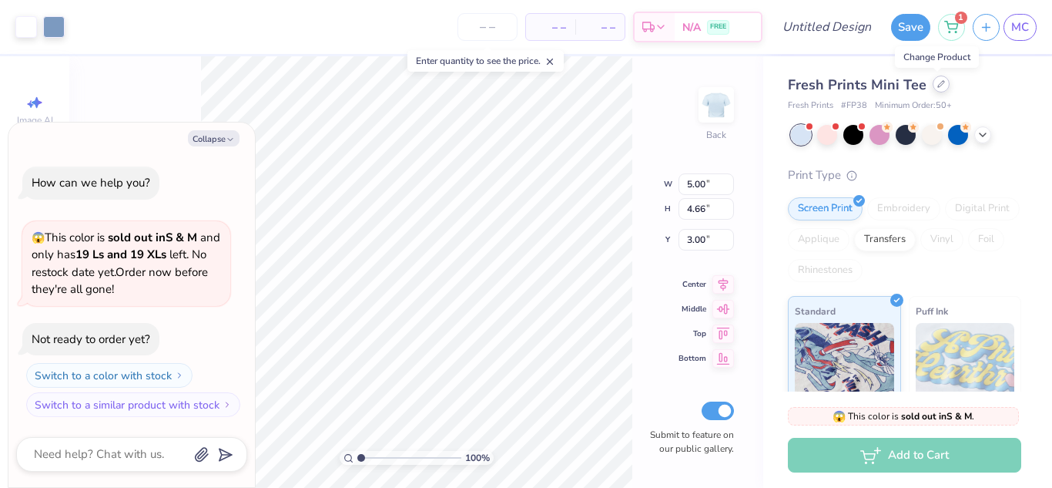
click at [938, 86] on icon at bounding box center [941, 84] width 6 height 6
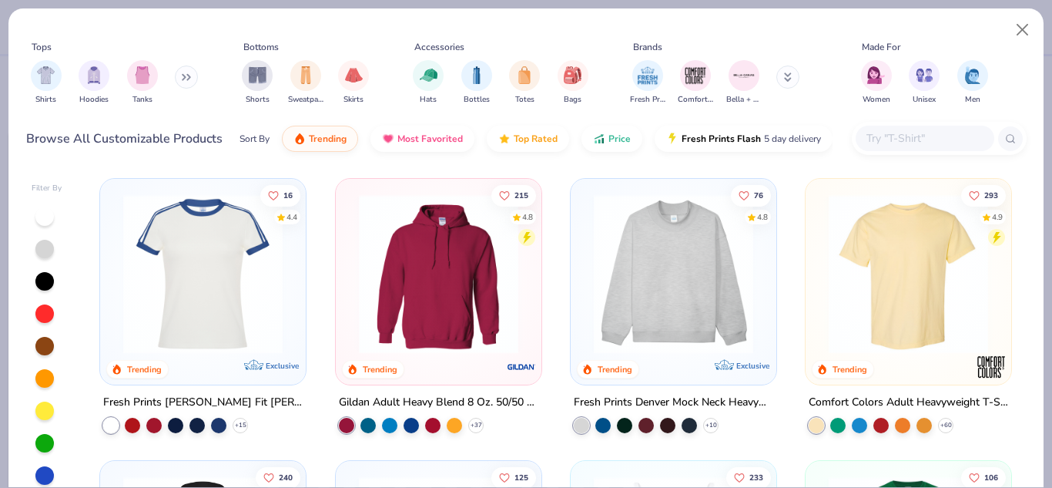
click at [821, 301] on img at bounding box center [908, 273] width 175 height 159
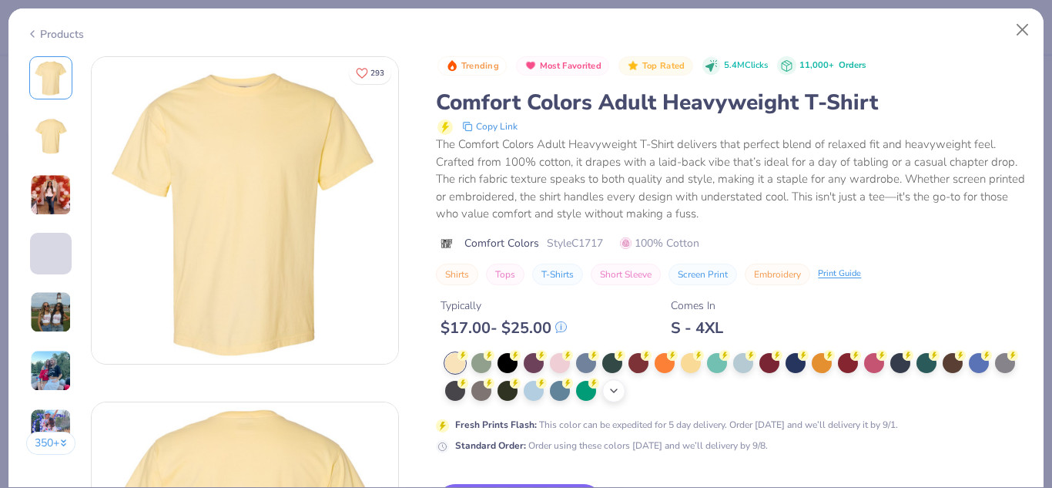
click at [620, 394] on icon at bounding box center [614, 390] width 12 height 12
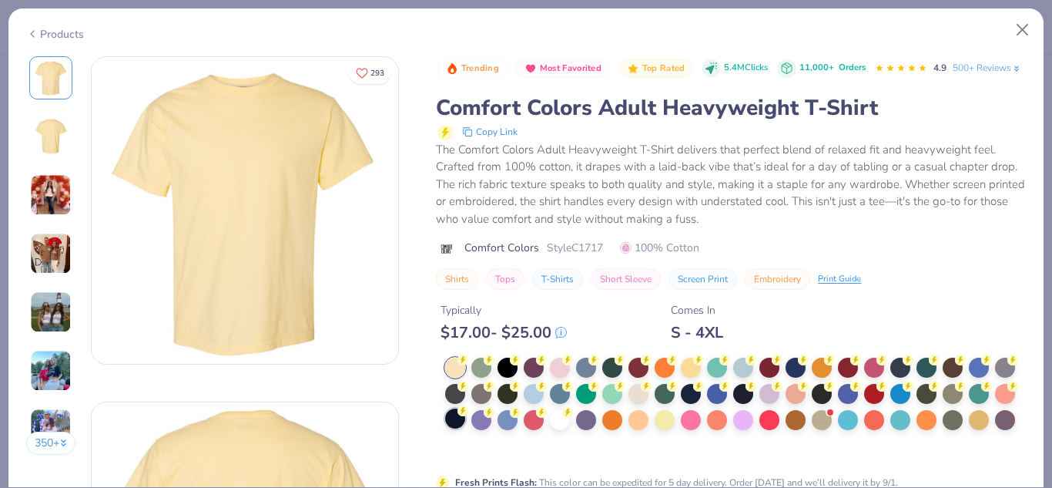
click at [468, 365] on circle at bounding box center [463, 359] width 11 height 11
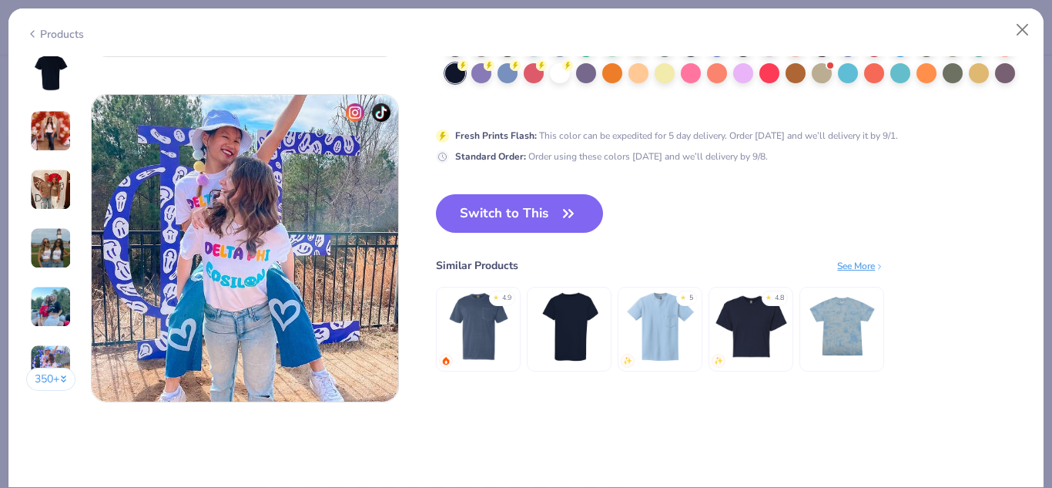
scroll to position [2030, 0]
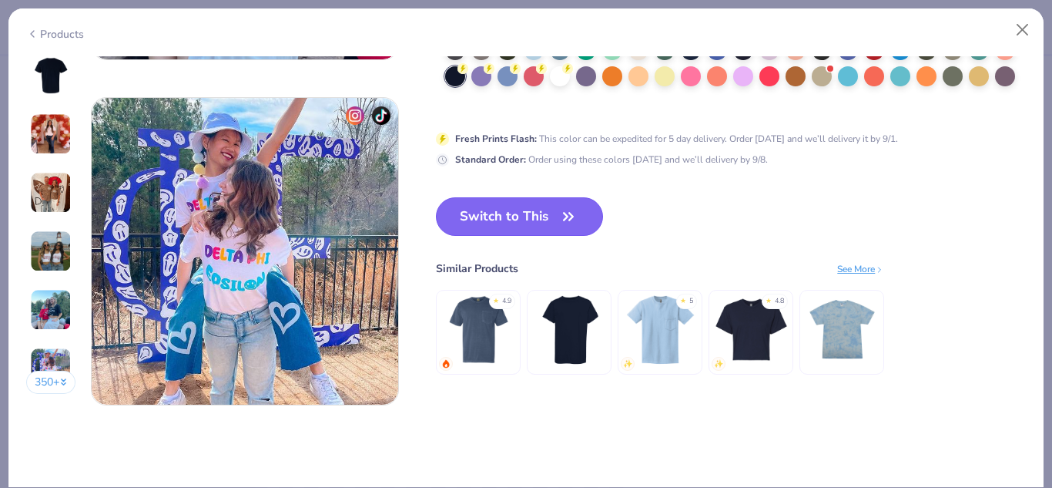
click at [550, 210] on button "Switch to This" at bounding box center [519, 216] width 167 height 39
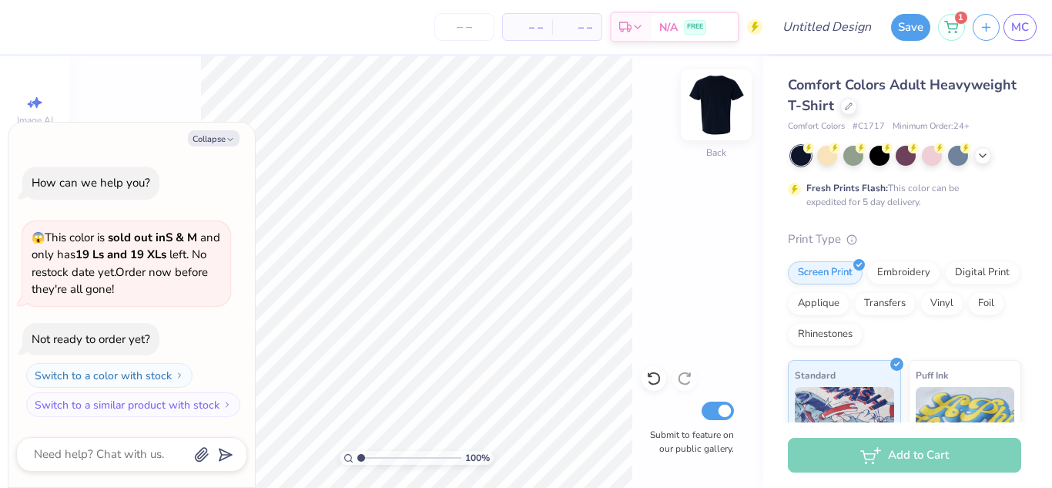
click at [723, 109] on img at bounding box center [717, 105] width 62 height 62
click at [196, 140] on button "Collapse" at bounding box center [214, 138] width 52 height 16
type textarea "x"
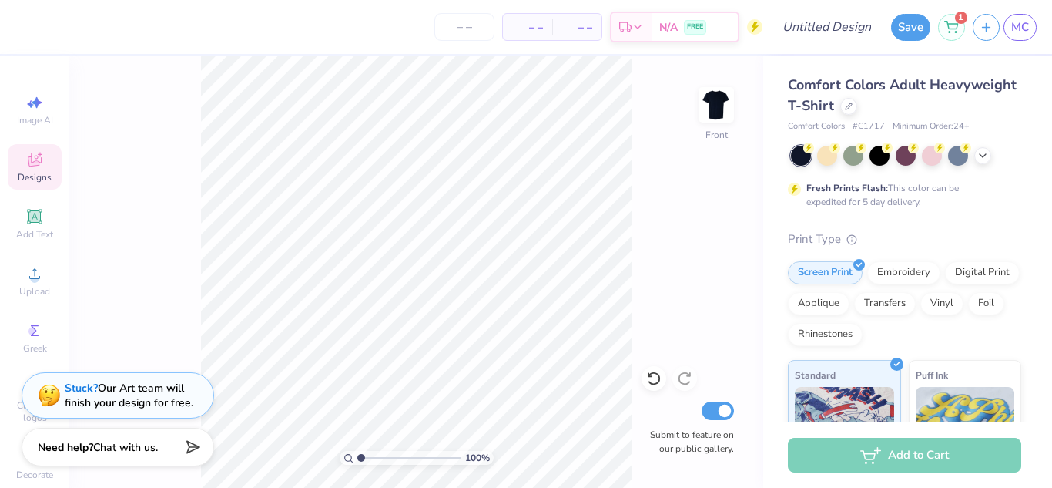
click at [26, 157] on icon at bounding box center [34, 159] width 18 height 18
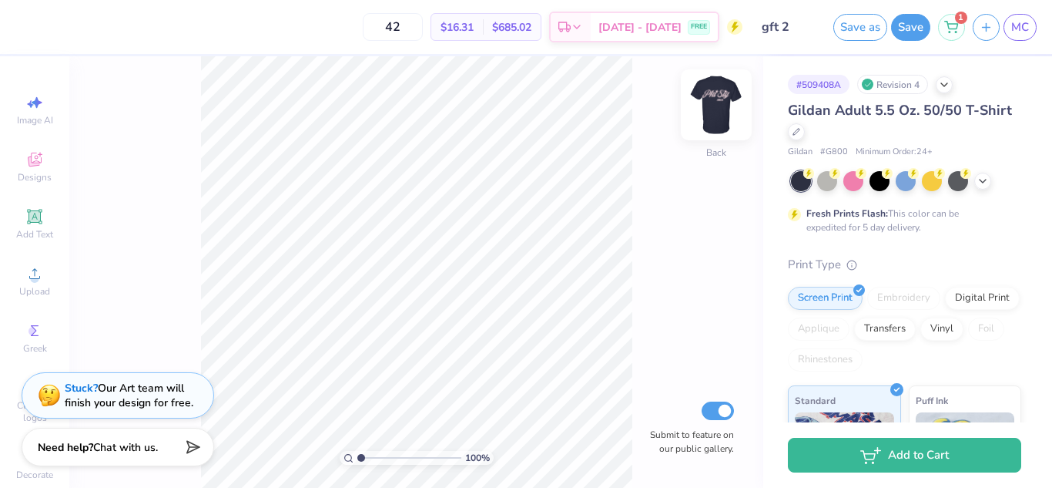
click at [716, 101] on img at bounding box center [717, 105] width 62 height 62
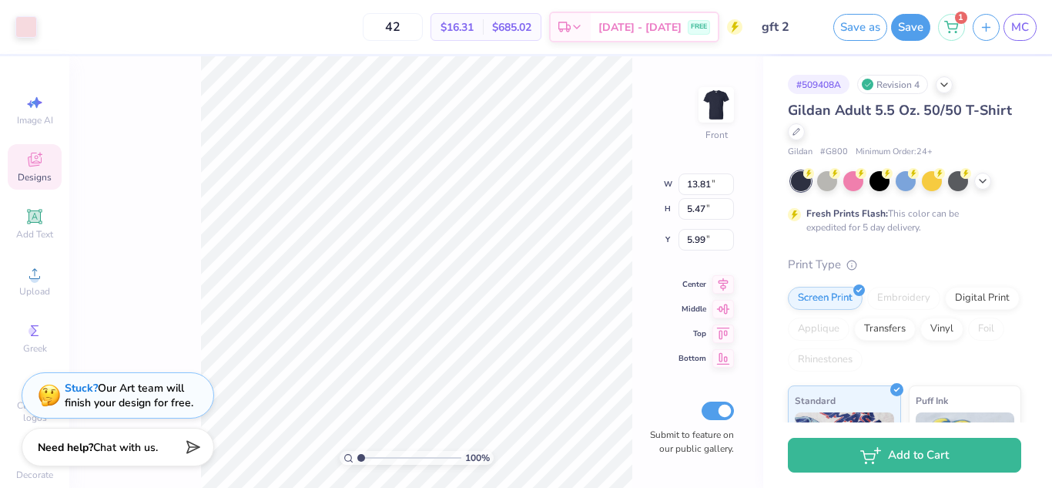
click at [643, 158] on div "100 % Front W 13.81 13.81 " H 5.47 5.47 " Y 5.99 5.99 " Center Middle Top Botto…" at bounding box center [416, 271] width 694 height 431
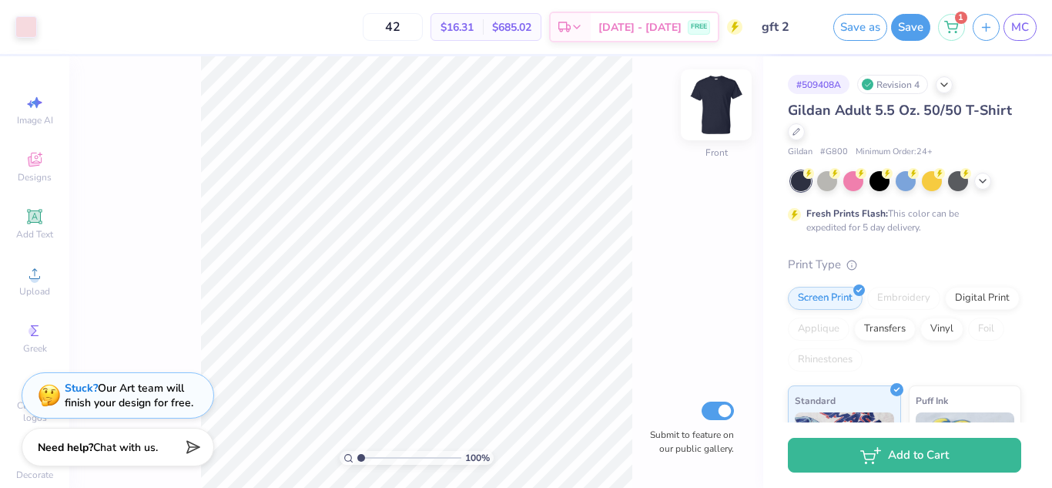
click at [723, 99] on img at bounding box center [717, 105] width 62 height 62
click at [723, 99] on img at bounding box center [716, 104] width 31 height 31
drag, startPoint x: 723, startPoint y: 99, endPoint x: 686, endPoint y: 116, distance: 40.7
drag, startPoint x: 686, startPoint y: 116, endPoint x: 700, endPoint y: 89, distance: 30.3
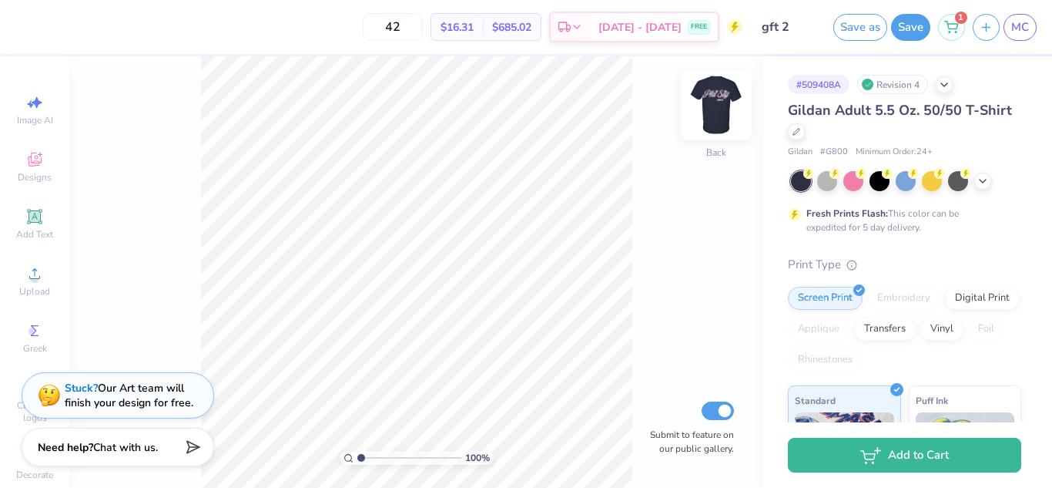
click at [700, 89] on img at bounding box center [717, 105] width 62 height 62
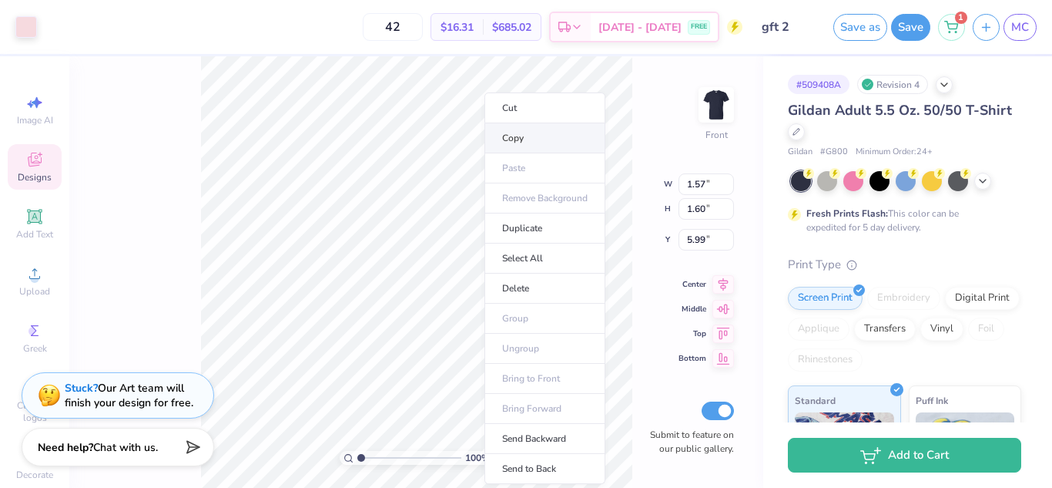
click at [535, 147] on li "Copy" at bounding box center [544, 138] width 121 height 30
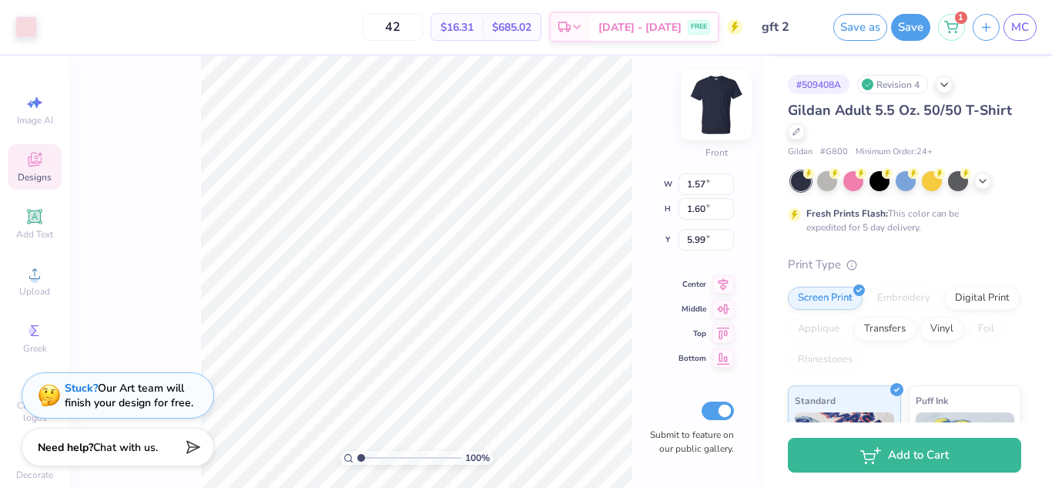
click at [721, 109] on img at bounding box center [717, 105] width 62 height 62
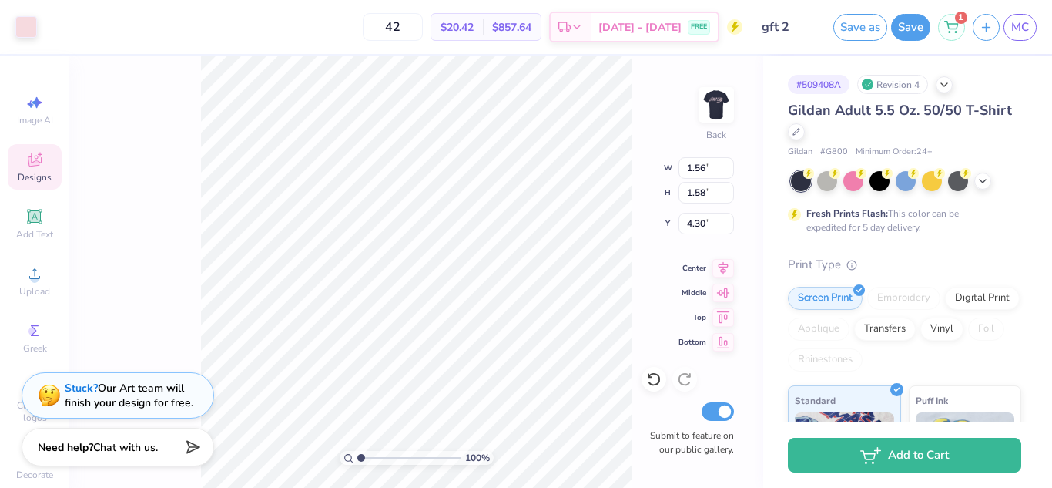
type input "3.12"
type input "3.17"
type input "3.80"
click at [655, 169] on div "100 % Back W 3.12 3.12 " H 3.17 3.17 " Y 3.80 3.80 " Center Middle Top Bottom S…" at bounding box center [416, 271] width 694 height 431
type input "3.00"
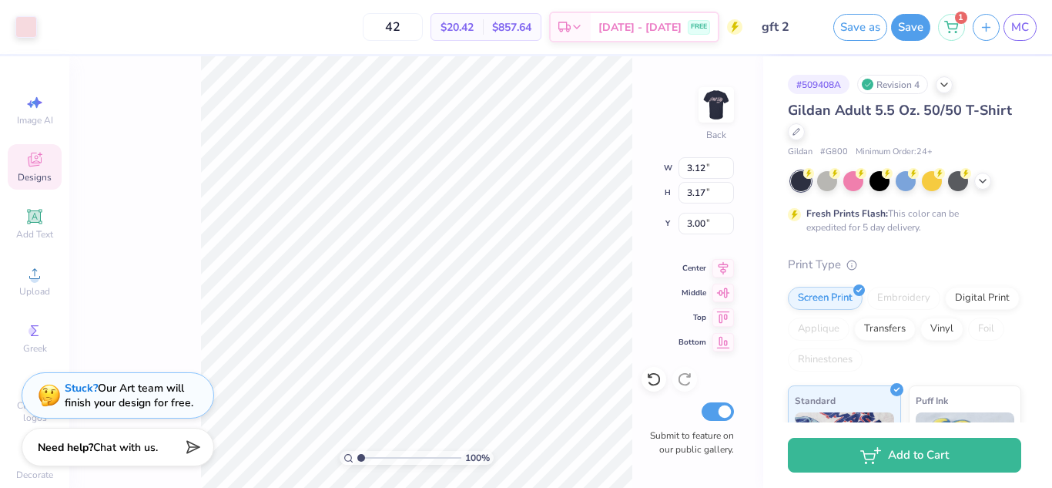
click at [636, 132] on div "100 % Back W 3.12 3.12 " H 3.17 3.17 " Y 3.00 3.00 " Center Middle Top Bottom S…" at bounding box center [416, 271] width 694 height 431
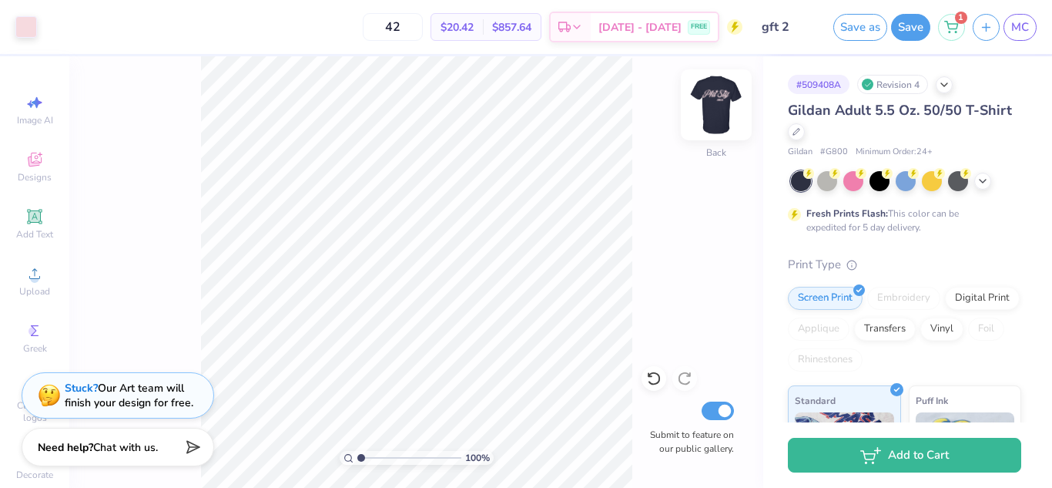
click at [721, 90] on img at bounding box center [717, 105] width 62 height 62
click at [721, 90] on img at bounding box center [716, 104] width 31 height 31
click at [722, 106] on img at bounding box center [717, 105] width 62 height 62
click at [711, 106] on img at bounding box center [717, 105] width 62 height 62
click at [711, 106] on img at bounding box center [716, 104] width 31 height 31
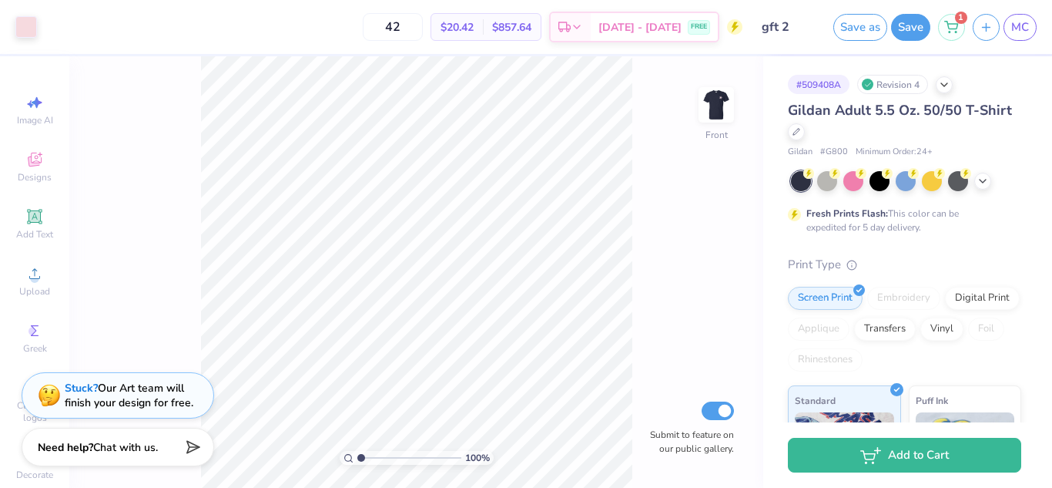
click at [711, 106] on img at bounding box center [716, 104] width 31 height 31
click at [711, 99] on img at bounding box center [717, 105] width 62 height 62
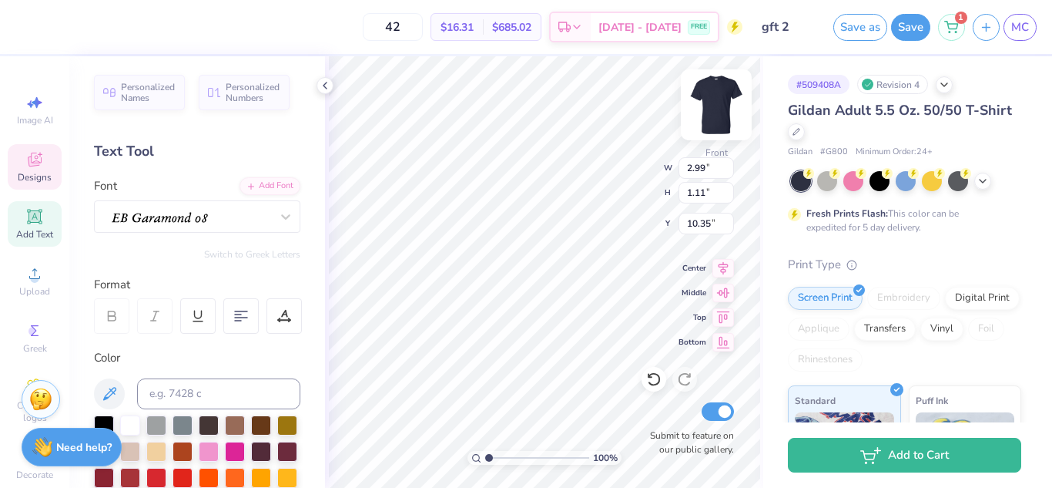
click at [725, 117] on img at bounding box center [717, 105] width 62 height 62
type textarea "phi sig"
type input "3.99"
type input "1.36"
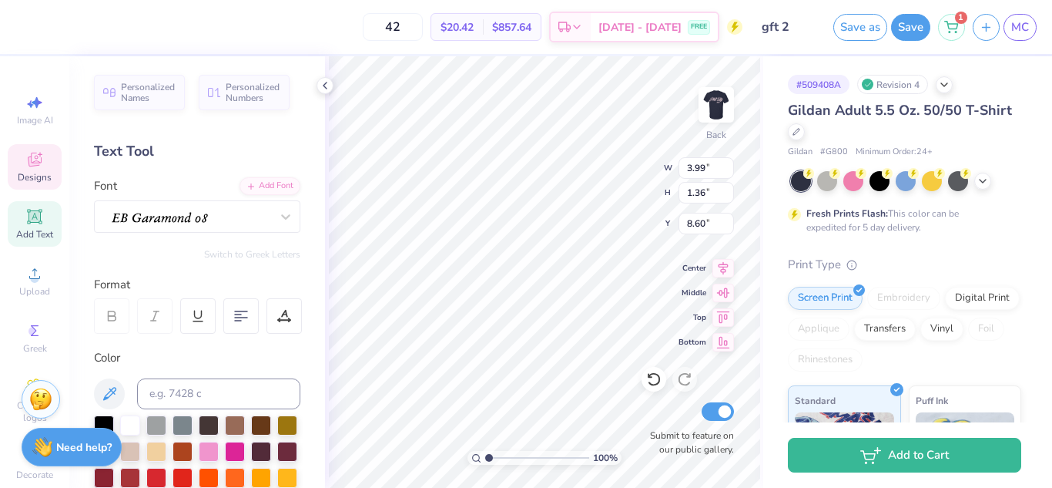
type input "3.73"
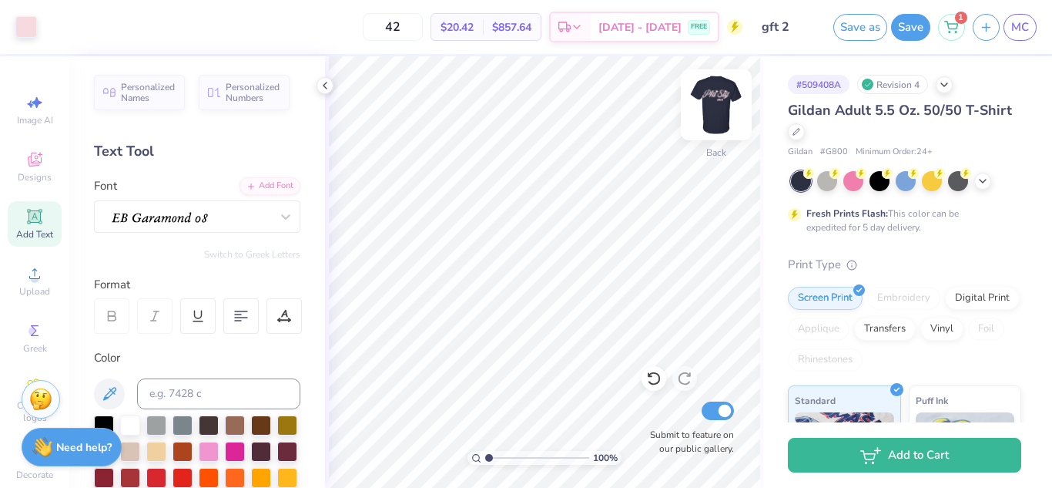
click at [707, 120] on img at bounding box center [717, 105] width 62 height 62
click at [707, 120] on img at bounding box center [716, 104] width 31 height 31
click at [715, 116] on img at bounding box center [717, 105] width 62 height 62
click at [709, 116] on img at bounding box center [717, 105] width 62 height 62
click at [703, 116] on img at bounding box center [717, 105] width 62 height 62
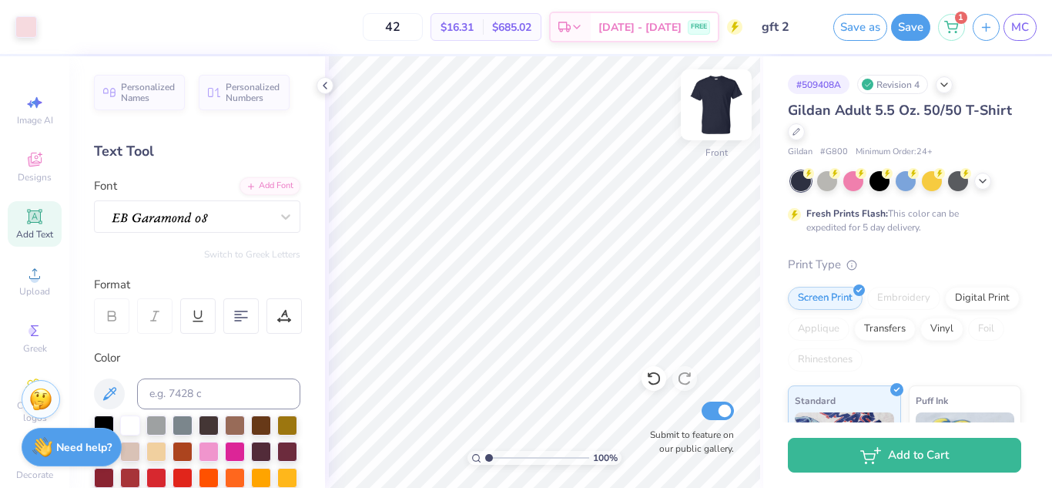
click at [702, 118] on img at bounding box center [717, 105] width 62 height 62
click at [702, 118] on img at bounding box center [716, 104] width 31 height 31
click at [648, 373] on icon at bounding box center [653, 377] width 15 height 15
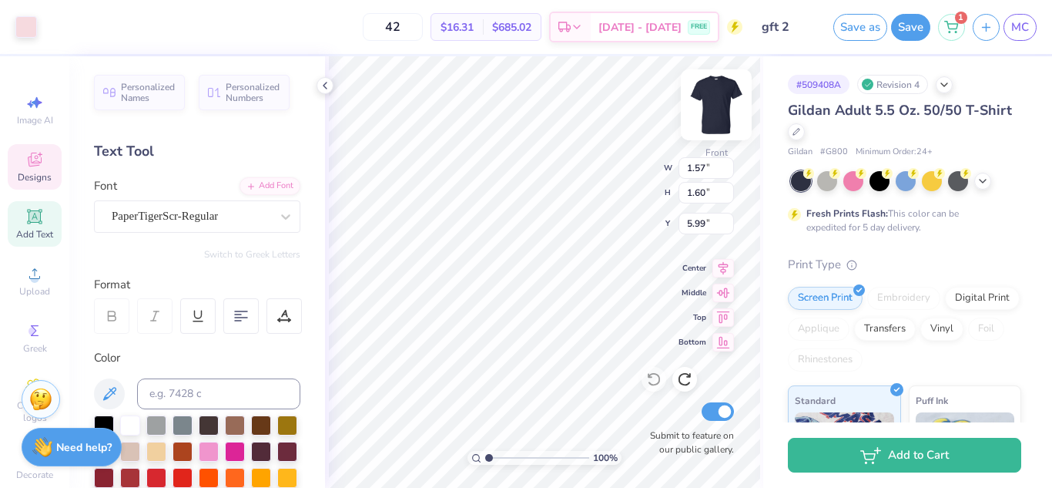
click at [702, 107] on img at bounding box center [717, 105] width 62 height 62
type input "8.35"
type input "1.48"
click at [494, 454] on input "range" at bounding box center [537, 458] width 104 height 14
type input "4.30"
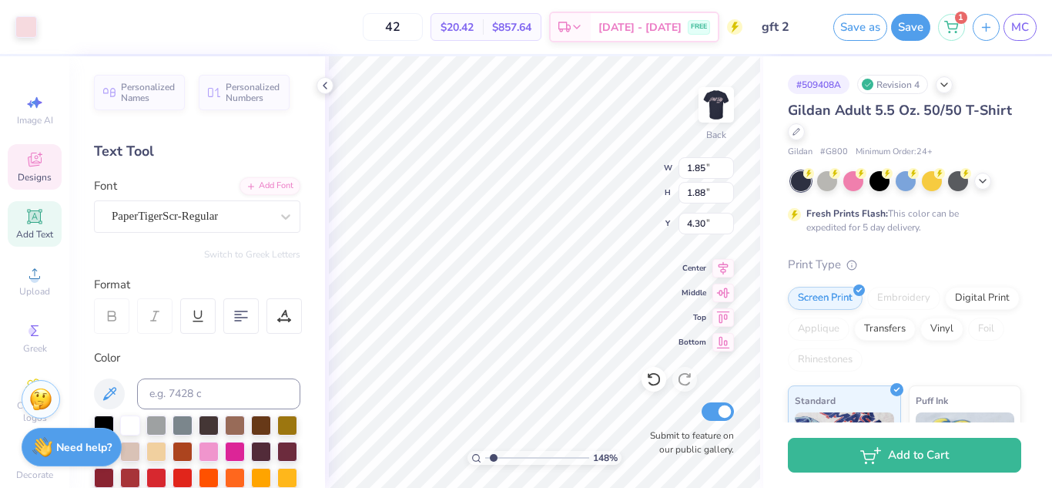
type input "1.85"
type input "1.88"
type input "4.58"
type input "1.56"
type input "1.58"
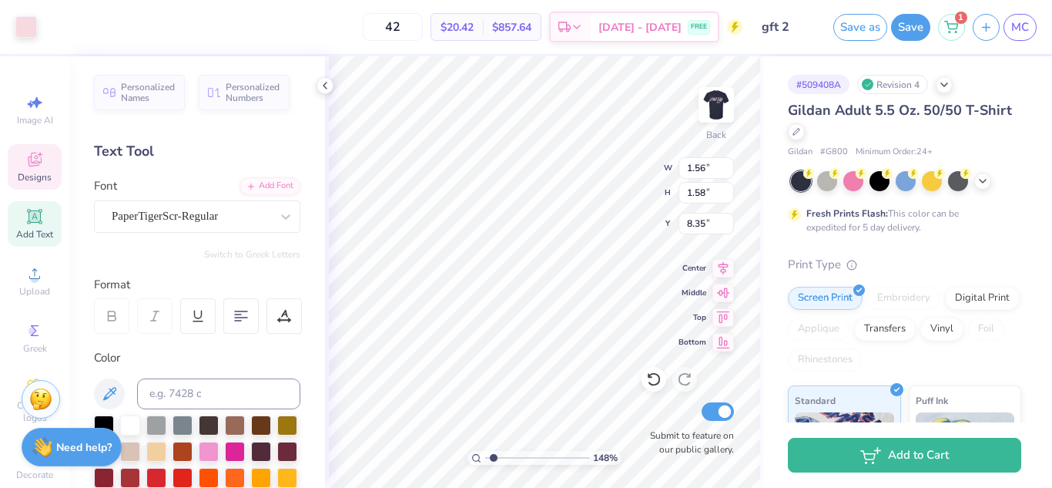
type input "5.53"
type input "1.06"
type input "1.07"
type input "5.93"
type input "1.30332283691652"
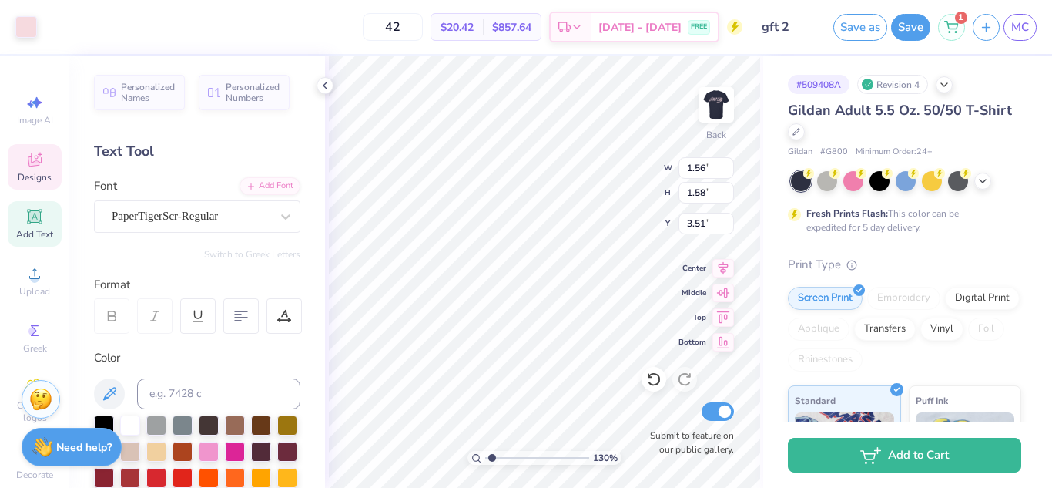
type input "1.16"
type input "1.18"
type input "3.74"
type input "1.06"
type input "1.07"
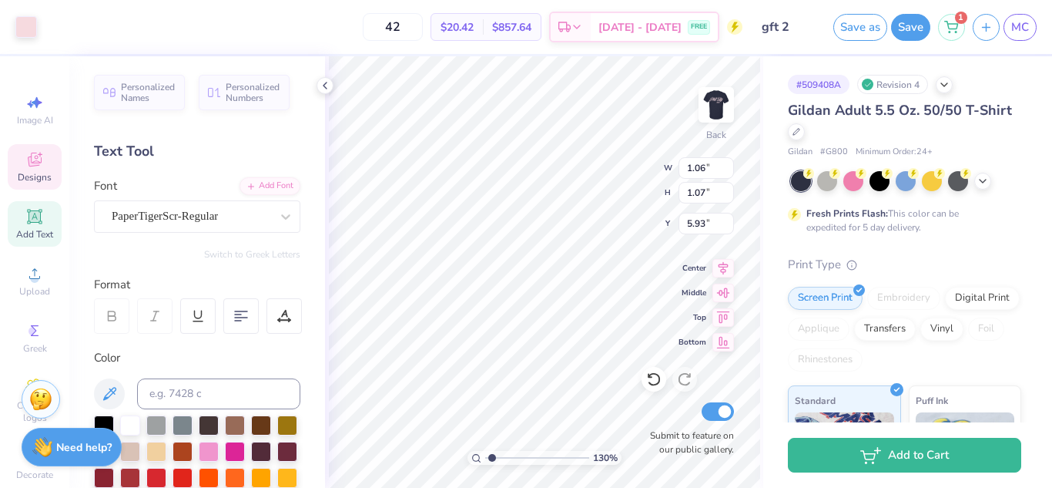
type input "4.92"
type input "1.75"
type input "1.77"
type input "4.92"
type input "1.85"
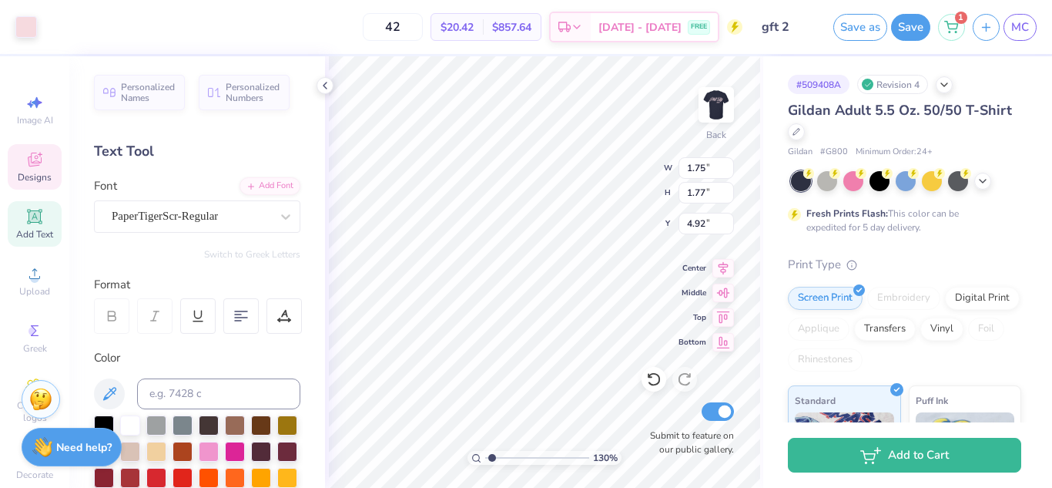
type input "1.88"
type input "3.97"
type input "1.22"
type input "1.24"
type input "4.29"
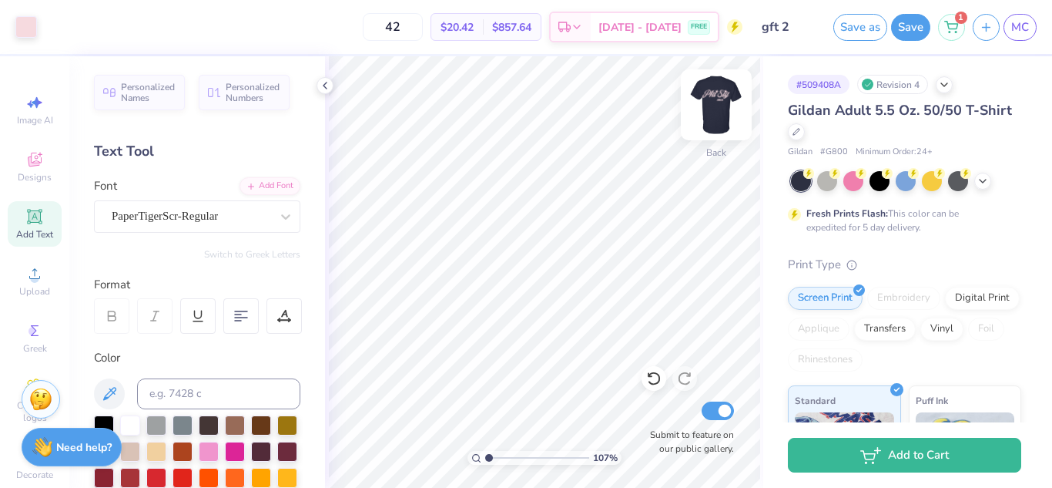
click at [716, 100] on img at bounding box center [717, 105] width 62 height 62
click at [716, 100] on img at bounding box center [716, 104] width 31 height 31
click at [37, 176] on span "Designs" at bounding box center [35, 177] width 34 height 12
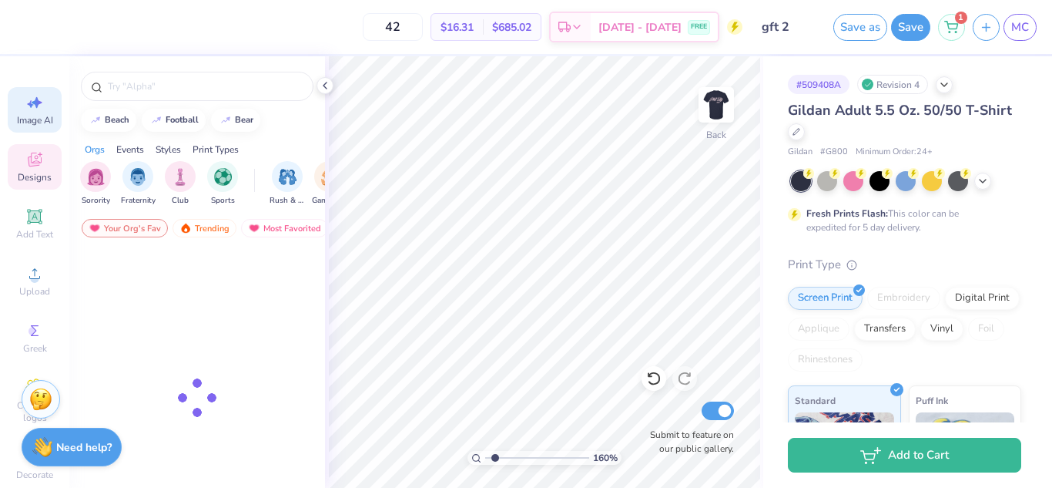
click at [32, 99] on icon at bounding box center [37, 103] width 11 height 12
type input "1.60023389307144"
select select "4"
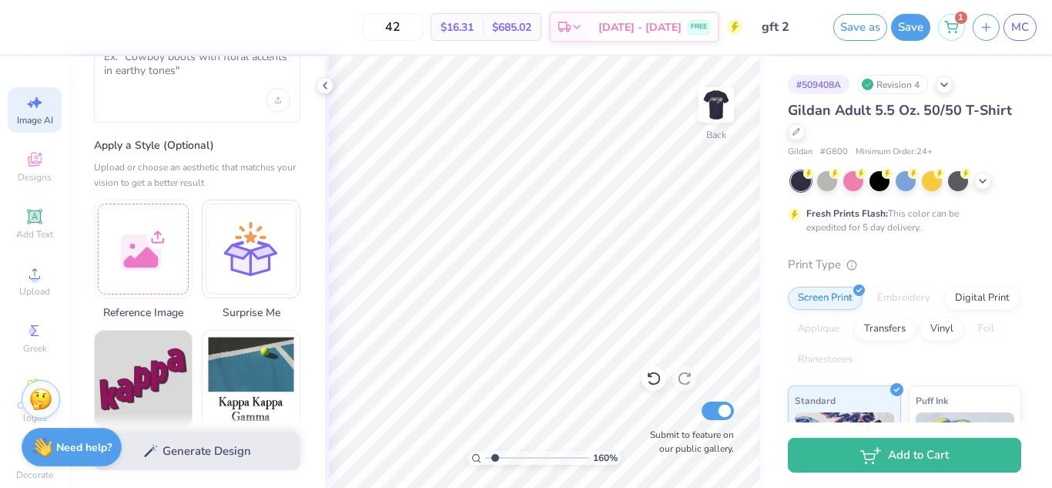
scroll to position [72, 0]
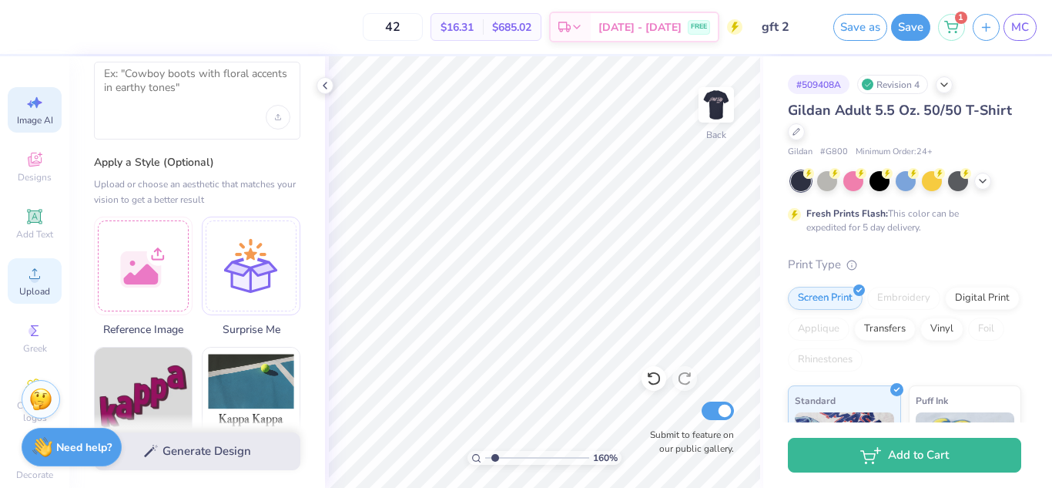
click at [26, 282] on icon at bounding box center [34, 273] width 18 height 18
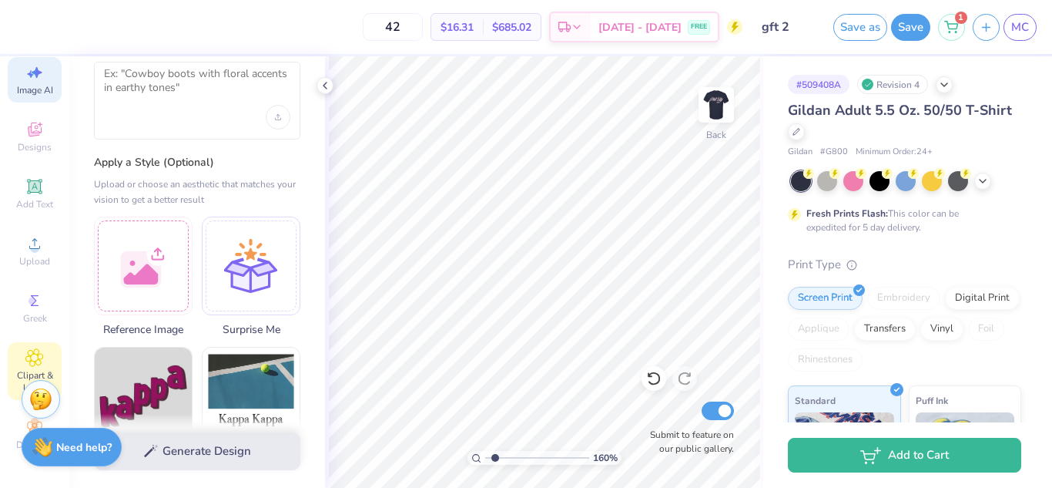
click at [32, 355] on div "Clipart & logos" at bounding box center [35, 371] width 54 height 58
type input "1.60023389307144"
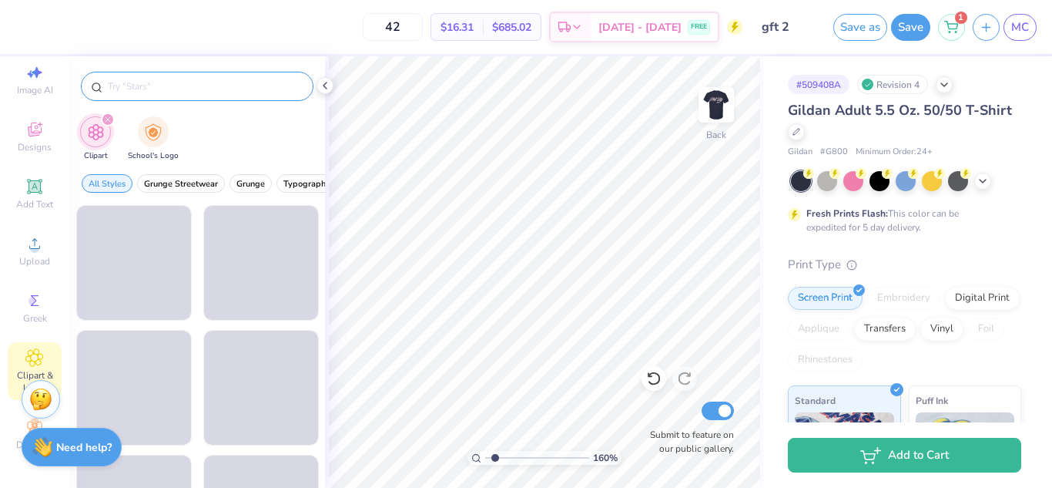
click at [190, 92] on input "text" at bounding box center [204, 86] width 197 height 15
type input "sparkle"
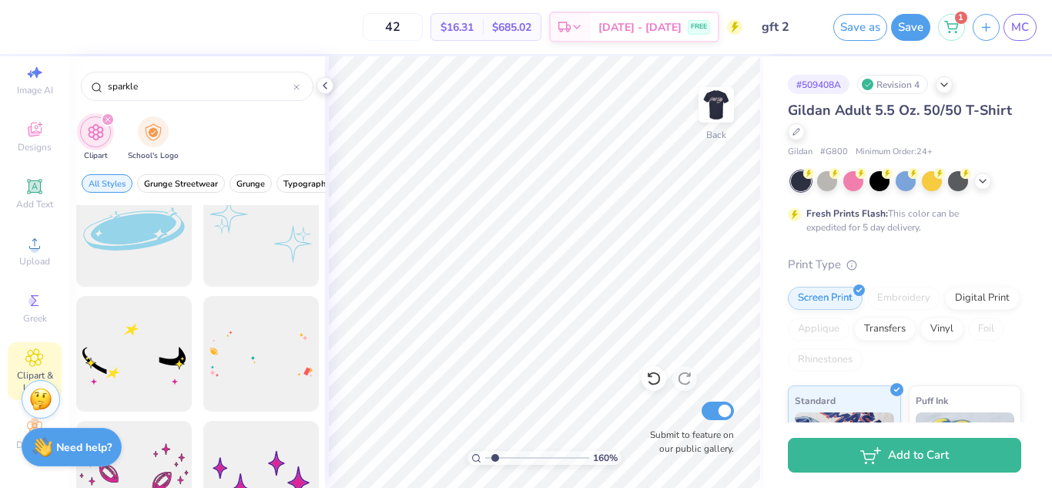
scroll to position [0, 0]
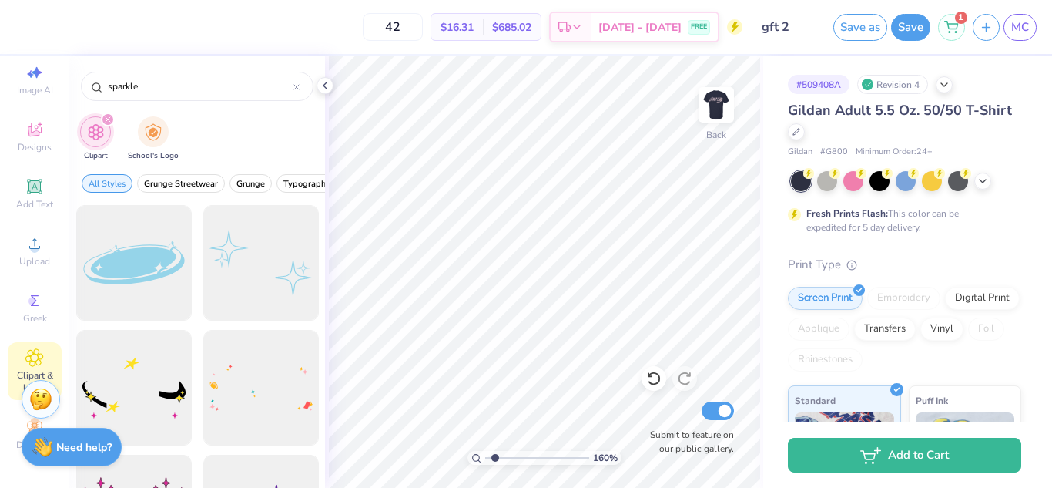
click at [256, 272] on div at bounding box center [261, 263] width 116 height 116
type input "1.60023389307144"
type input "10.45"
type input "7.00"
type input "1.60023389307144"
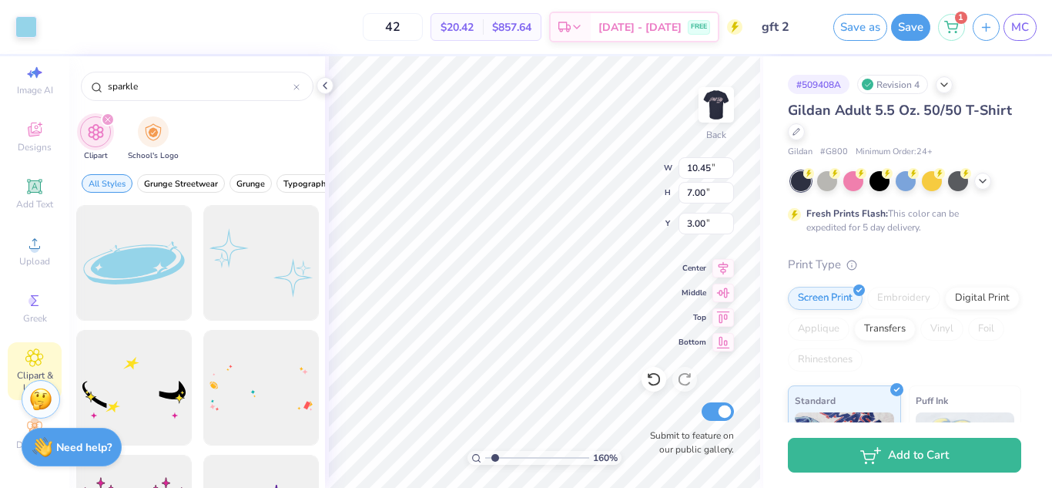
type input "3.96"
type input "1.60023389307144"
type input "5.31"
type input "3.55"
type input "1.60023389307144"
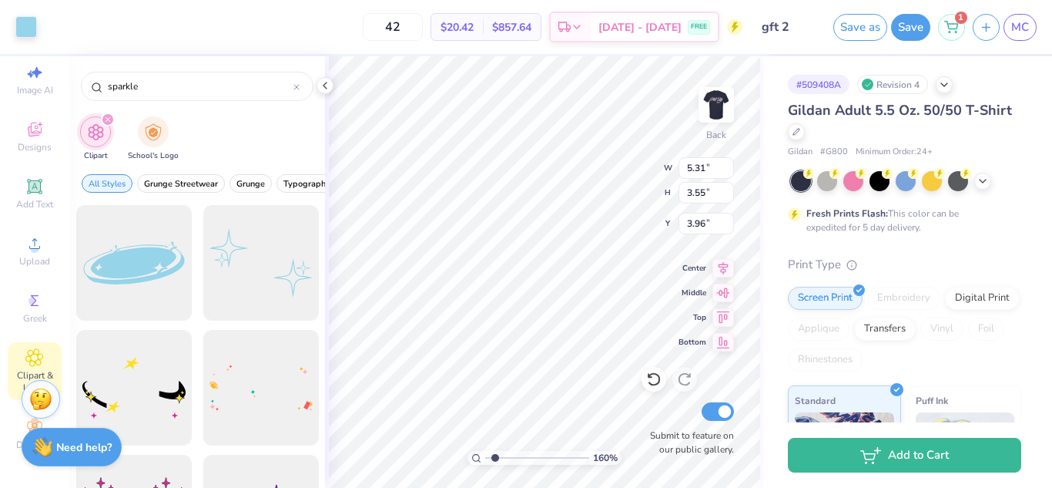
type input "3.00"
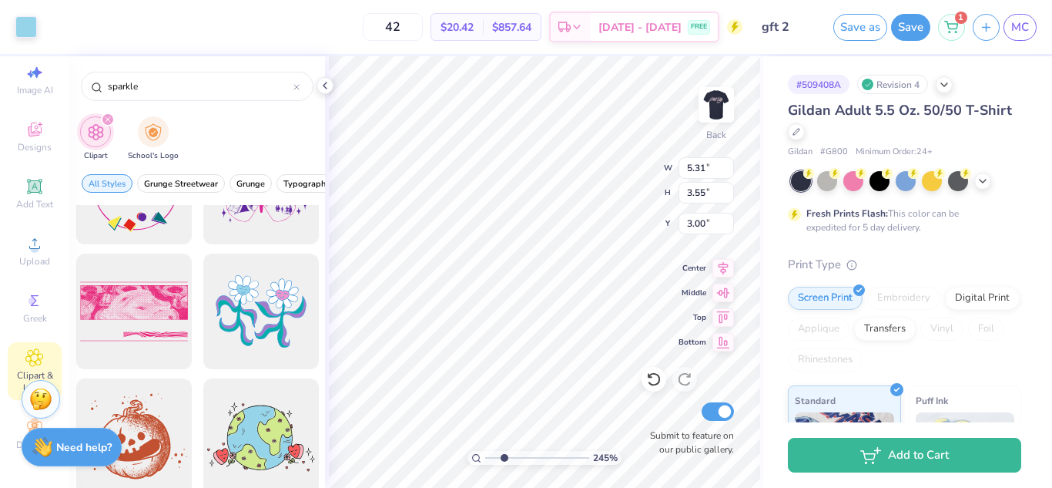
scroll to position [3195, 0]
click at [35, 122] on icon at bounding box center [35, 129] width 14 height 14
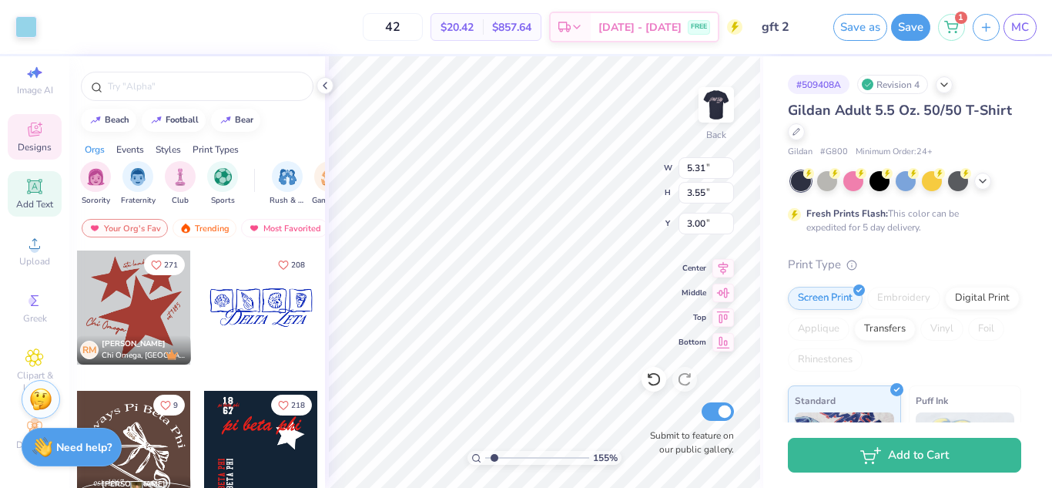
click at [35, 183] on icon at bounding box center [34, 186] width 18 height 18
type input "1.55269300719415"
type input "5.64"
type input "1.63"
type input "11.93"
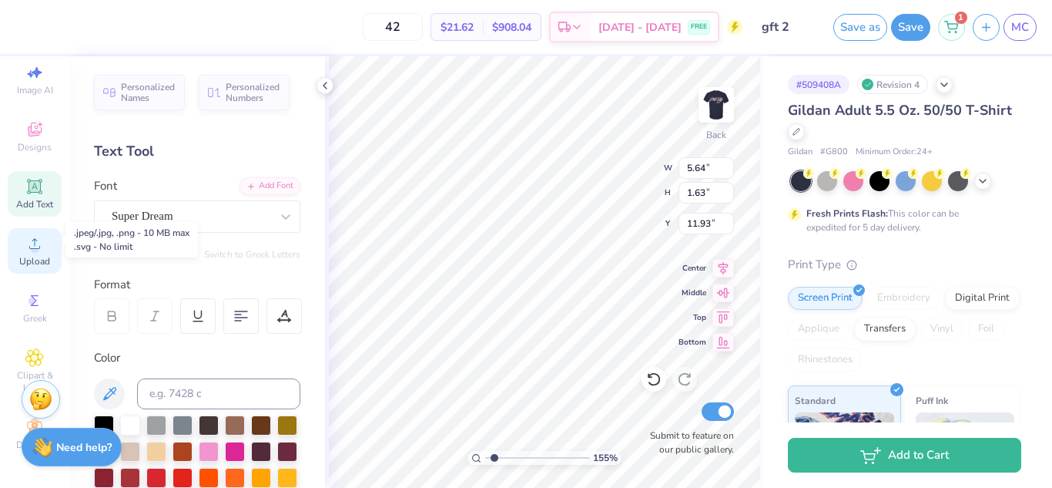
click at [30, 244] on circle at bounding box center [34, 248] width 8 height 8
type input "1.55269300719415"
type input "5.31"
type input "3.55"
type input "3.00"
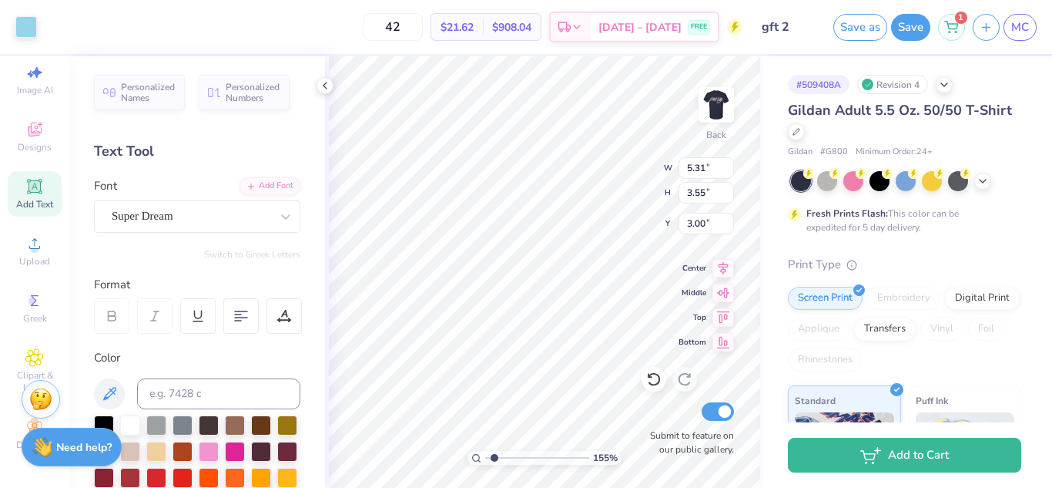
click at [45, 44] on div "42 $21.62 Per Item $908.04 Total Est. Delivery Sep 5 - 8 FREE" at bounding box center [394, 27] width 698 height 54
click at [37, 34] on div at bounding box center [26, 26] width 22 height 22
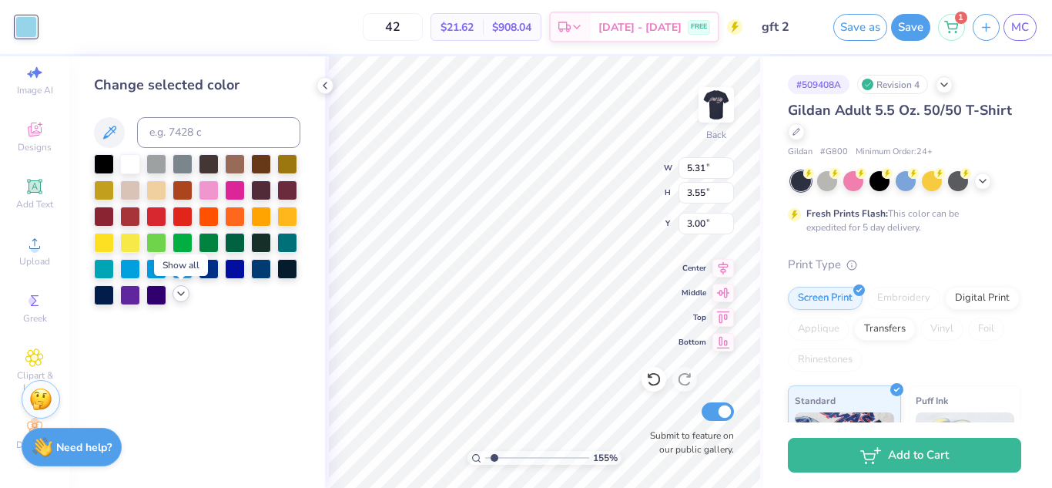
click at [179, 290] on icon at bounding box center [181, 293] width 12 height 12
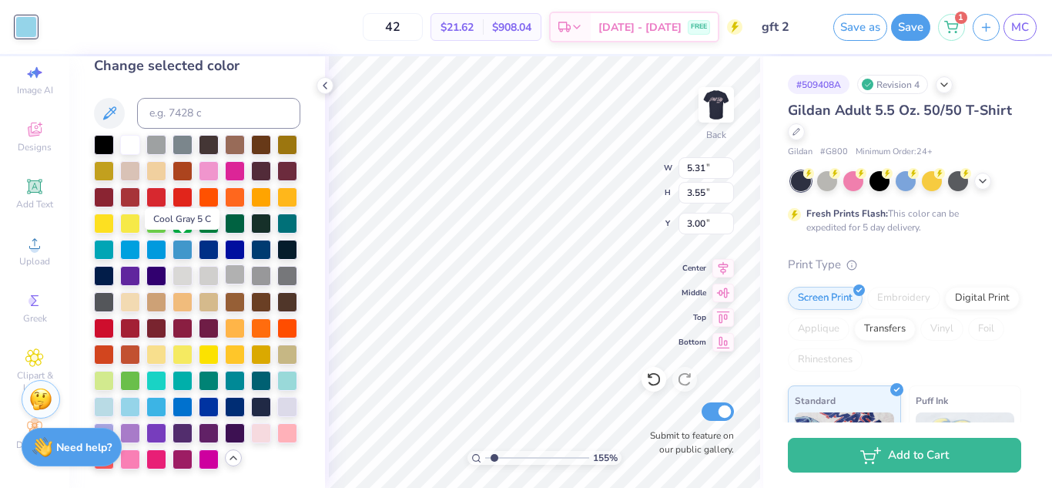
scroll to position [71, 0]
type input "1.55269300719415"
type input "5.64"
type input "1.63"
type input "11.93"
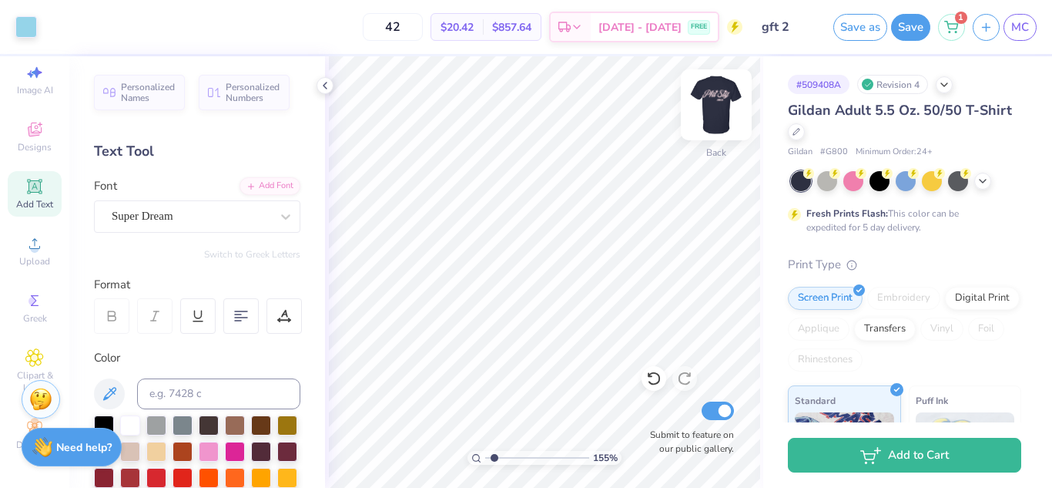
click at [721, 94] on img at bounding box center [717, 105] width 62 height 62
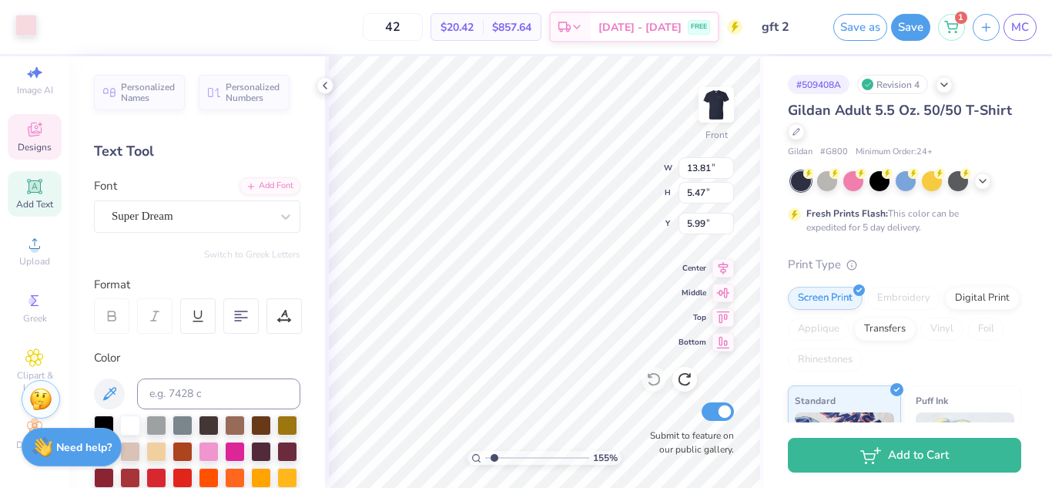
click at [19, 29] on div at bounding box center [26, 26] width 22 height 22
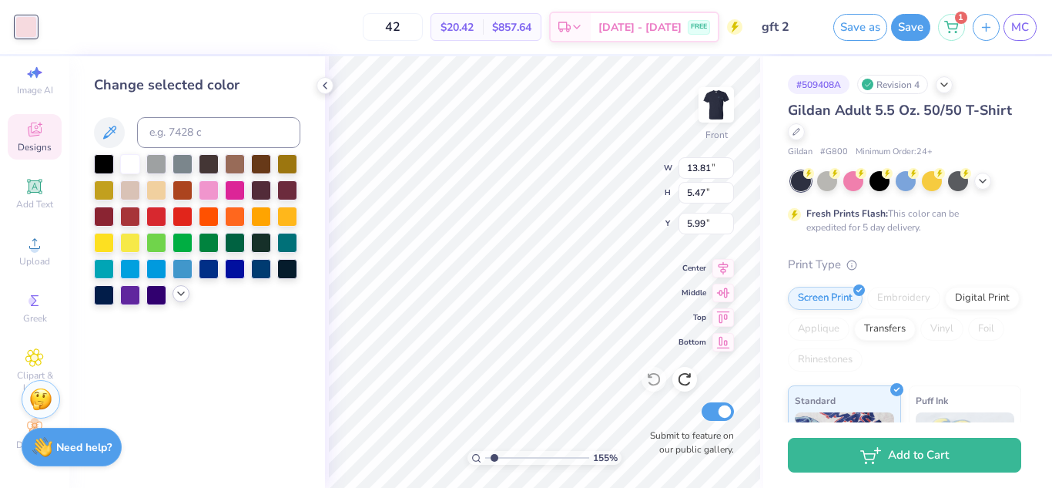
click at [179, 302] on div at bounding box center [197, 229] width 206 height 151
click at [179, 294] on icon at bounding box center [181, 293] width 12 height 12
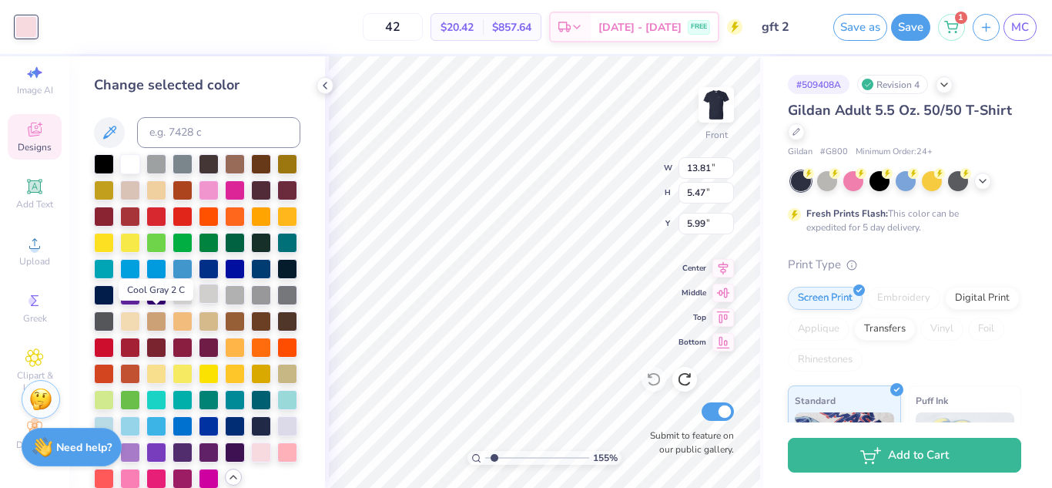
scroll to position [1, 0]
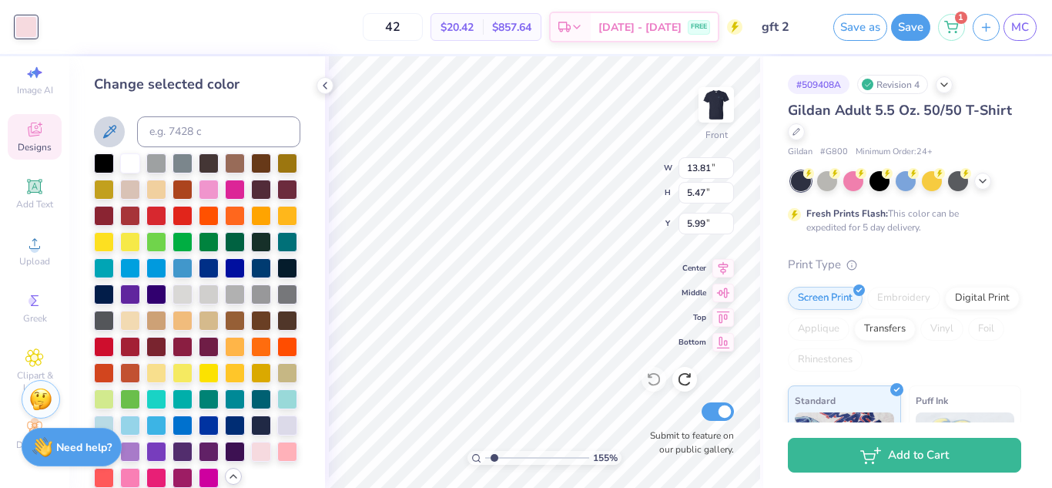
click at [110, 129] on icon at bounding box center [109, 131] width 13 height 13
click at [719, 108] on img at bounding box center [717, 105] width 62 height 62
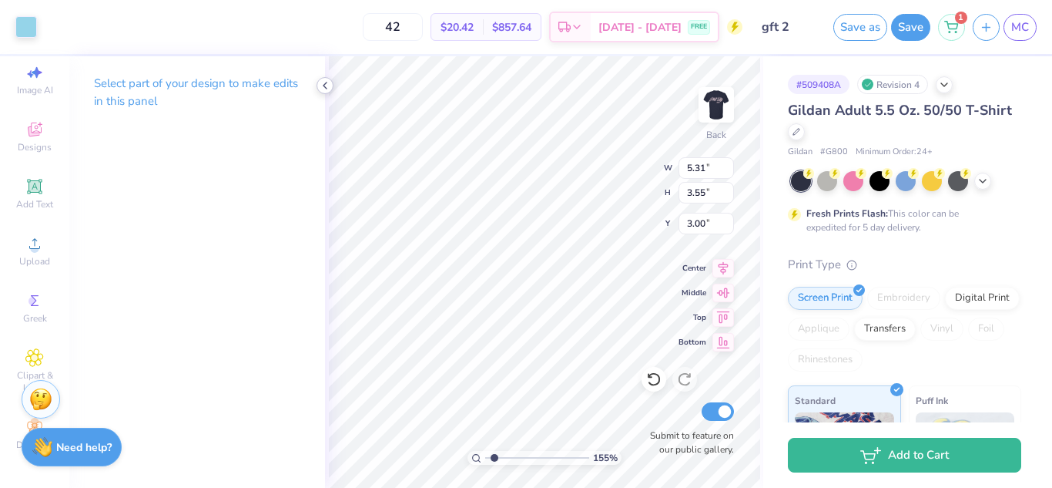
click at [323, 87] on icon at bounding box center [325, 85] width 12 height 12
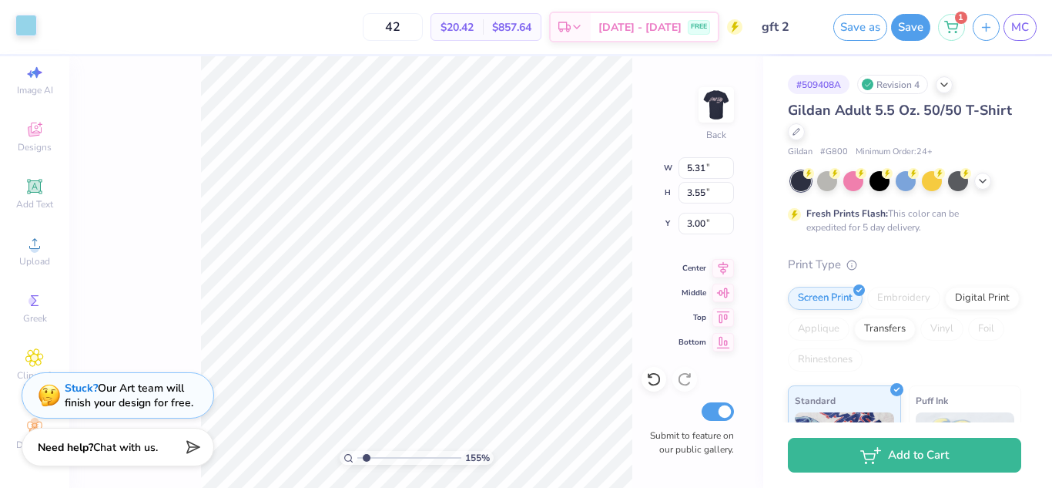
click at [31, 21] on div at bounding box center [26, 26] width 22 height 22
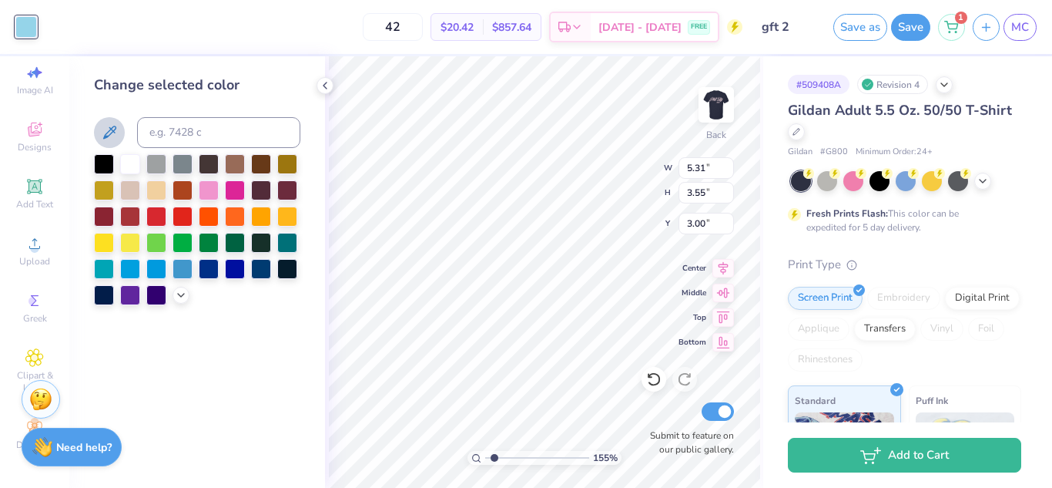
click at [119, 136] on button at bounding box center [109, 132] width 31 height 31
click at [726, 115] on img at bounding box center [717, 105] width 62 height 62
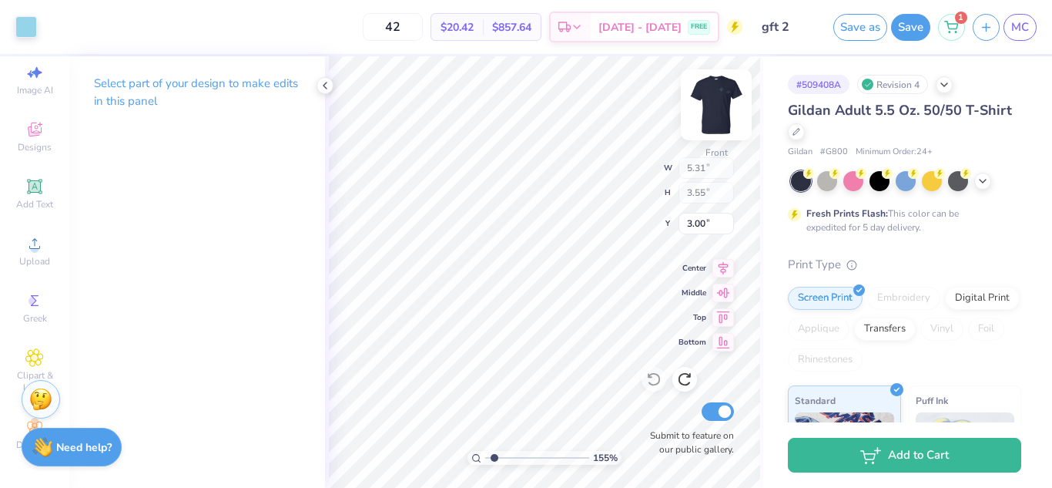
type input "1.55269300719415"
type input "13.81"
type input "5.47"
type input "5.99"
click at [322, 88] on icon at bounding box center [325, 85] width 12 height 12
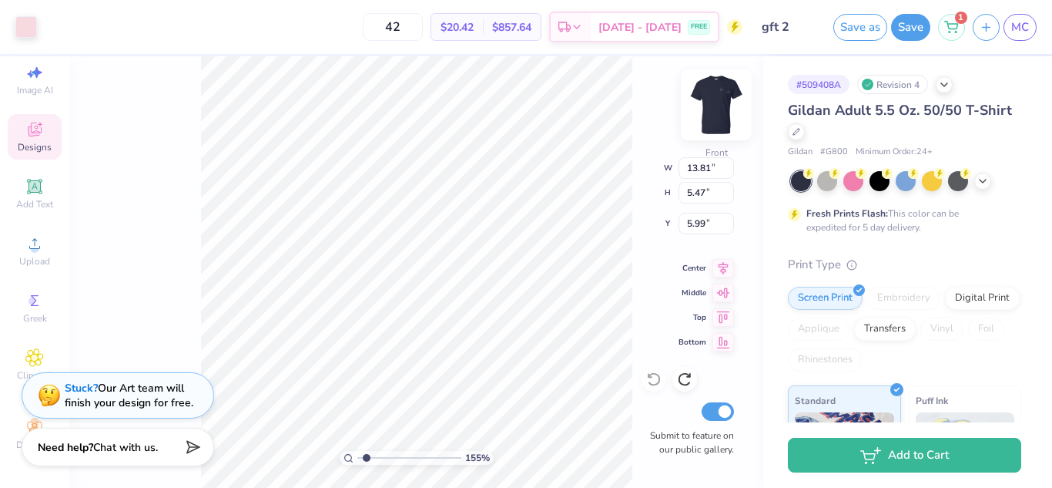
click at [716, 96] on img at bounding box center [717, 105] width 62 height 62
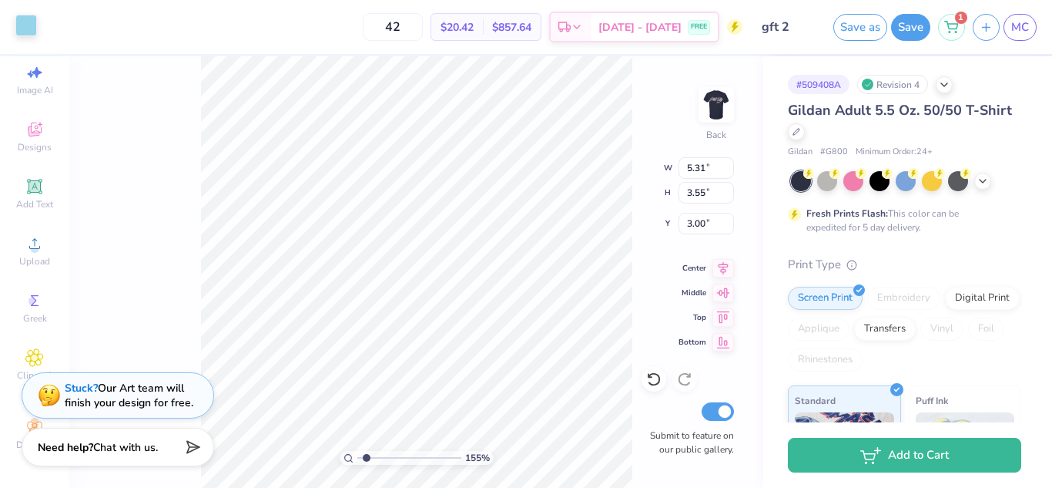
click at [30, 35] on div at bounding box center [26, 26] width 22 height 22
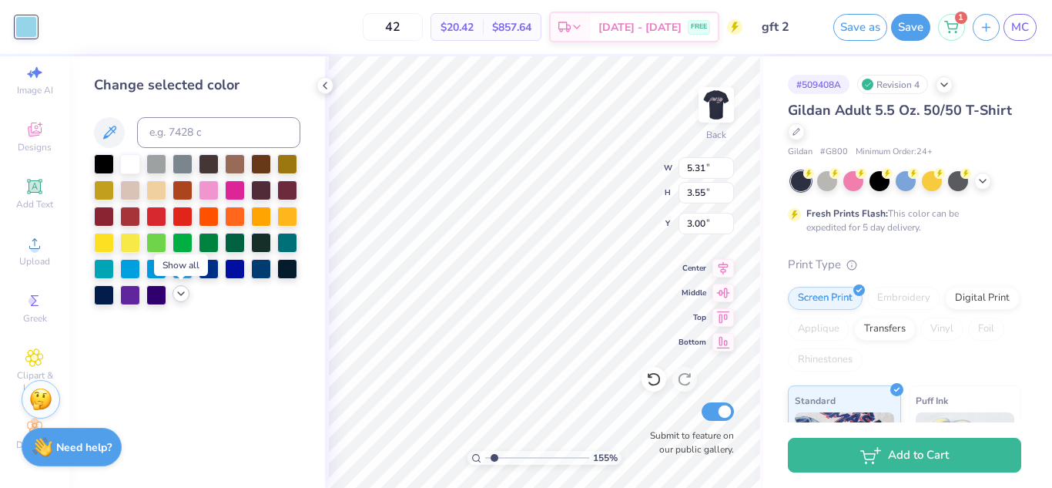
click at [176, 297] on icon at bounding box center [181, 293] width 12 height 12
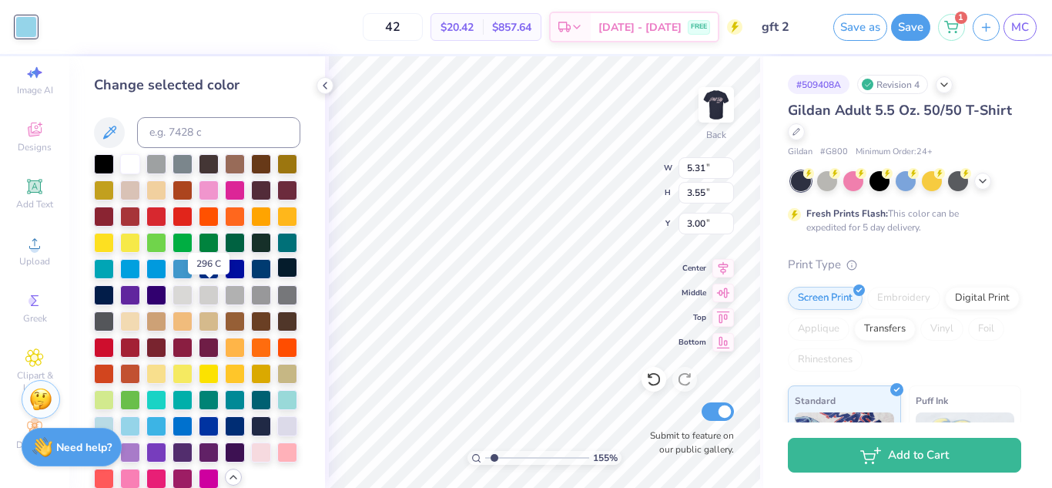
scroll to position [72, 0]
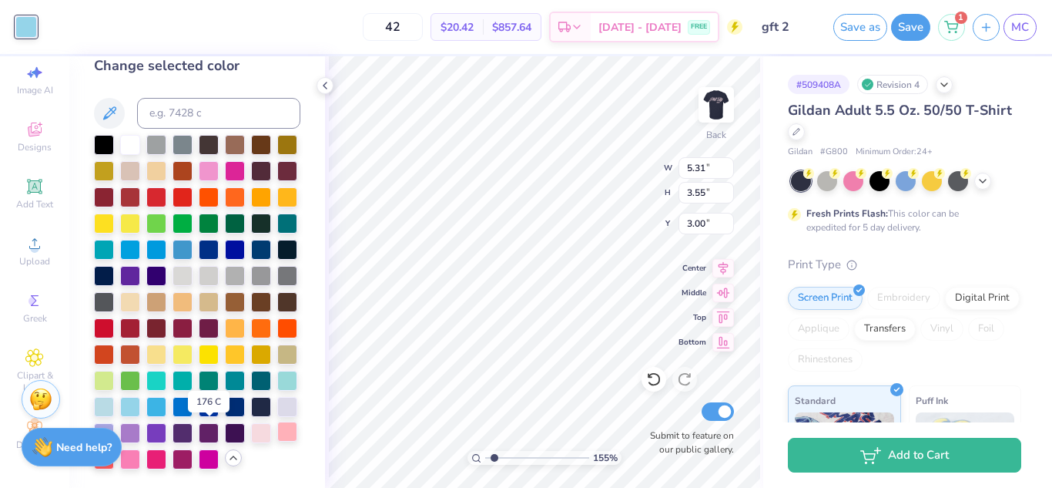
click at [277, 434] on div at bounding box center [287, 431] width 20 height 20
click at [277, 436] on div at bounding box center [287, 431] width 20 height 20
click at [277, 434] on div at bounding box center [287, 431] width 20 height 20
click at [251, 433] on div at bounding box center [261, 431] width 20 height 20
click at [716, 121] on img at bounding box center [717, 105] width 62 height 62
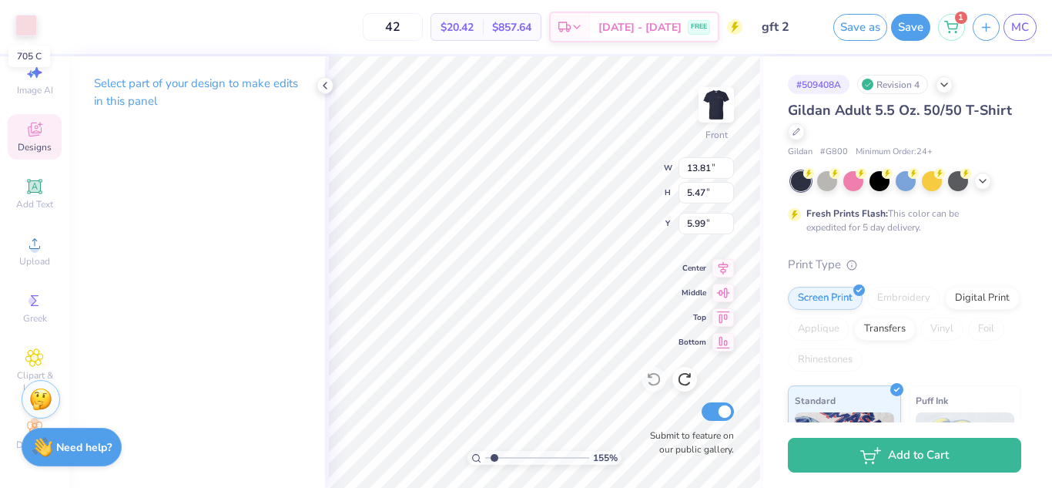
click at [17, 21] on div at bounding box center [26, 26] width 22 height 22
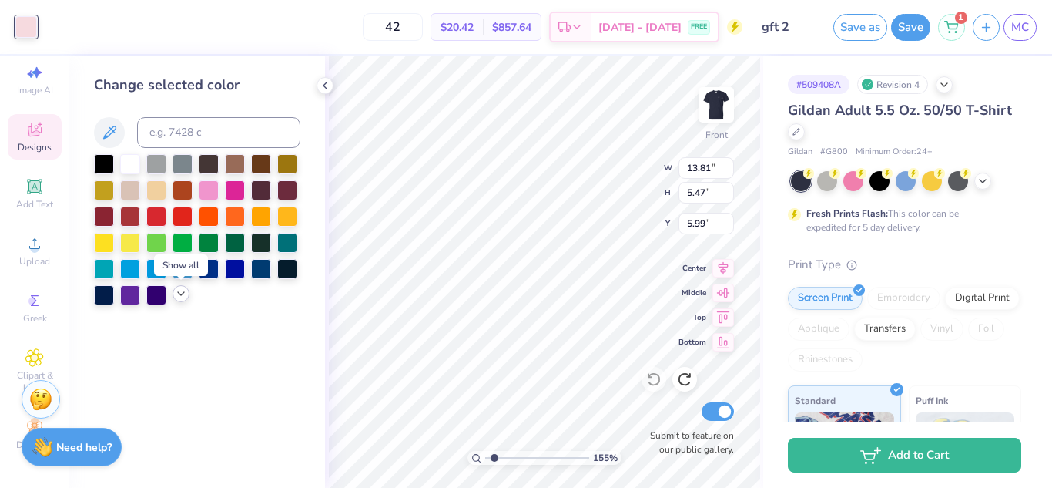
click at [181, 298] on icon at bounding box center [181, 293] width 12 height 12
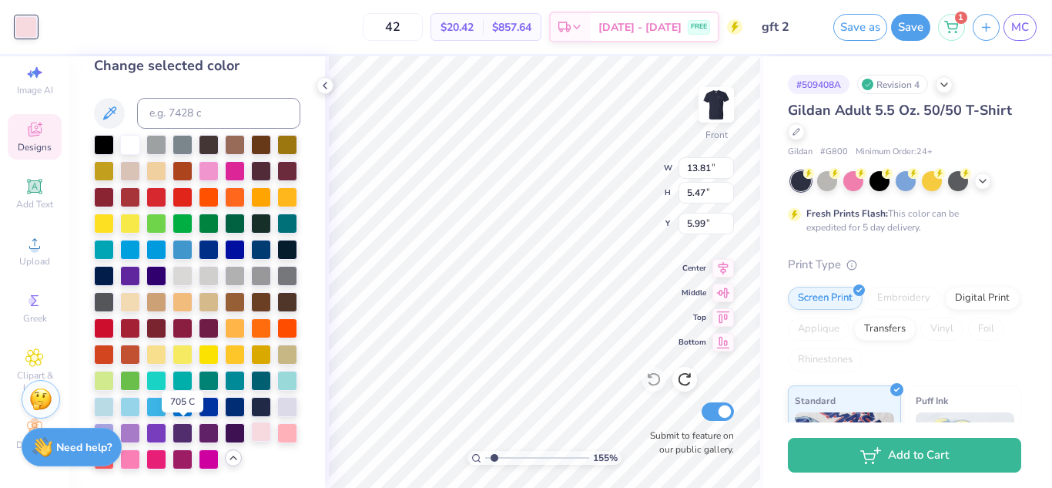
click at [251, 435] on div at bounding box center [261, 431] width 20 height 20
click at [251, 428] on div at bounding box center [261, 431] width 20 height 20
click at [712, 106] on img at bounding box center [717, 105] width 62 height 62
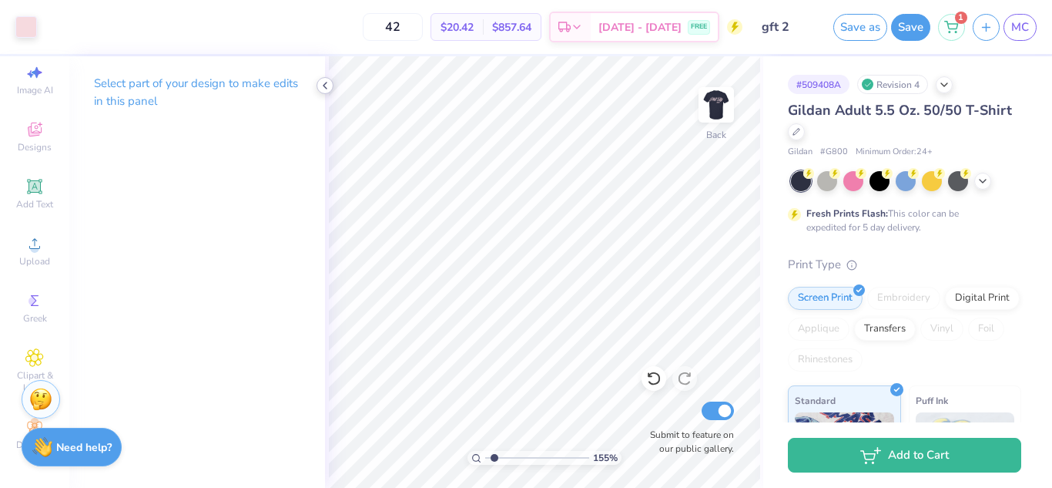
click at [331, 89] on div at bounding box center [325, 85] width 17 height 17
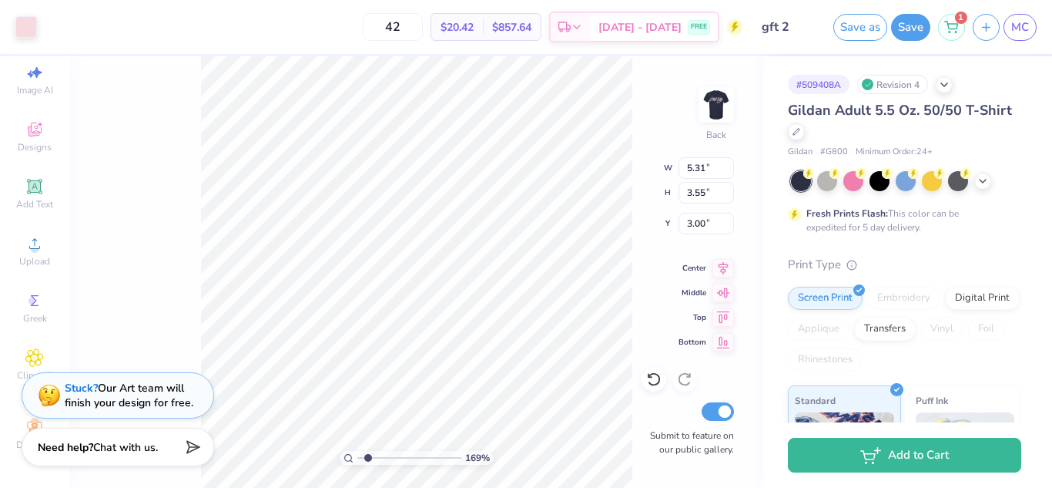
type input "1.69377248214985"
type input "3.42"
click at [25, 417] on icon at bounding box center [34, 426] width 18 height 18
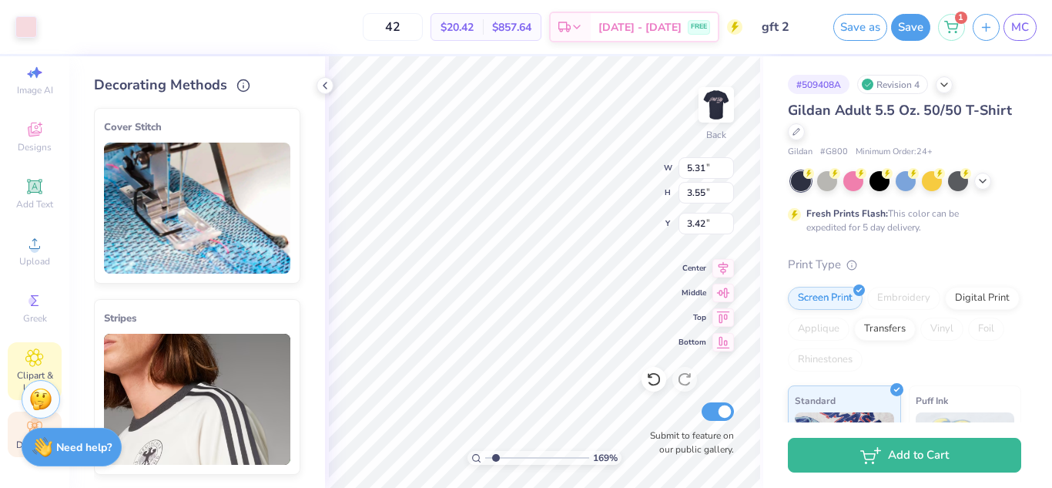
click at [25, 350] on icon at bounding box center [34, 357] width 18 height 18
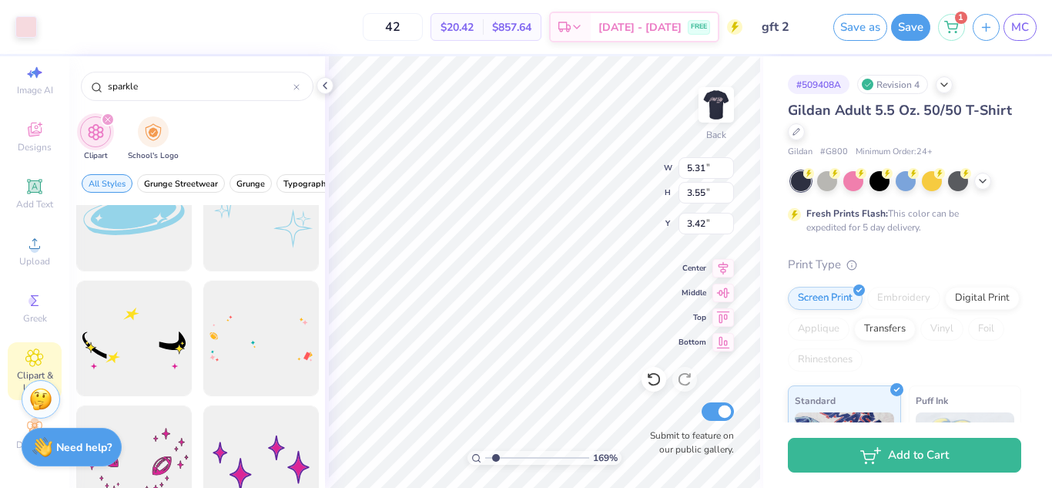
scroll to position [49, 0]
click at [188, 85] on input "sparkle" at bounding box center [199, 86] width 187 height 15
type input "1.69377248214985"
type input "3.55"
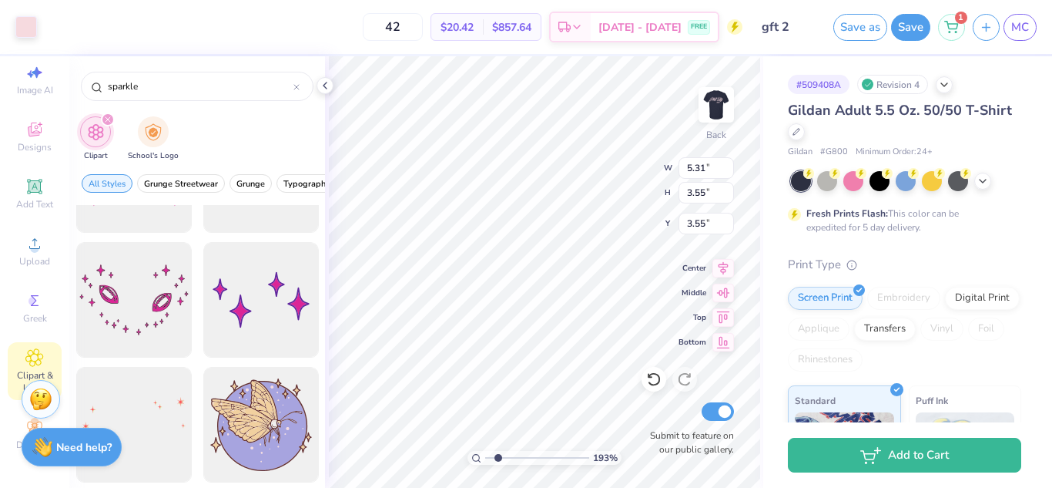
scroll to position [213, 0]
click at [42, 285] on div "Greek" at bounding box center [35, 307] width 54 height 45
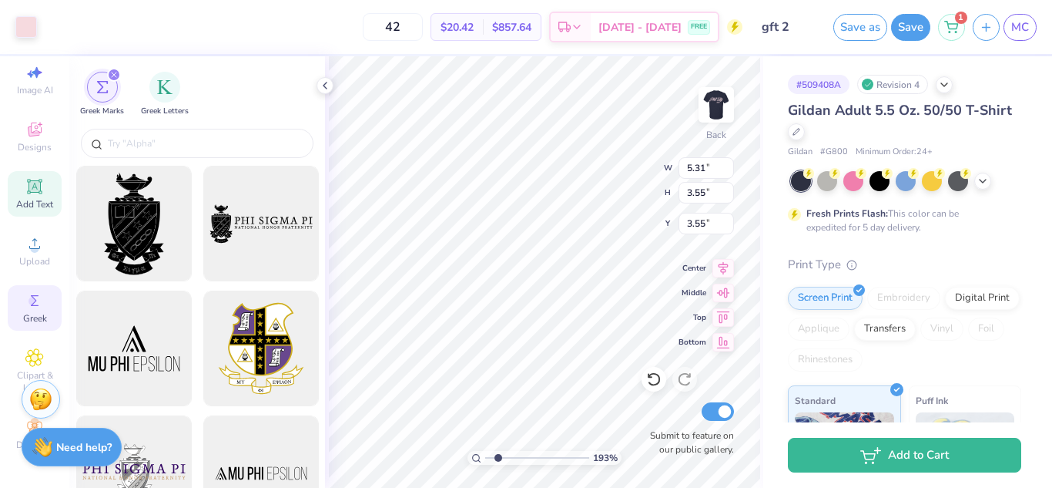
click at [29, 180] on icon at bounding box center [34, 186] width 12 height 12
type input "1.92560524285485"
type input "5.64"
type input "1.63"
type input "11.93"
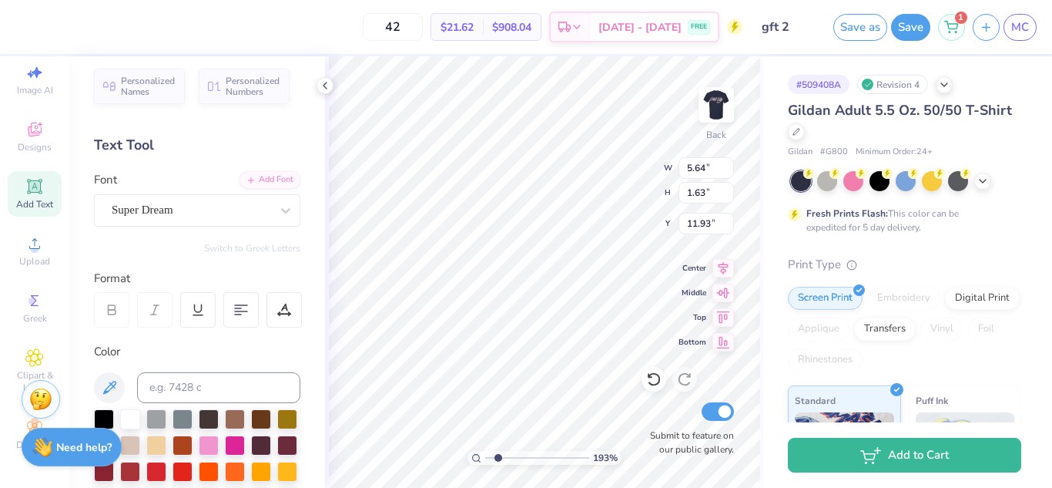
scroll to position [7, 0]
click at [234, 86] on span "Personalized Numbers" at bounding box center [253, 83] width 55 height 22
type input "1.92560524285485"
type input "2.78"
type input "2.00"
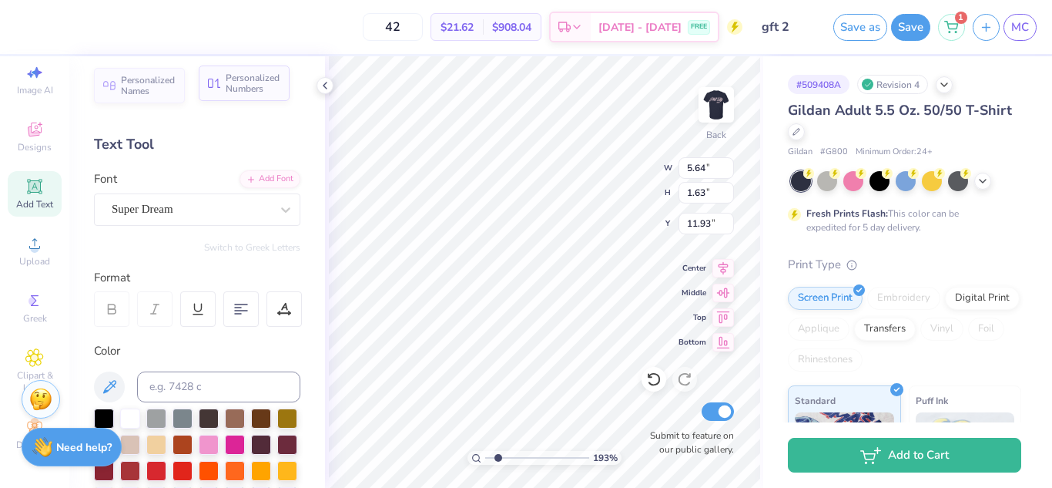
type input "11.75"
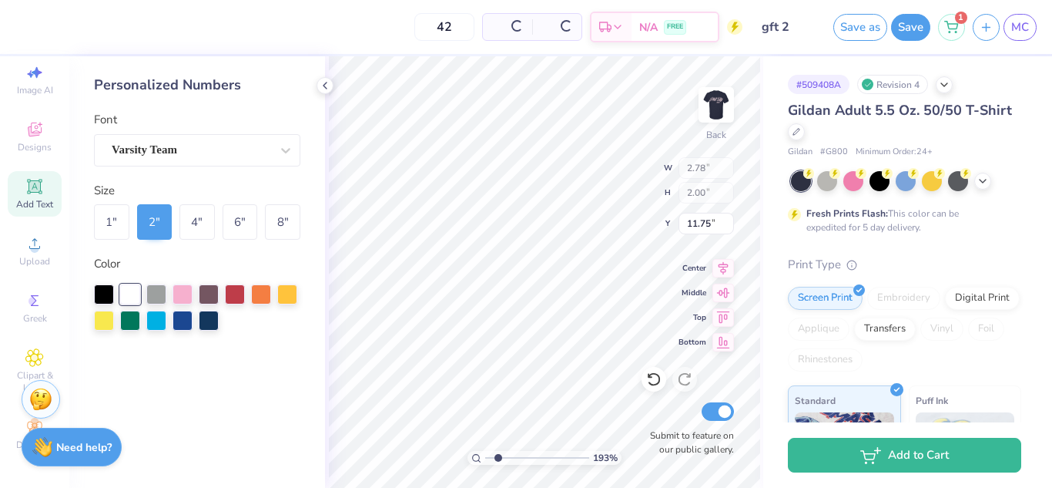
scroll to position [0, 0]
click at [323, 84] on icon at bounding box center [325, 85] width 12 height 12
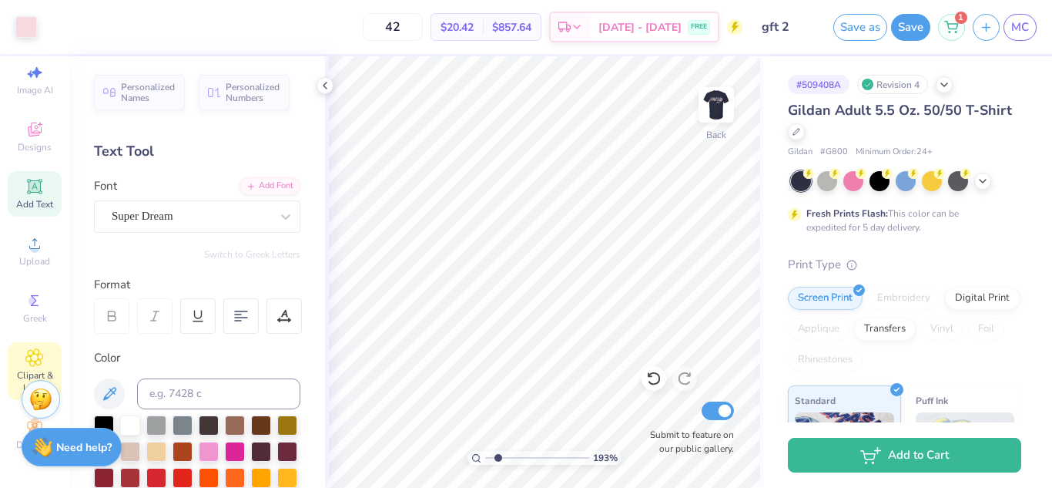
click at [36, 369] on span "Clipart & logos" at bounding box center [35, 381] width 54 height 25
type input "1.92560524285485"
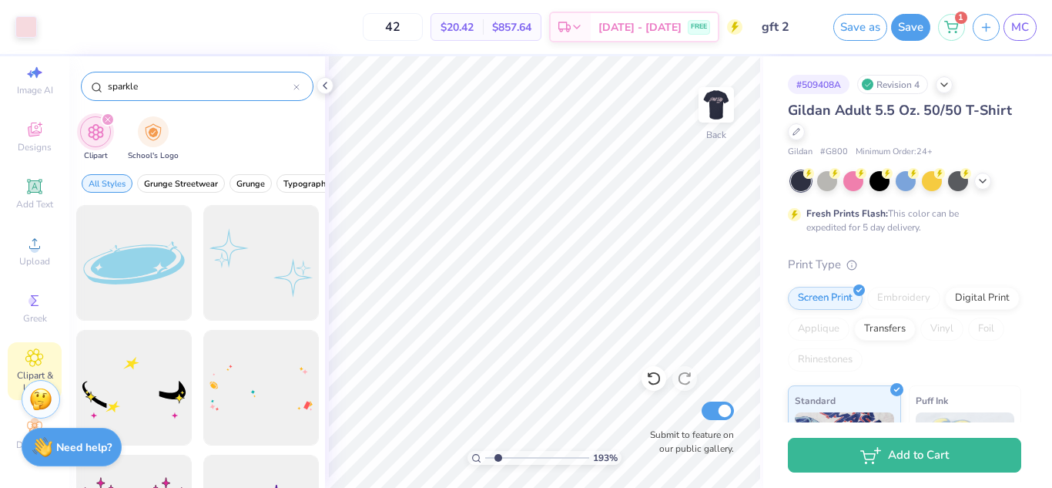
click at [107, 89] on input "sparkle" at bounding box center [199, 86] width 187 height 15
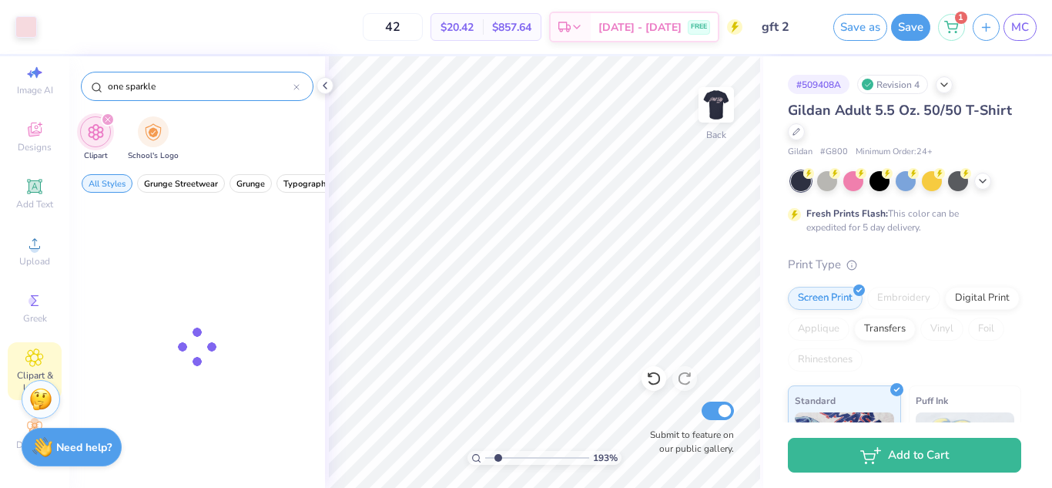
type input "one sparkle"
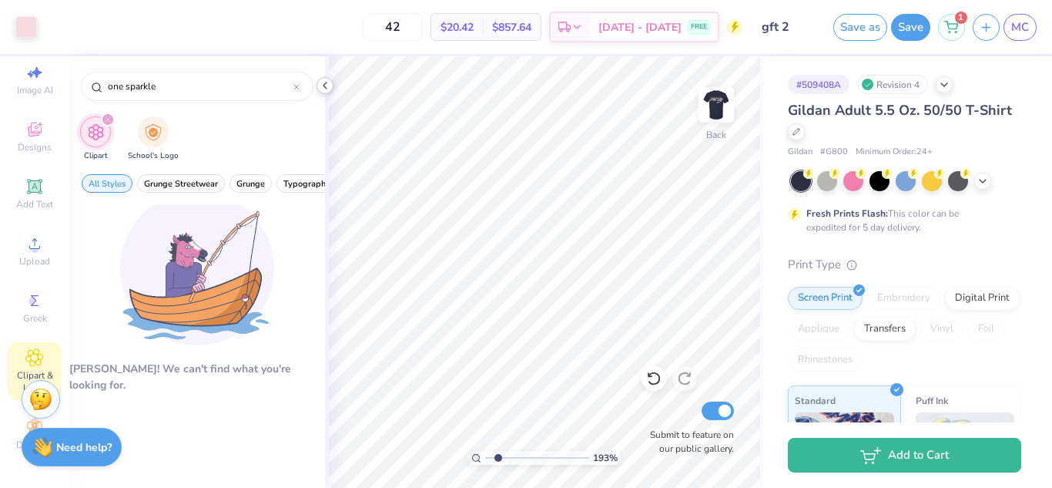
click at [327, 87] on icon at bounding box center [325, 85] width 12 height 12
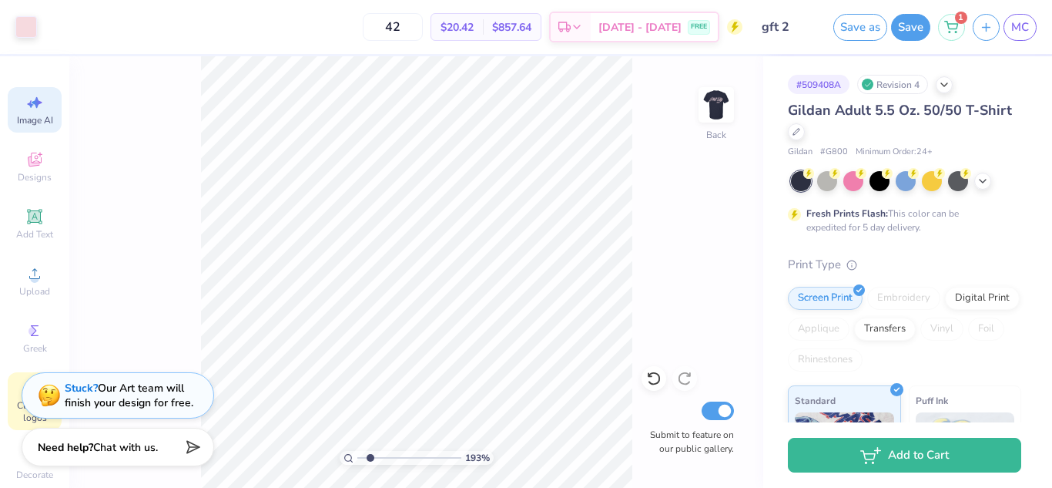
click at [26, 119] on span "Image AI" at bounding box center [35, 120] width 36 height 12
type input "1.92560524285485"
select select "4"
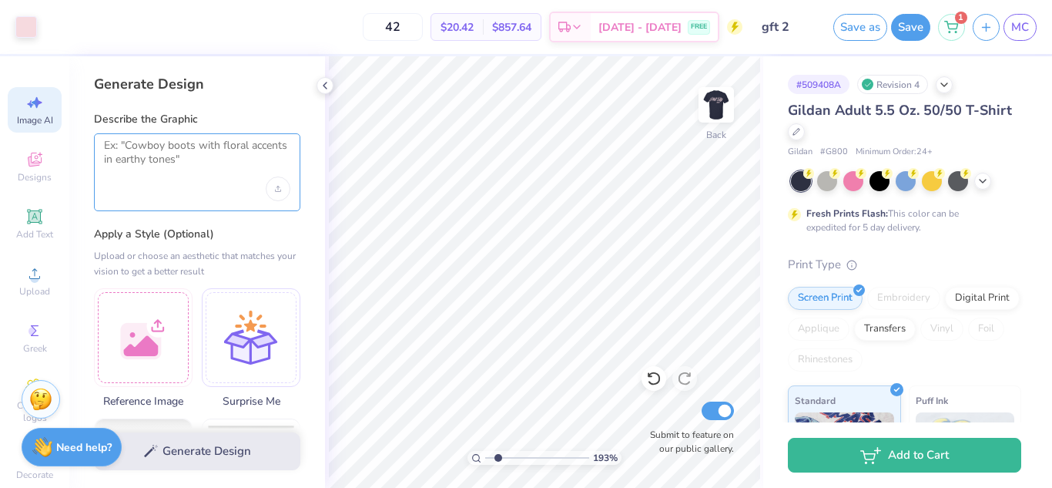
click at [173, 163] on textarea at bounding box center [197, 158] width 186 height 39
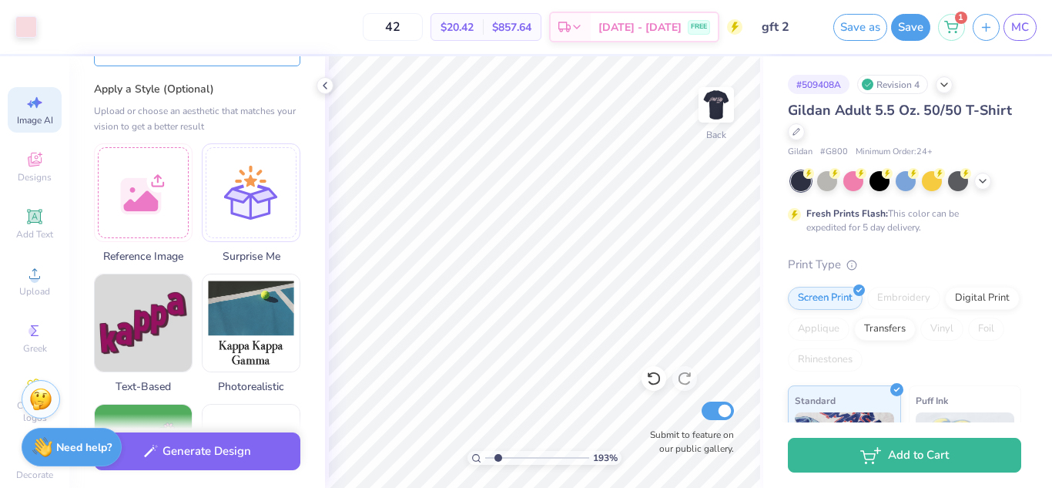
scroll to position [146, 0]
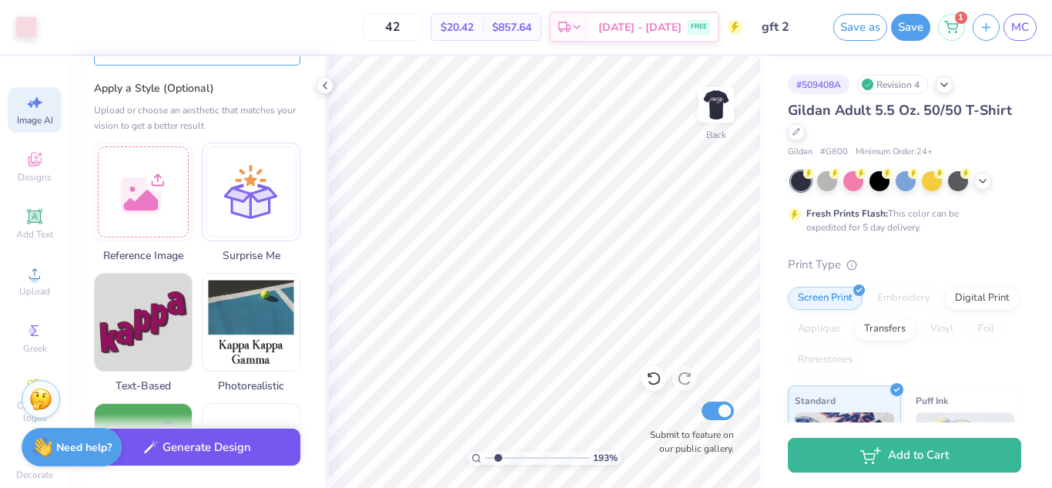
type textarea "one sparkle"
click at [251, 454] on button "Generate Design" at bounding box center [197, 447] width 206 height 38
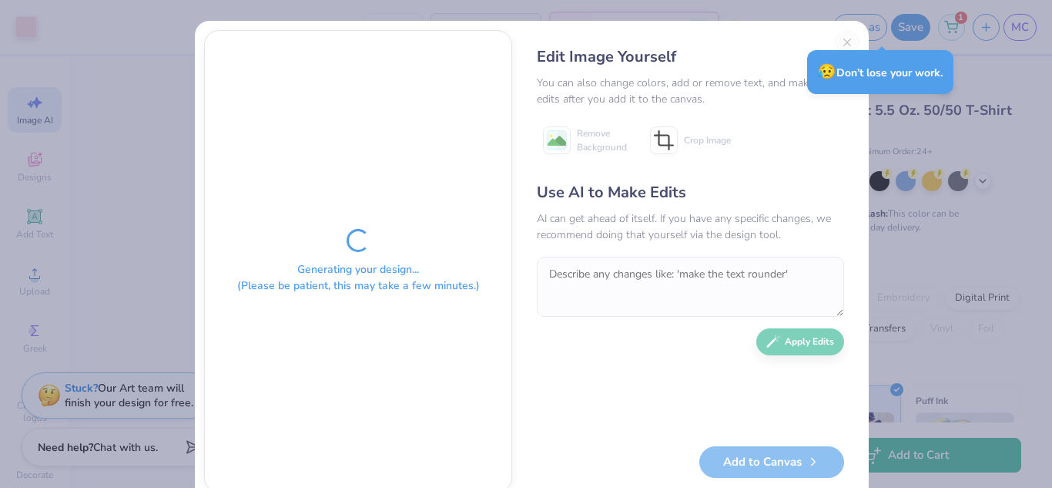
type input "1.92560524285485"
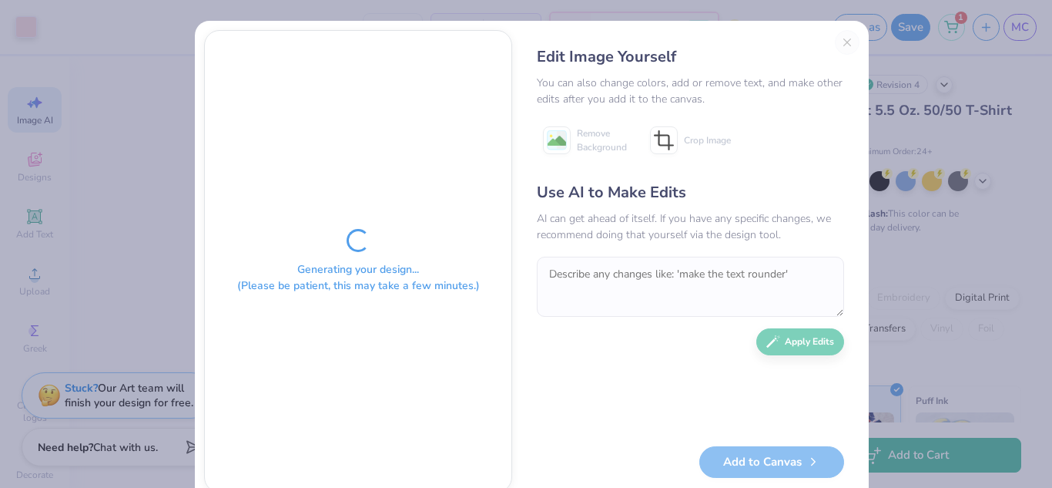
click at [838, 39] on div "Edit Image Yourself You can also change colors, add or remove text, and make ot…" at bounding box center [690, 261] width 338 height 462
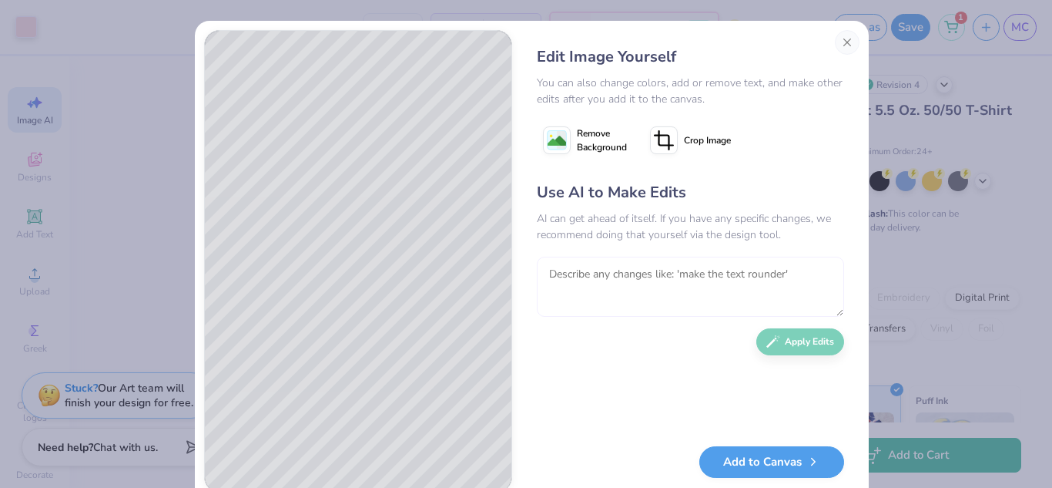
click at [724, 281] on textarea at bounding box center [690, 286] width 307 height 60
type textarea "make that just the outline"
click at [808, 344] on button "Apply Edits" at bounding box center [800, 337] width 88 height 27
click at [791, 285] on textarea at bounding box center [690, 286] width 307 height 60
type textarea "little thicker outline"
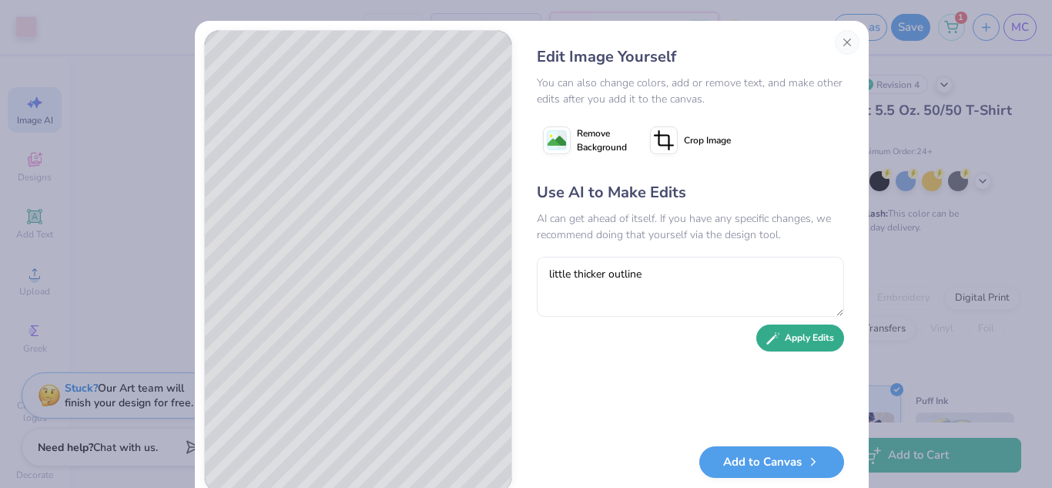
click at [808, 343] on button "Apply Edits" at bounding box center [800, 337] width 88 height 27
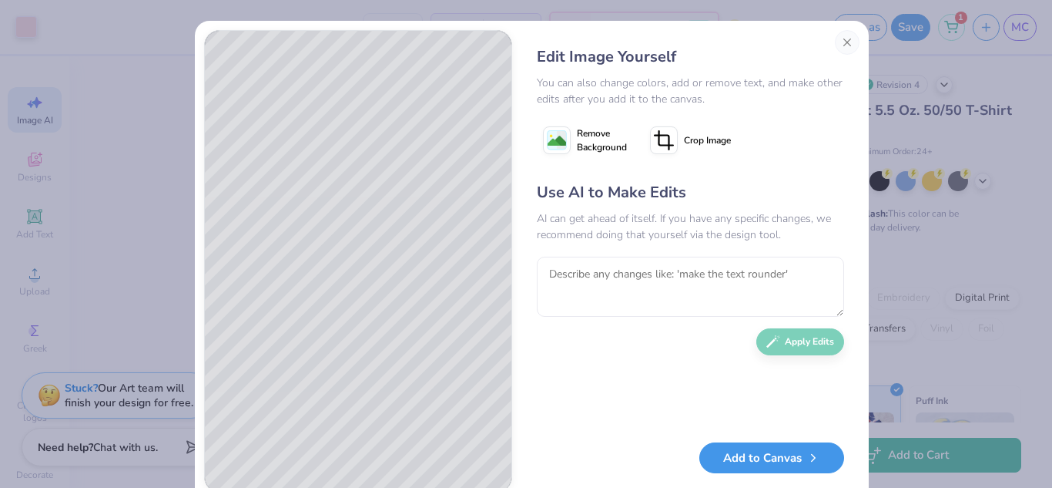
click at [765, 460] on button "Add to Canvas" at bounding box center [771, 458] width 145 height 32
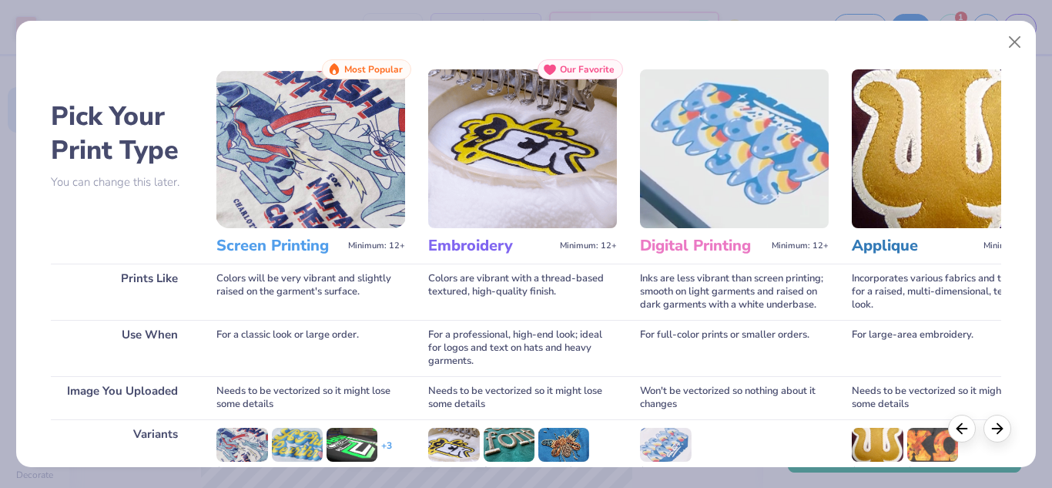
scroll to position [203, 0]
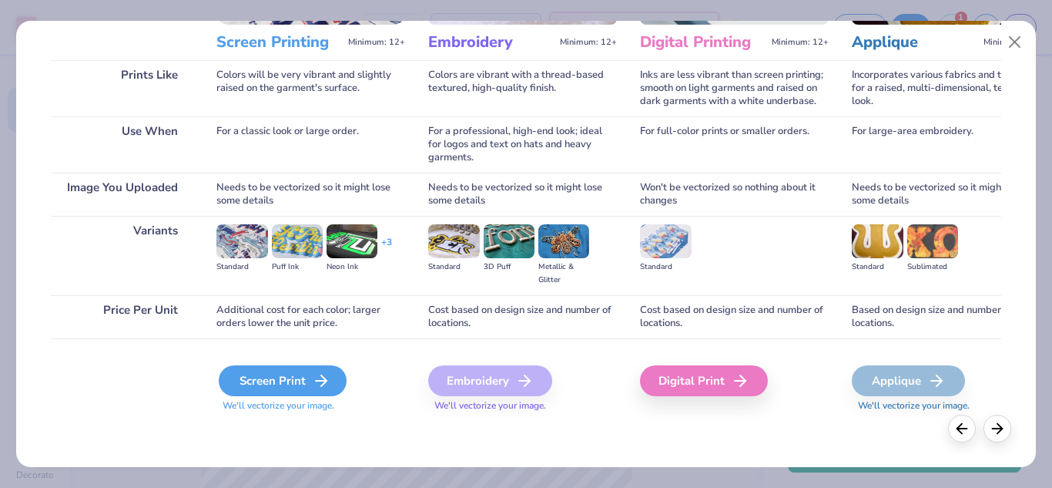
click at [325, 389] on icon at bounding box center [321, 380] width 18 height 18
type input "1.92560524285485"
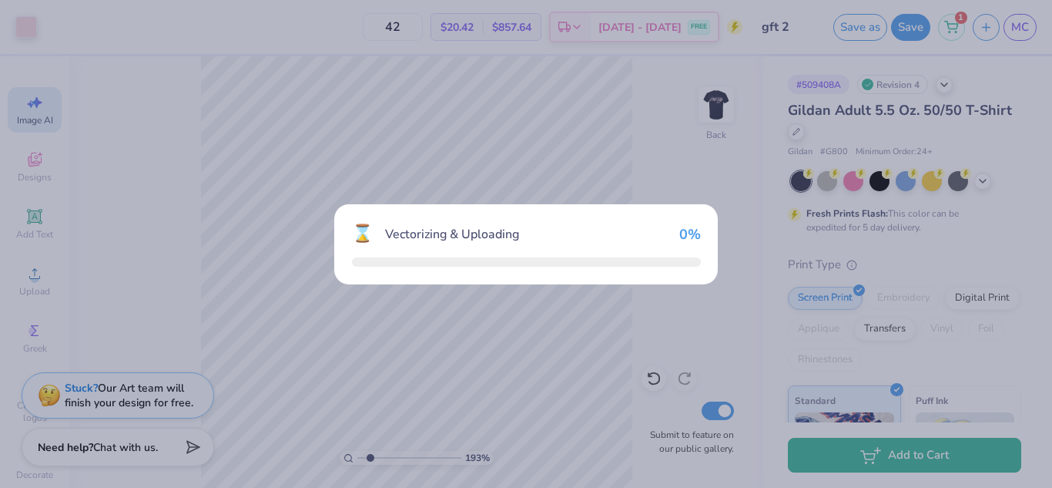
click at [300, 379] on div "⌛ Vectorizing & Uploading 0 %" at bounding box center [526, 244] width 1052 height 488
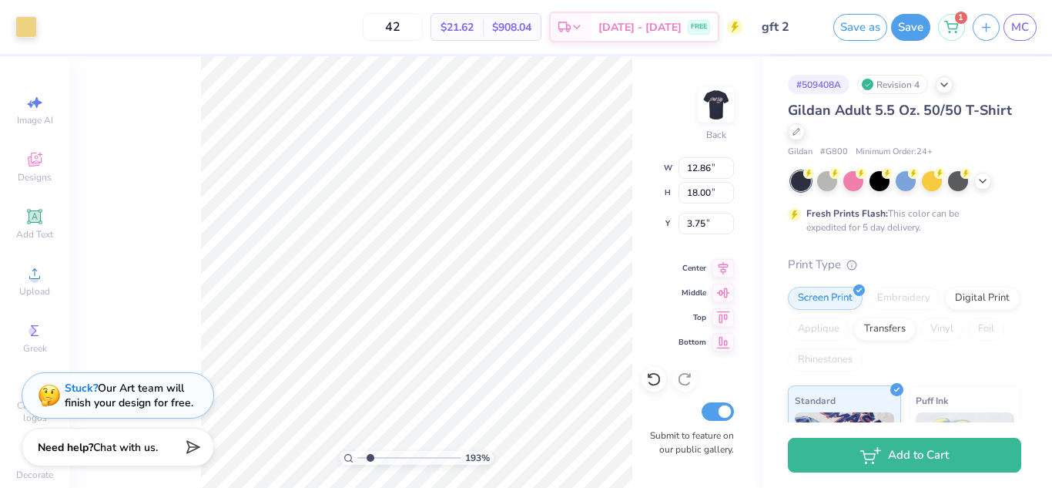
type input "1.92560524285485"
type input "10.03"
type input "14.04"
type input "7.71"
type input "1.92560524285485"
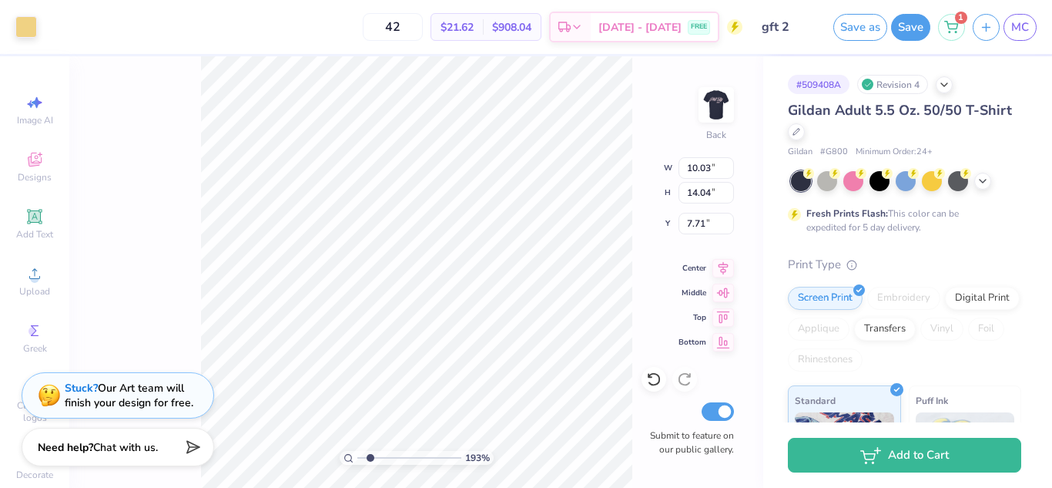
type input "5.31"
type input "3.55"
type input "1.24197709106855"
type input "3.00"
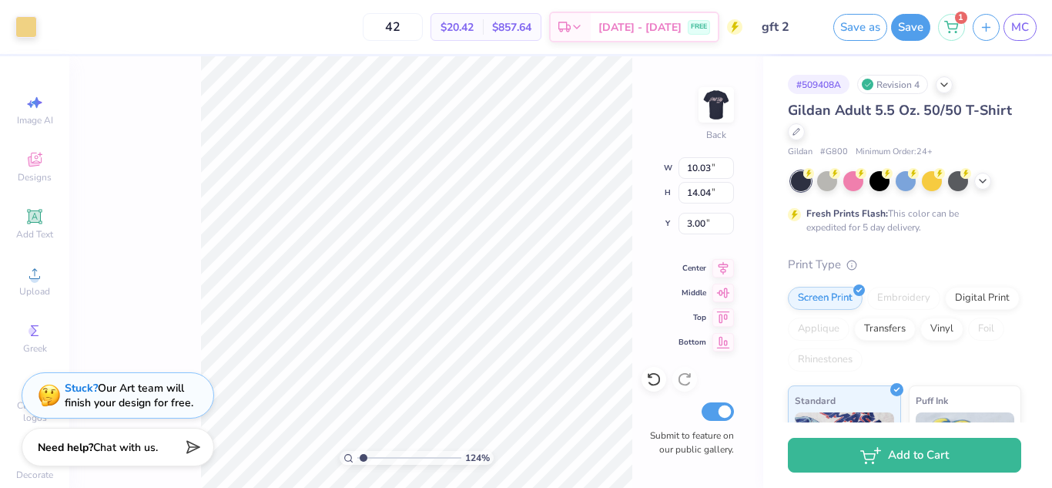
type input "1.24197709106855"
type input "2.08"
type input "2.92"
click at [27, 22] on div at bounding box center [26, 26] width 22 height 22
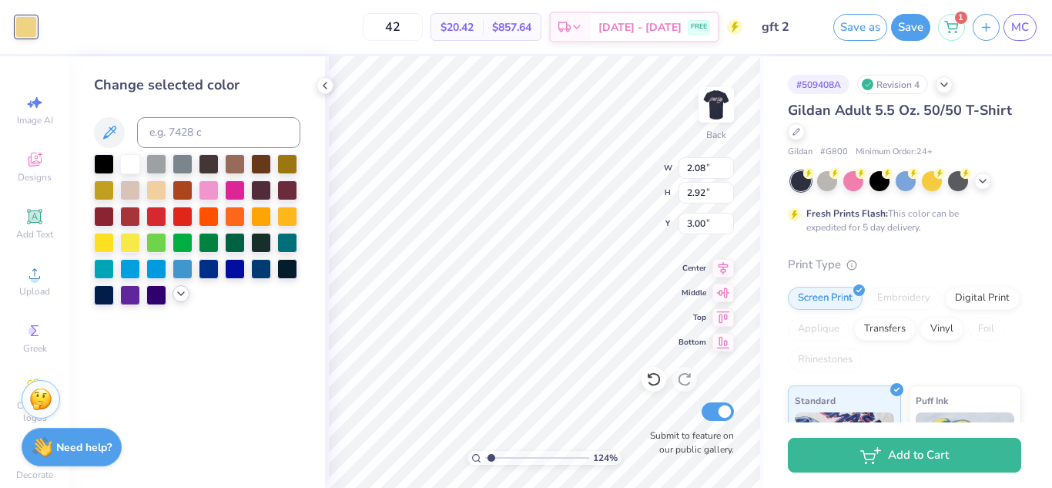
click at [179, 299] on icon at bounding box center [181, 293] width 12 height 12
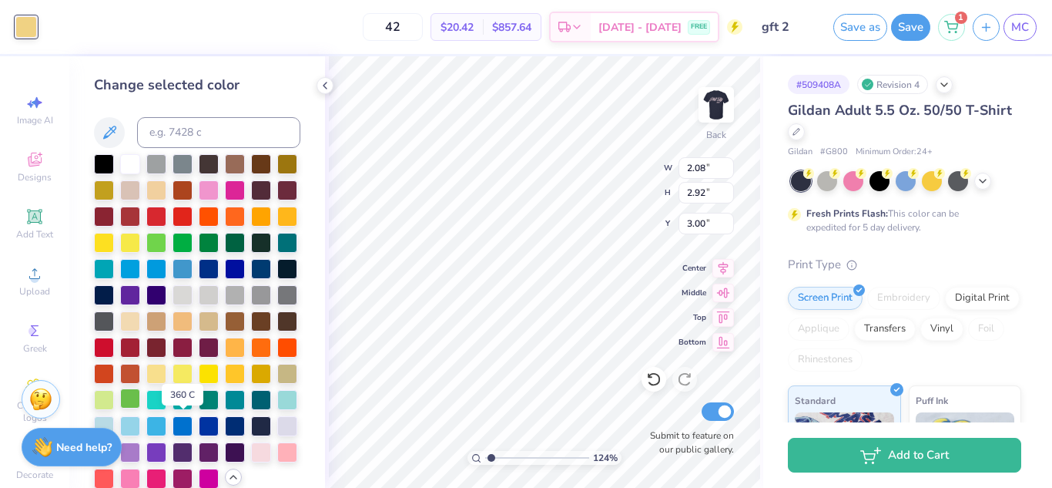
scroll to position [72, 0]
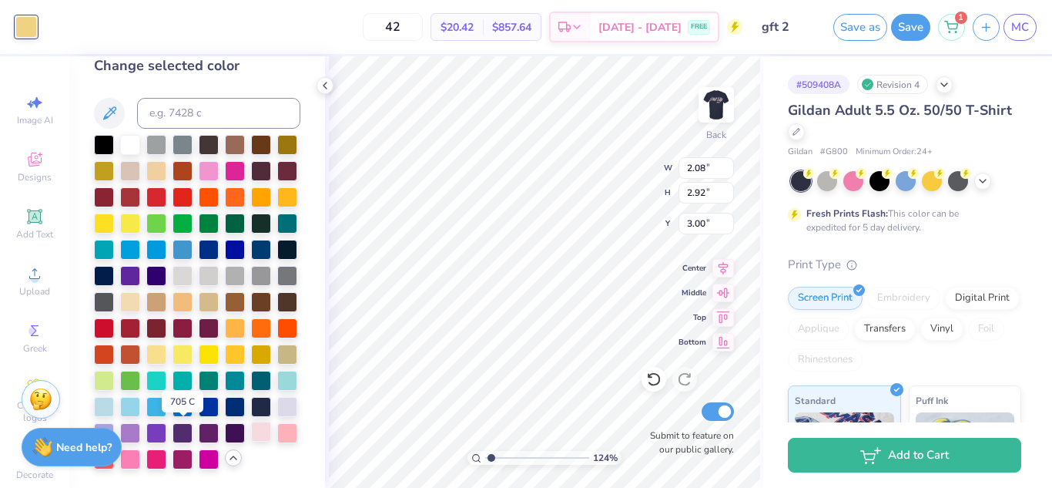
click at [251, 432] on div at bounding box center [261, 431] width 20 height 20
click at [39, 25] on div at bounding box center [39, 27] width 49 height 22
click at [59, 33] on div at bounding box center [54, 26] width 22 height 22
click at [251, 430] on div at bounding box center [261, 431] width 20 height 20
click at [64, 32] on div at bounding box center [54, 26] width 22 height 22
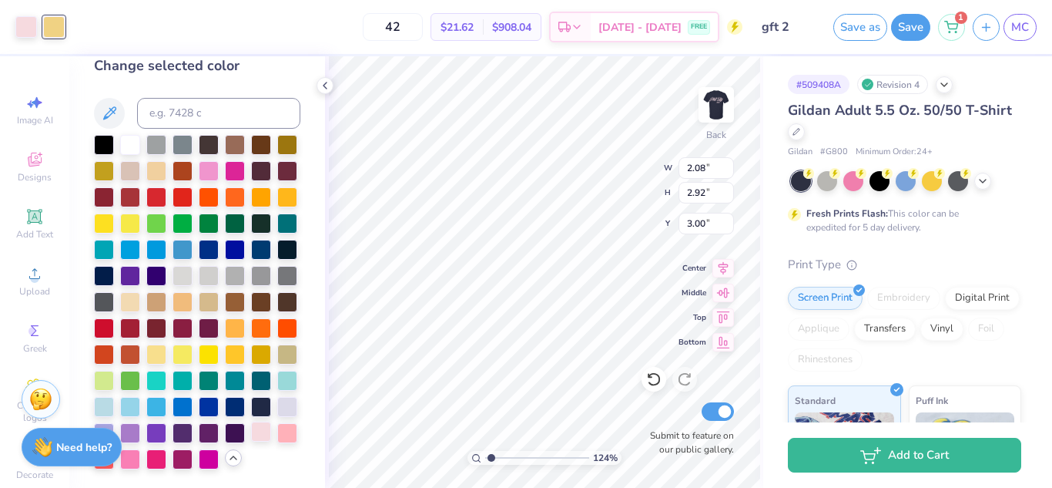
click at [251, 426] on div at bounding box center [261, 431] width 20 height 20
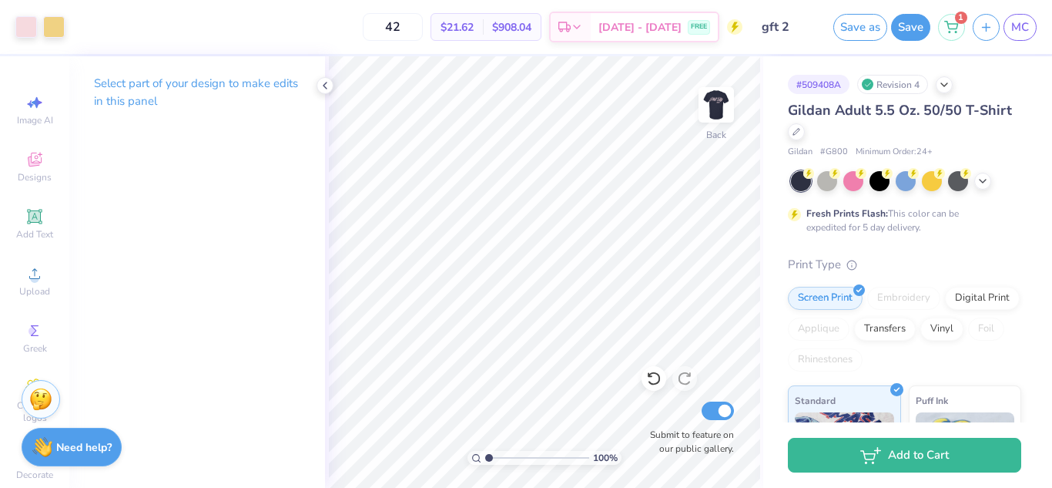
click at [488, 458] on input "range" at bounding box center [537, 458] width 104 height 14
type input "2.15"
click at [501, 453] on input "range" at bounding box center [537, 458] width 104 height 14
type input "3.49"
type input "1.45"
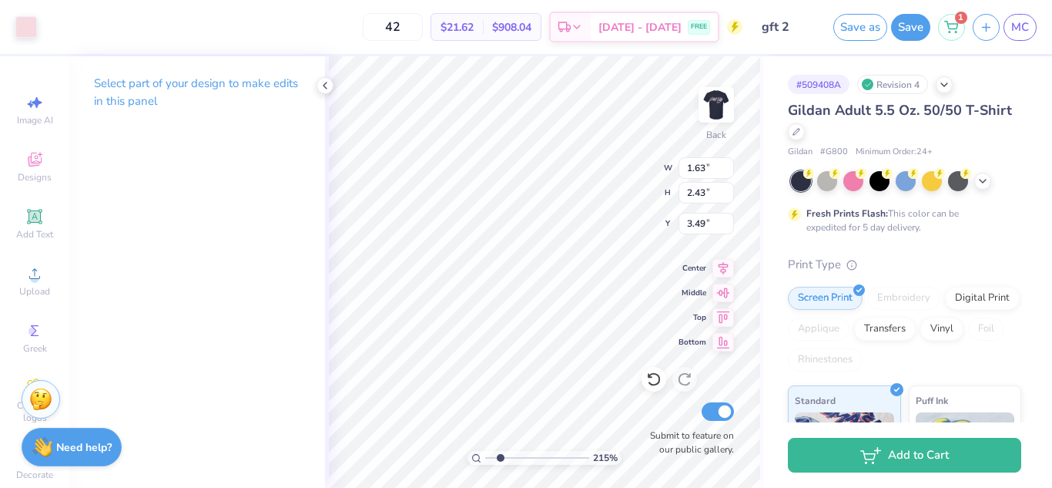
type input "2.16"
click at [189, 89] on p "Select part of your design to make edits in this panel" at bounding box center [197, 92] width 206 height 35
type input "1.25"
type input "1.29"
click at [35, 32] on div at bounding box center [26, 26] width 22 height 22
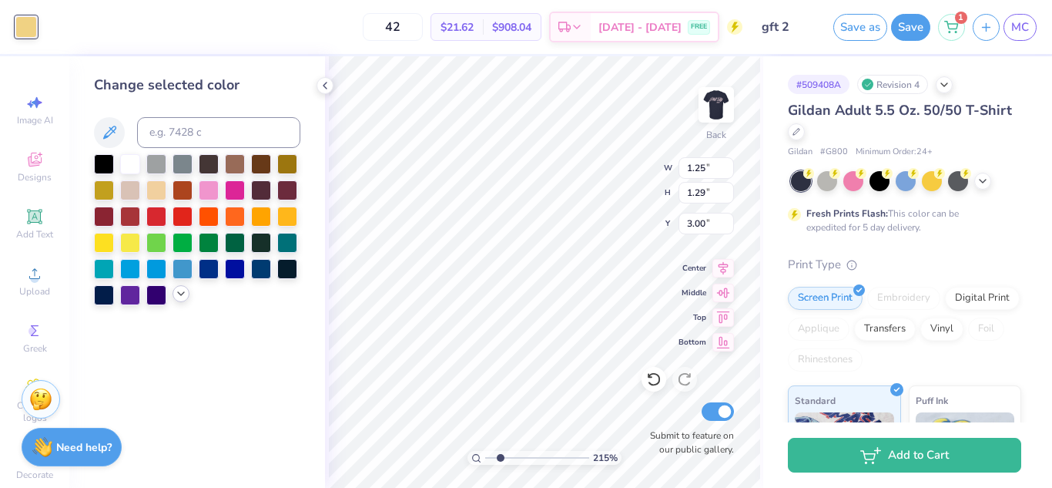
click at [178, 300] on div at bounding box center [181, 293] width 17 height 17
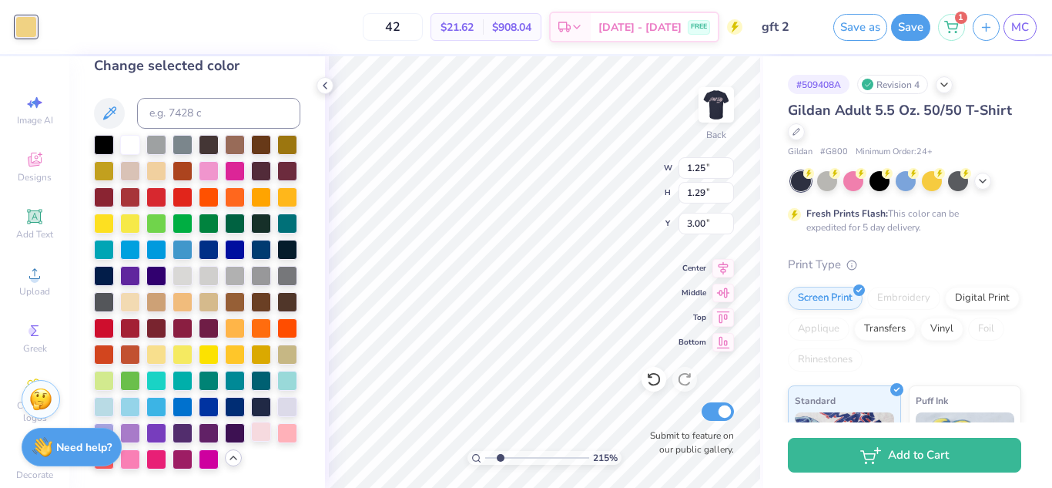
click at [251, 431] on div at bounding box center [261, 431] width 20 height 20
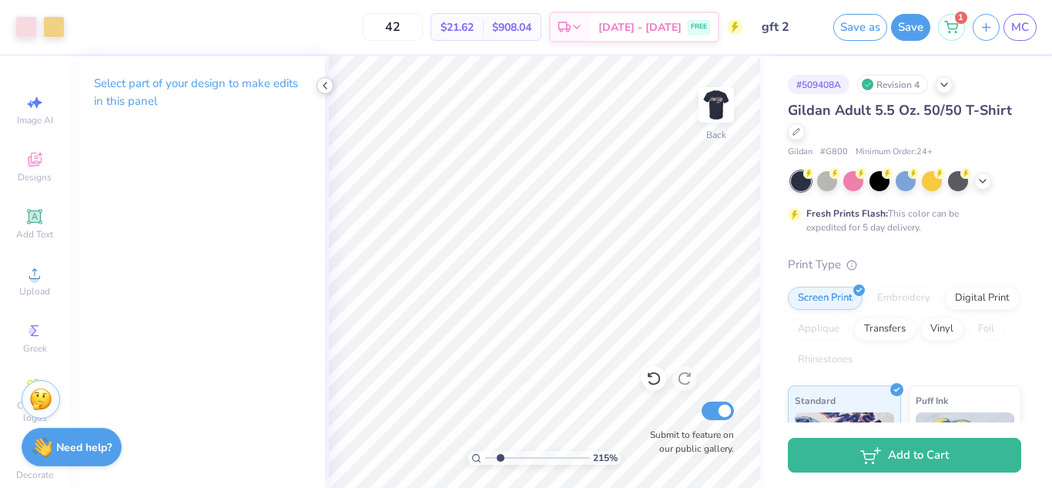
click at [323, 87] on icon at bounding box center [325, 85] width 12 height 12
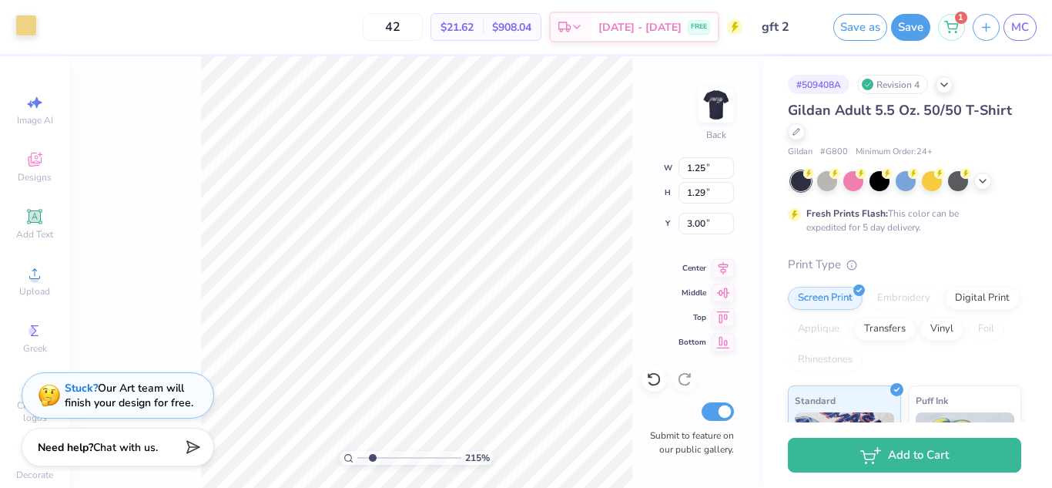
click at [34, 35] on div at bounding box center [26, 26] width 22 height 22
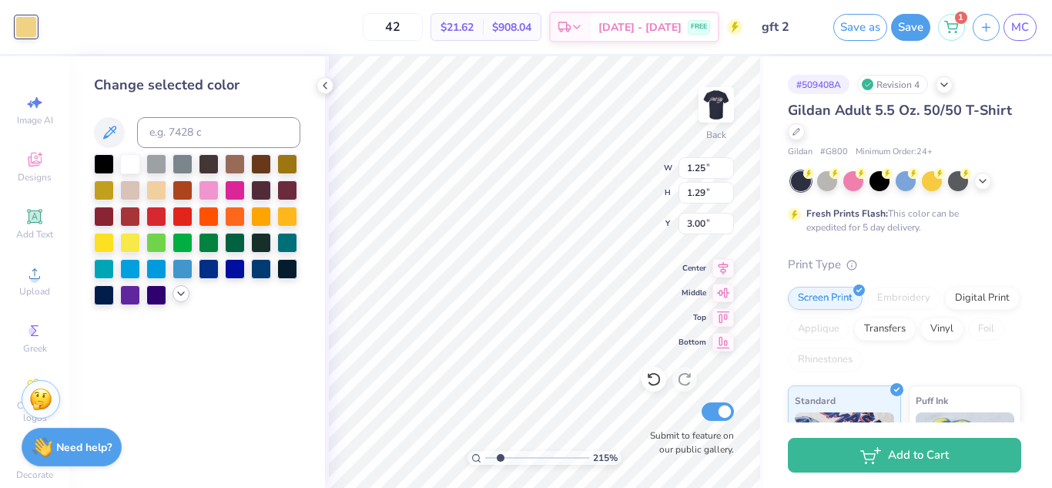
click at [182, 300] on div at bounding box center [181, 293] width 17 height 17
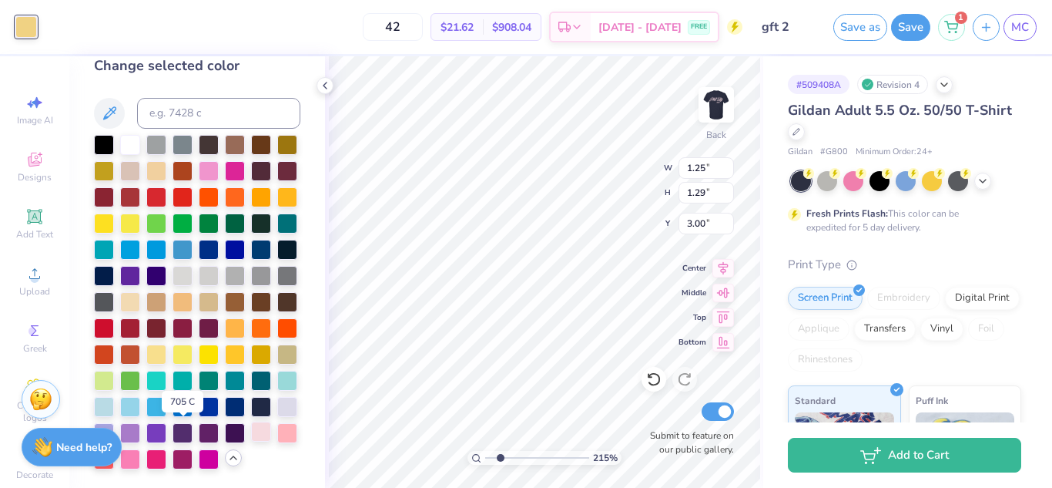
click at [251, 437] on div at bounding box center [261, 431] width 20 height 20
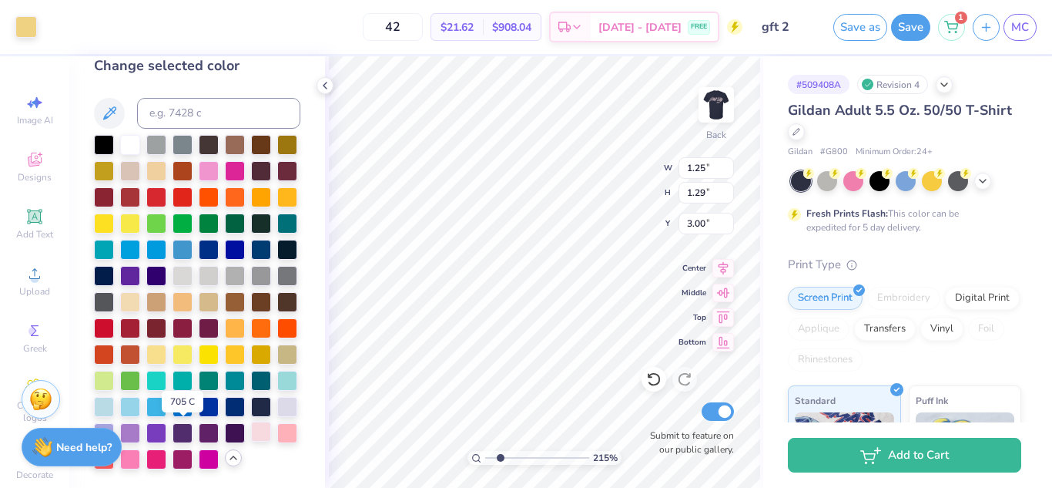
click at [251, 437] on div at bounding box center [261, 431] width 20 height 20
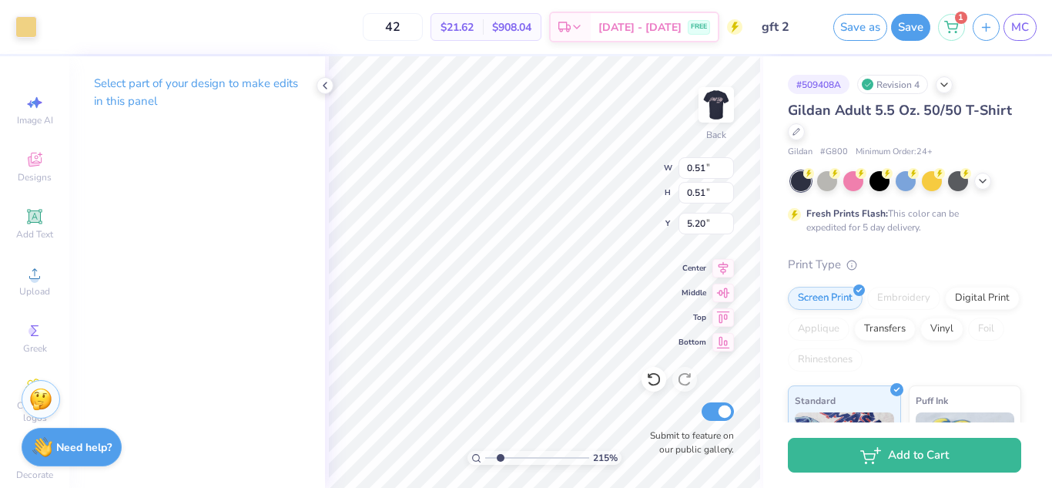
type input "0.51"
type input "5.20"
click at [423, 32] on input "42" at bounding box center [393, 27] width 60 height 28
type input "40"
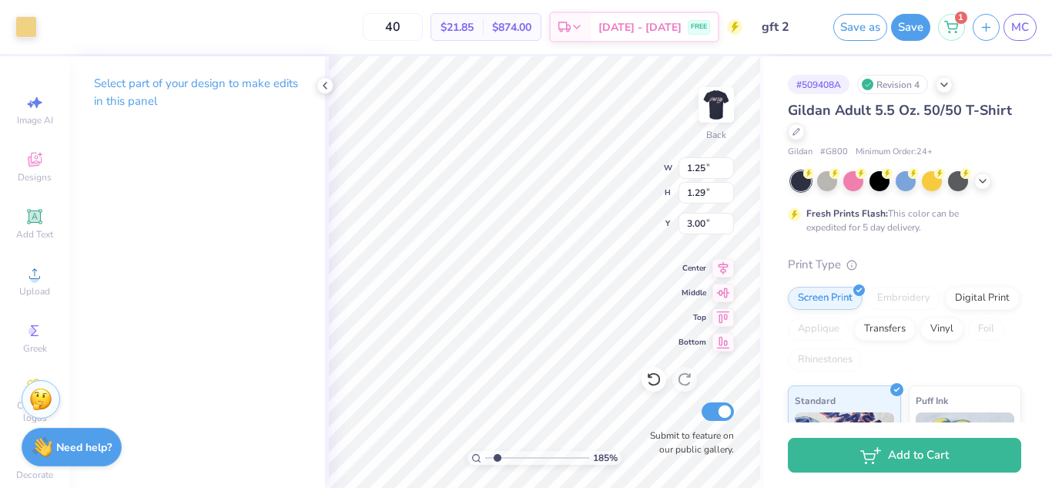
type input "1.85102814883423"
type input "12"
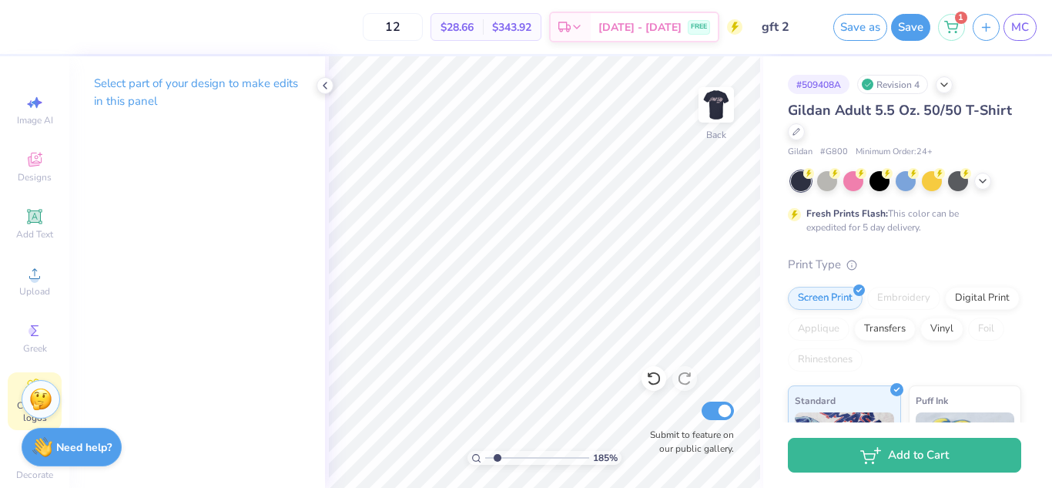
click at [32, 374] on div "Clipart & logos" at bounding box center [35, 401] width 54 height 58
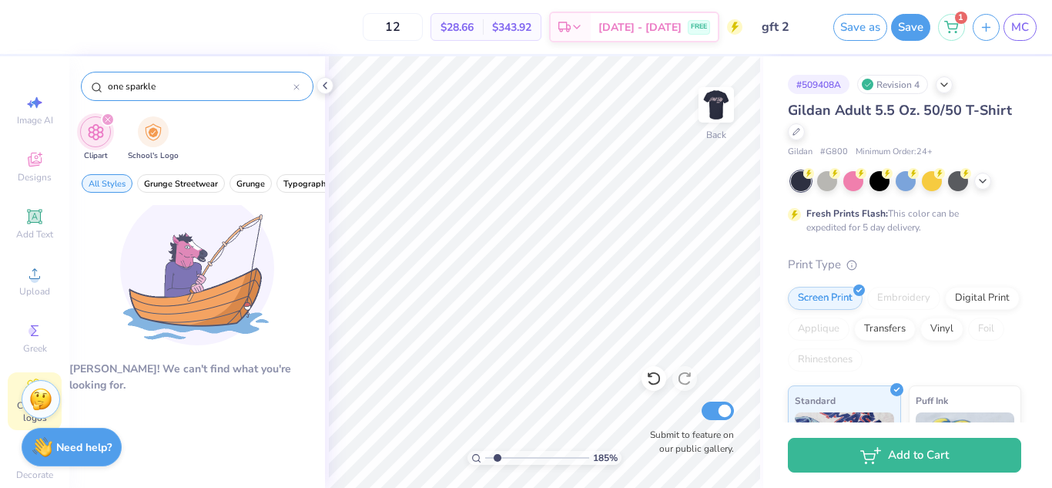
click at [123, 85] on input "one sparkle" at bounding box center [199, 86] width 187 height 15
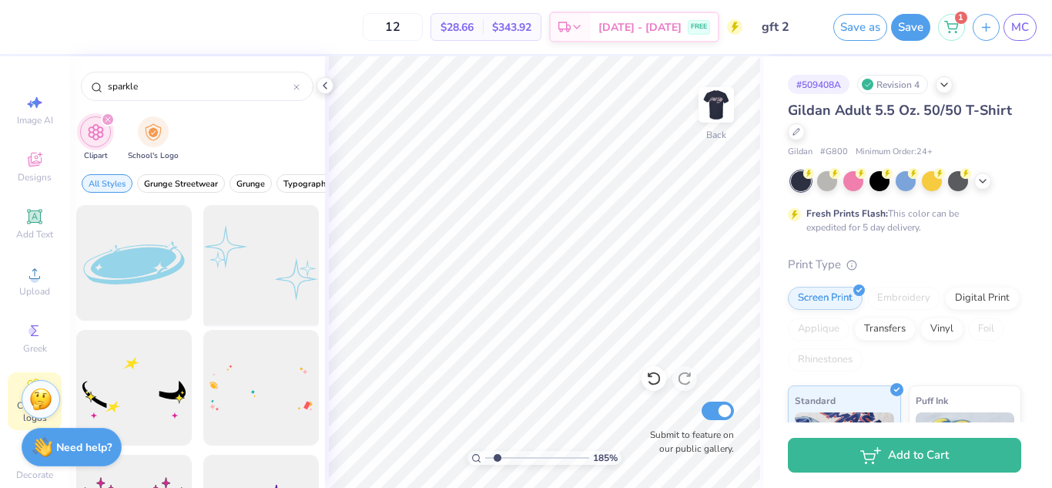
type input "sparkle"
click at [241, 258] on div at bounding box center [260, 262] width 127 height 127
type input "8.22"
type input "5.50"
type input "3.53"
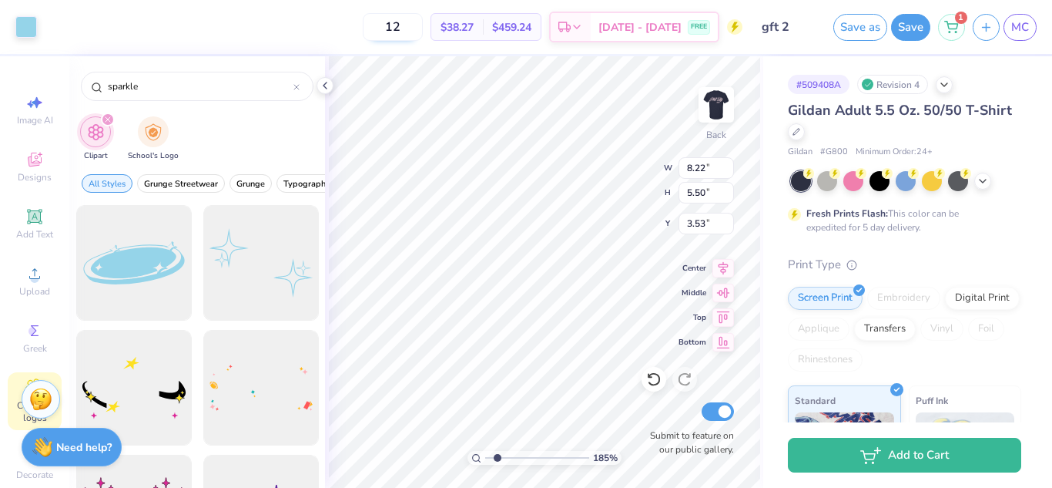
click at [423, 30] on input "12" at bounding box center [393, 27] width 60 height 28
type input "1"
type input "40"
click at [913, 24] on button "Save" at bounding box center [910, 25] width 39 height 27
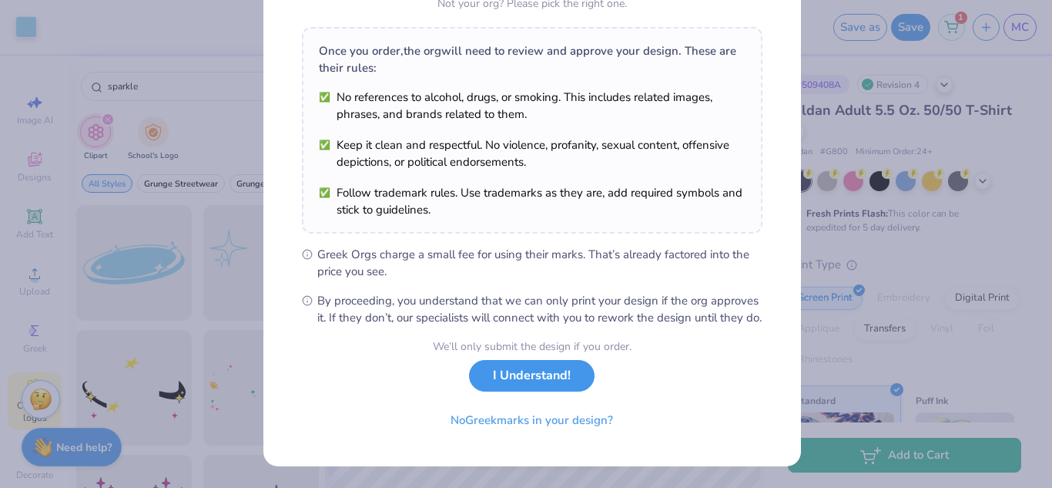
click at [555, 375] on button "I Understand!" at bounding box center [532, 376] width 126 height 32
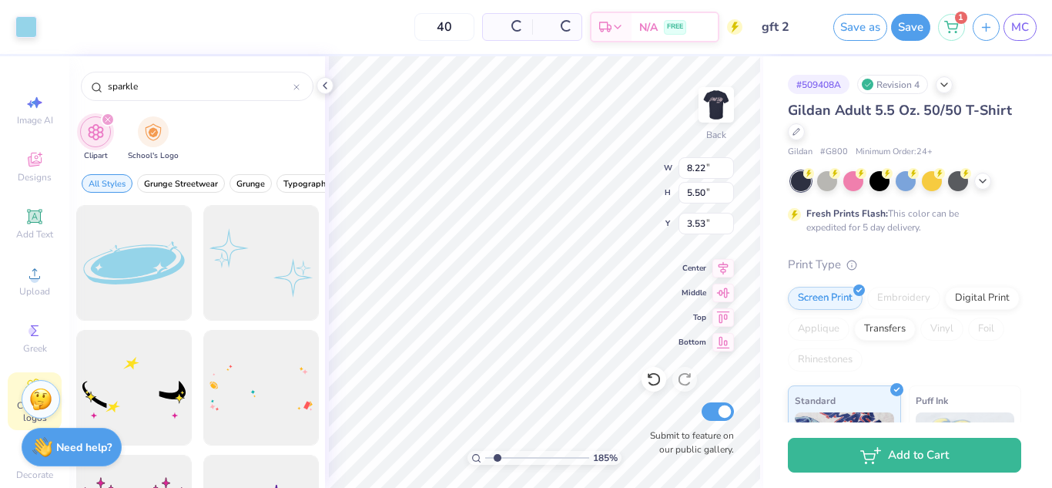
scroll to position [8, 0]
